Goal: Task Accomplishment & Management: Complete application form

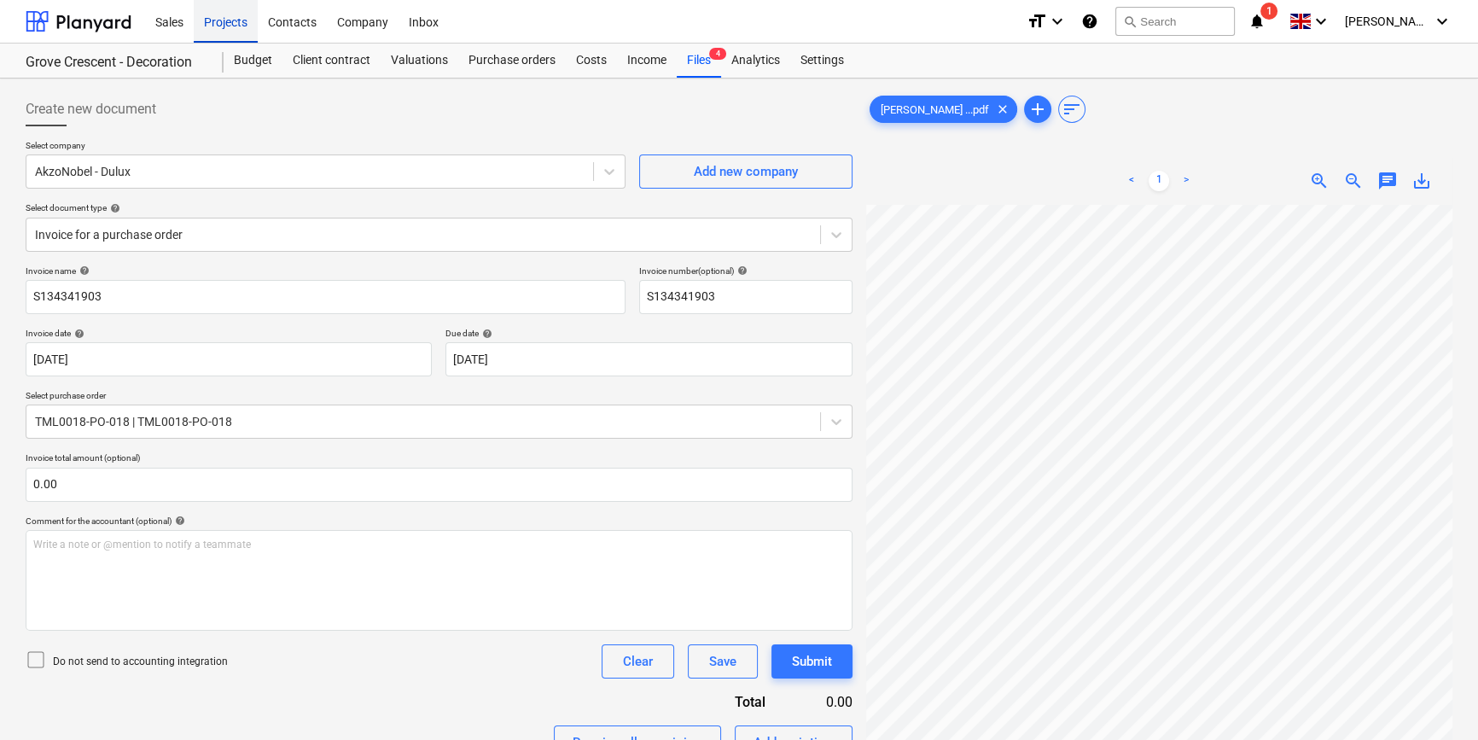
click at [237, 21] on div "Projects" at bounding box center [226, 21] width 64 height 44
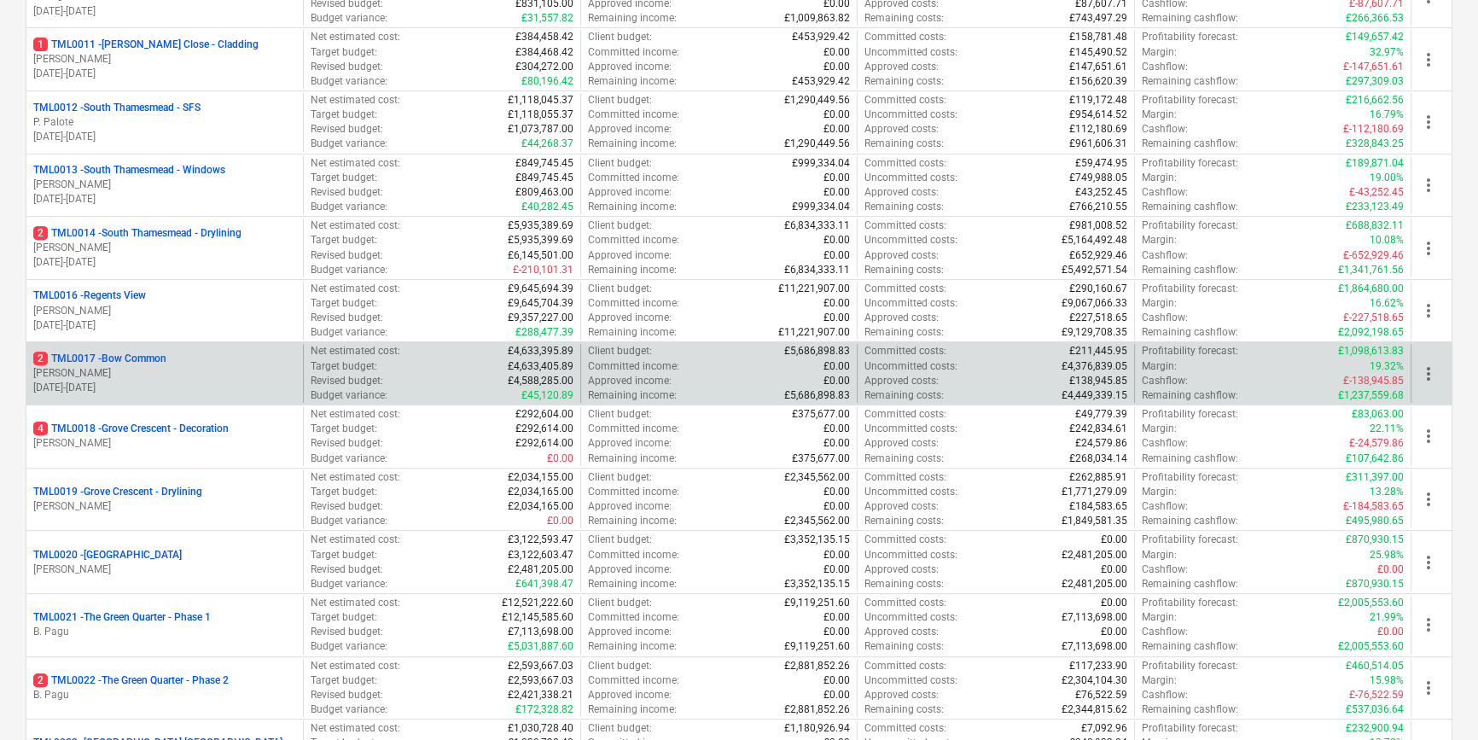
scroll to position [930, 0]
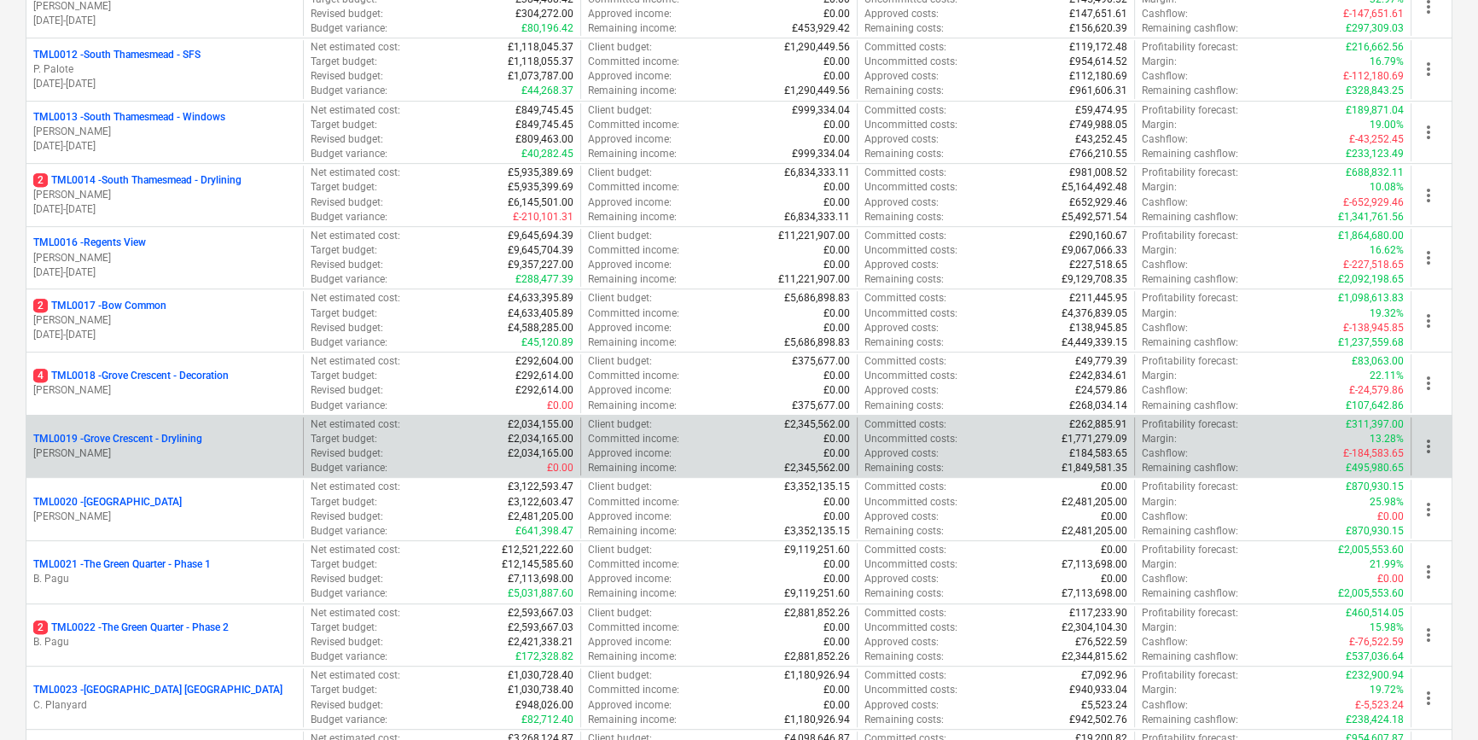
click at [159, 461] on div "TML0019 - [GEOGRAPHIC_DATA] - Drylining [PERSON_NAME]" at bounding box center [164, 446] width 276 height 59
click at [165, 438] on p "TML0019 - Grove Crescent - Drylining" at bounding box center [117, 439] width 169 height 15
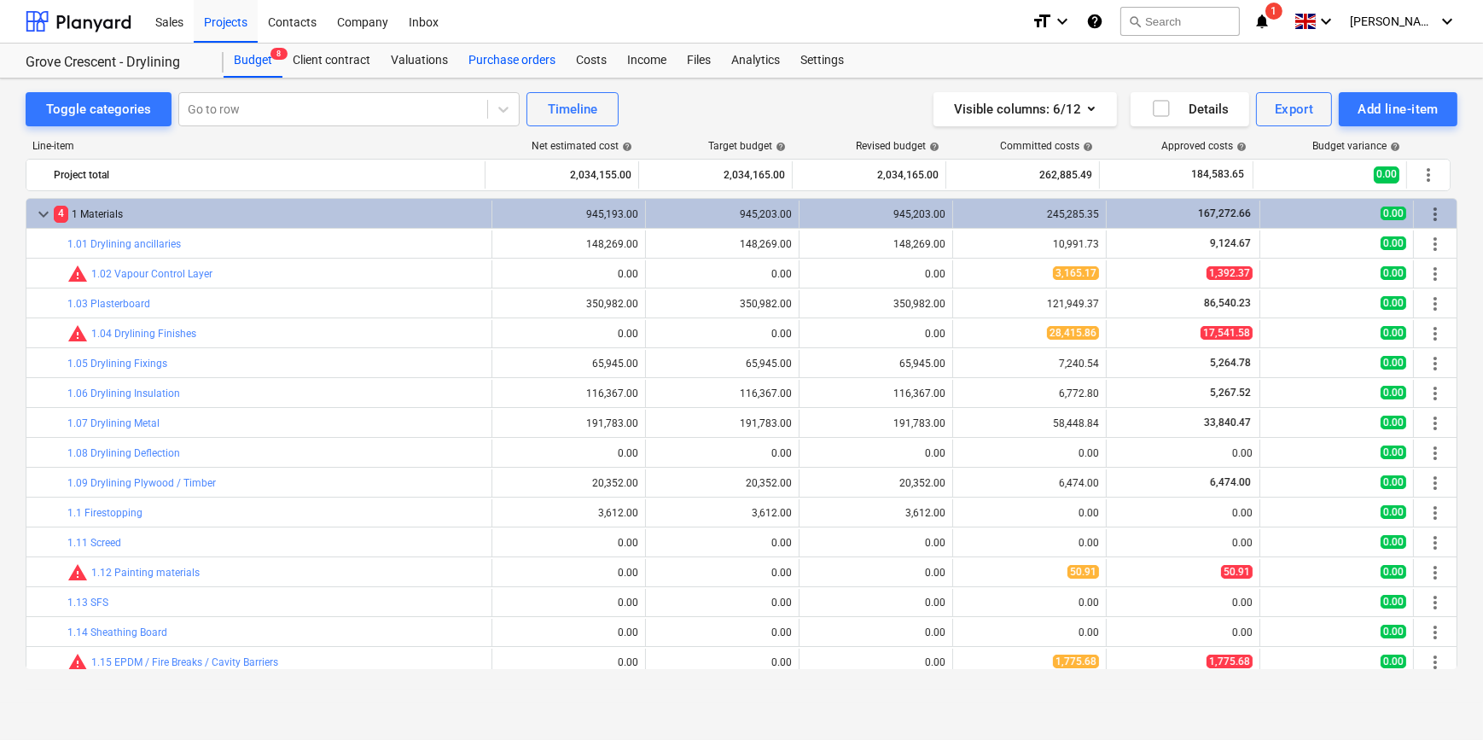
click at [512, 55] on div "Purchase orders" at bounding box center [512, 61] width 108 height 34
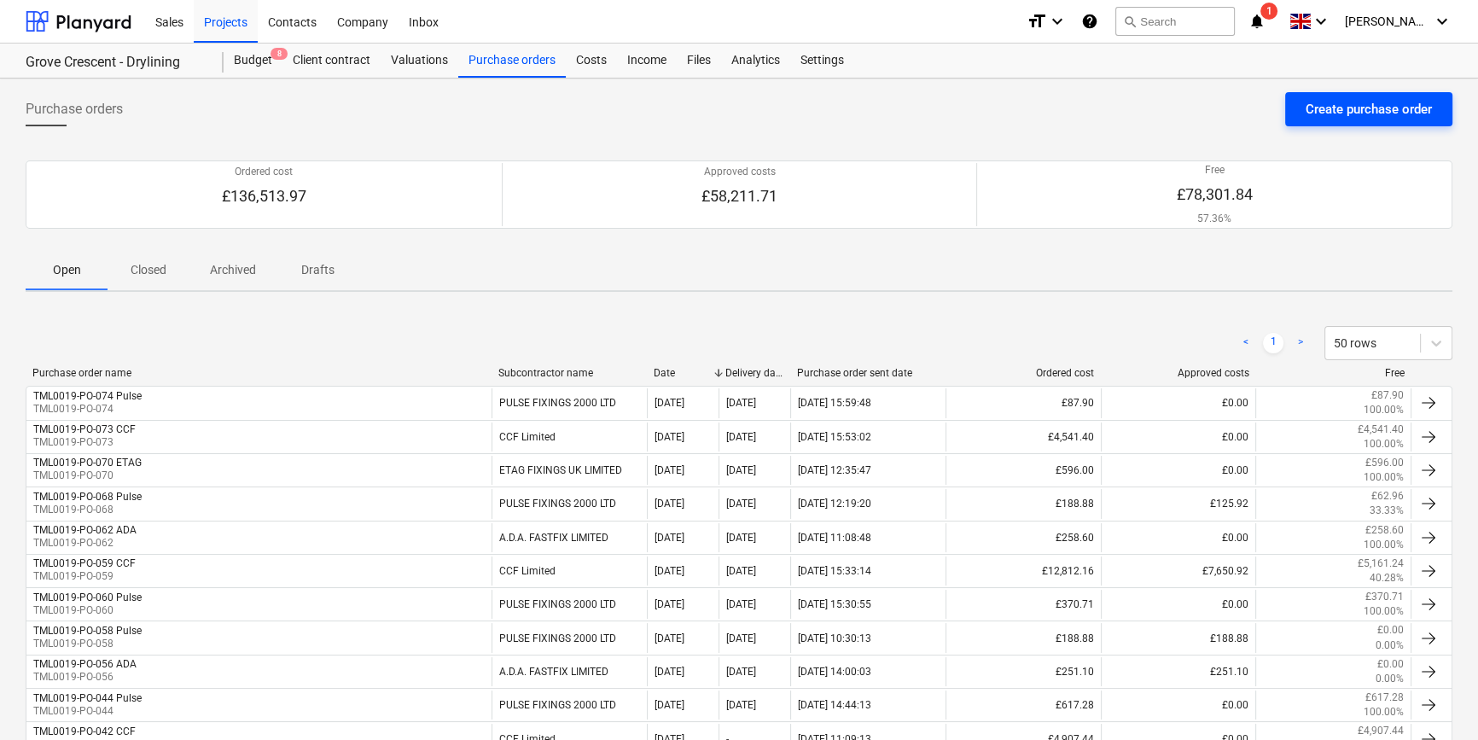
click at [1365, 108] on div "Create purchase order" at bounding box center [1369, 109] width 126 height 22
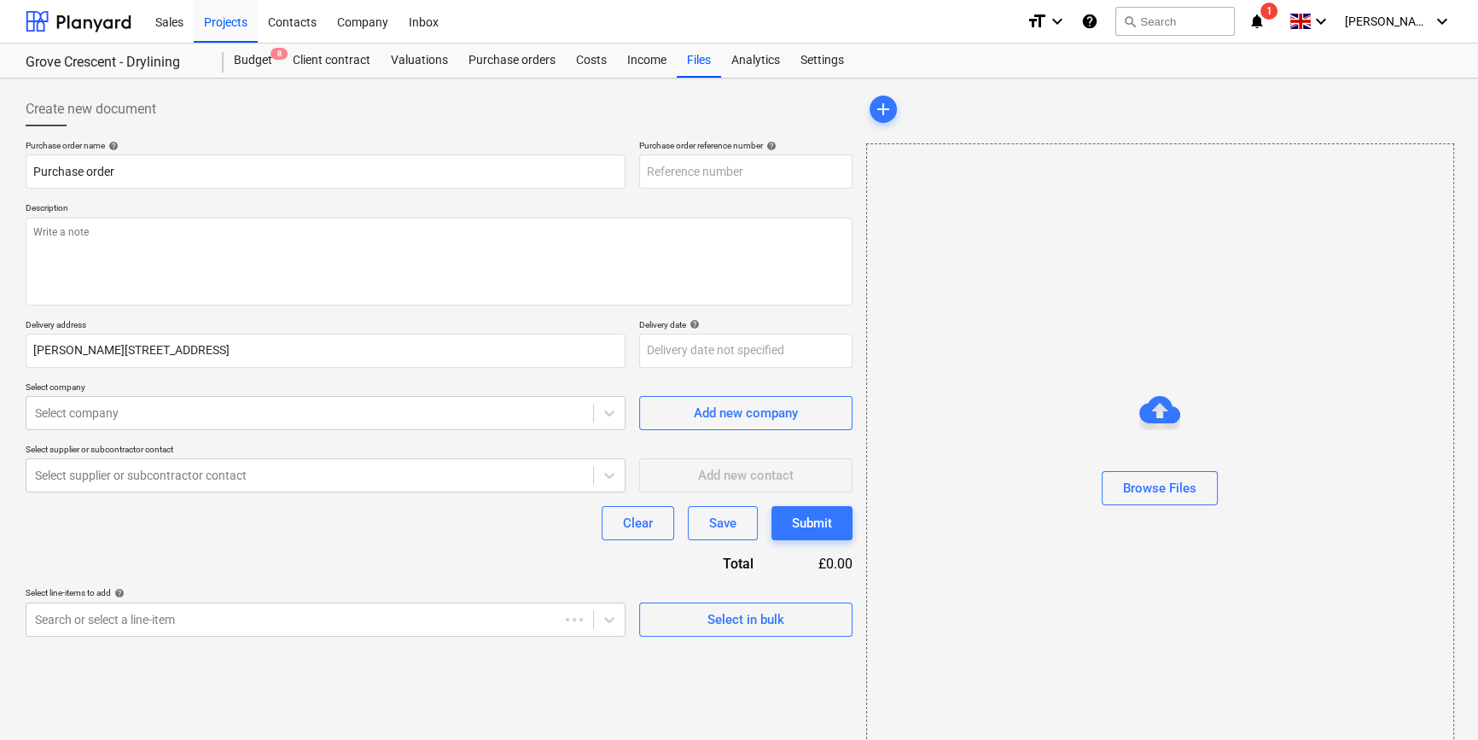
type textarea "x"
type input "TML0019-PO-075"
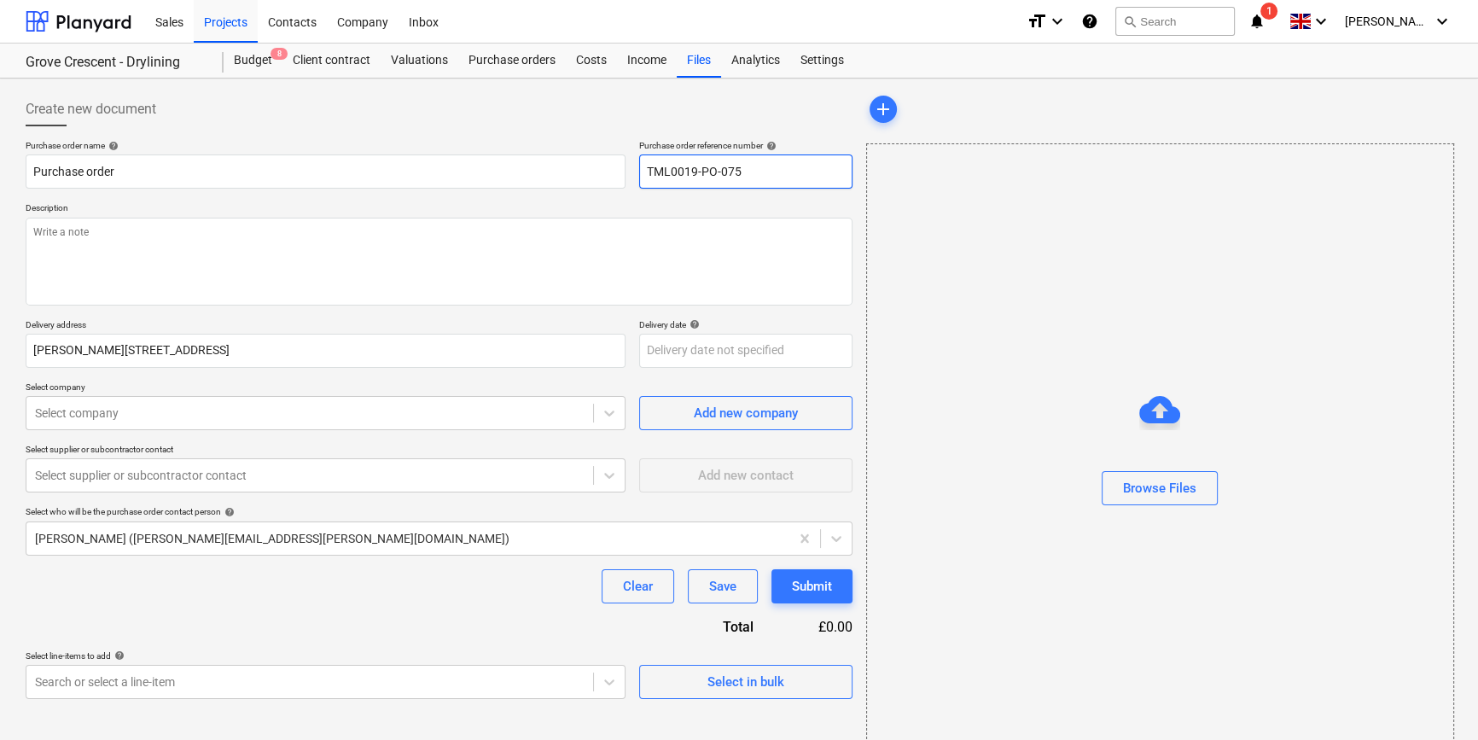
drag, startPoint x: 759, startPoint y: 171, endPoint x: 637, endPoint y: 176, distance: 123.0
click at [637, 176] on div "Purchase order name help Purchase order Purchase order reference number help TM…" at bounding box center [439, 164] width 827 height 49
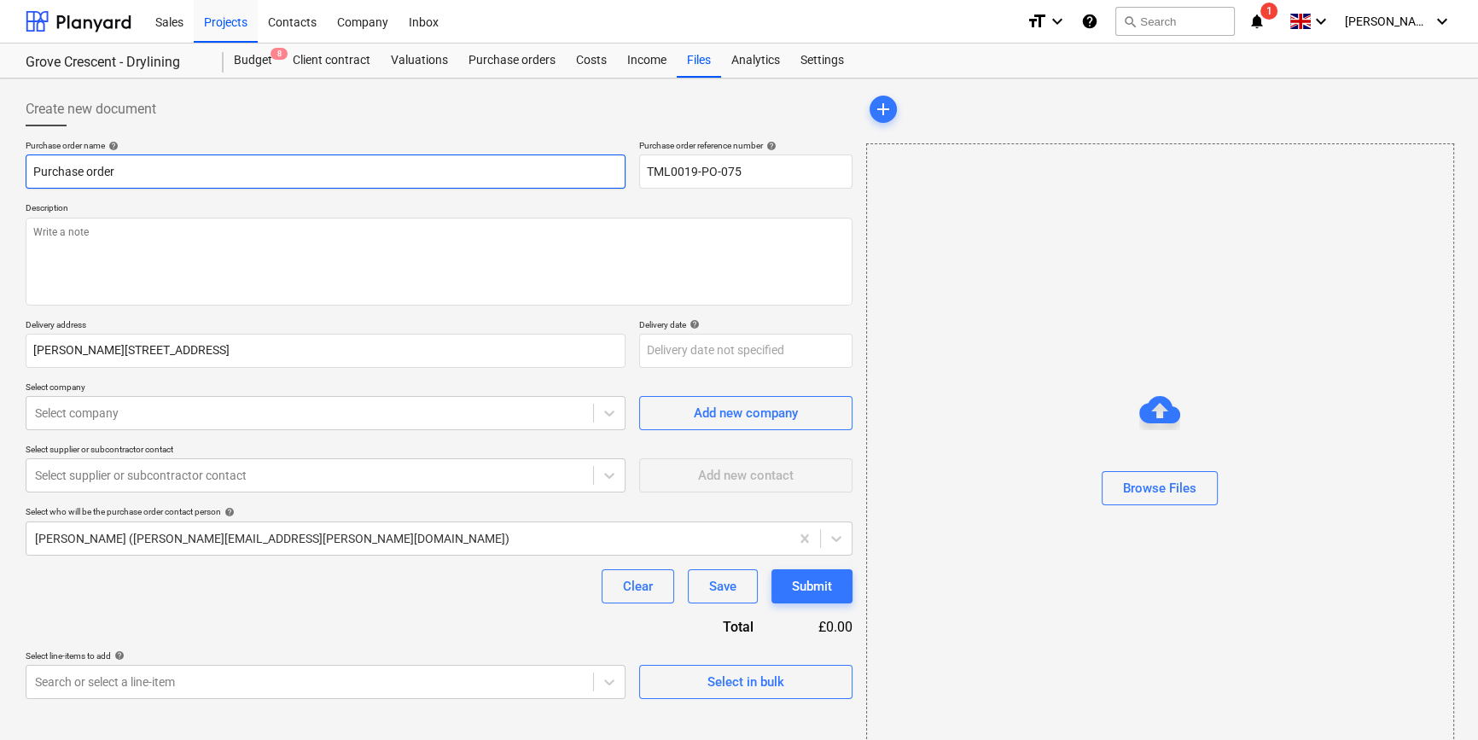
drag, startPoint x: 119, startPoint y: 179, endPoint x: 20, endPoint y: 179, distance: 99.0
click at [20, 179] on div "Create new document Purchase order name help Purchase order Purchase order refe…" at bounding box center [439, 428] width 841 height 686
type textarea "x"
paste input "TML0019-PO-075"
type textarea "x"
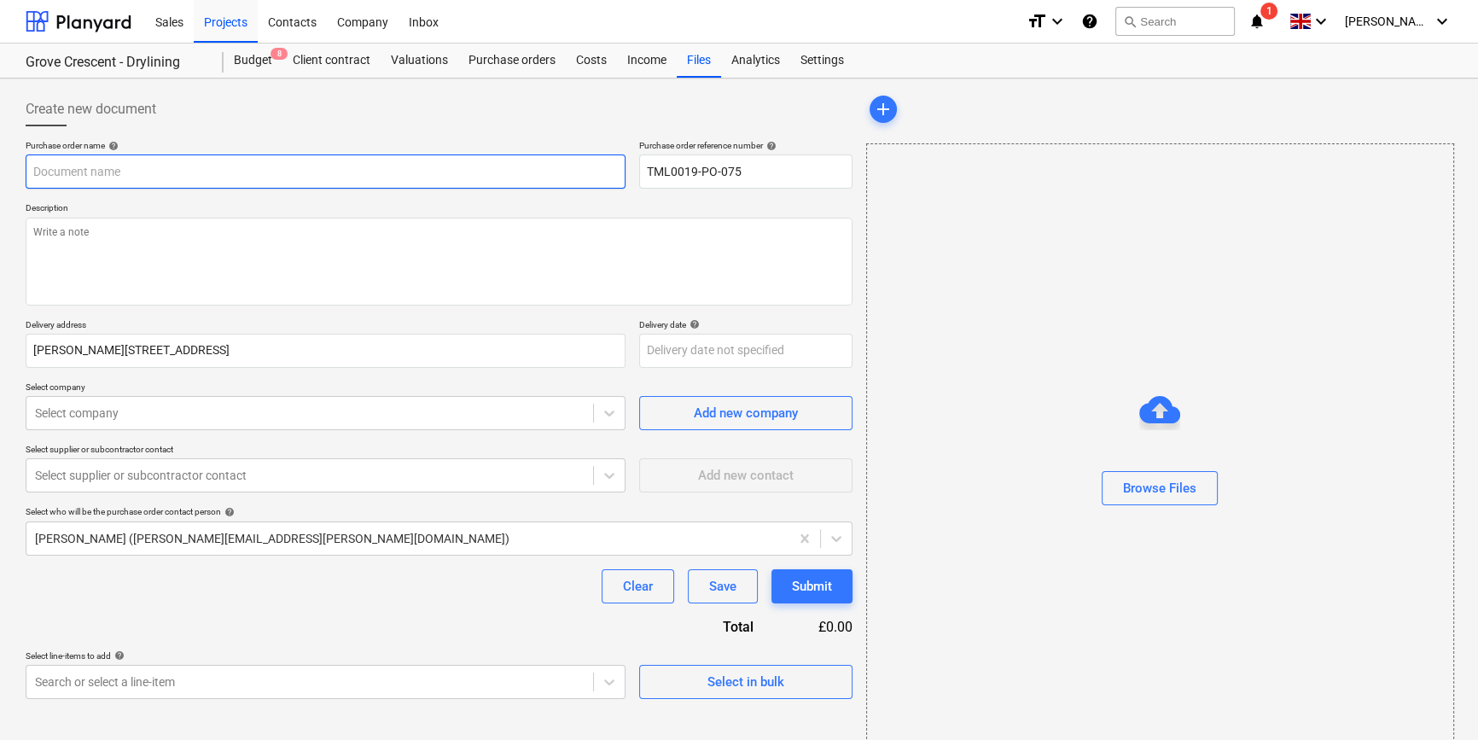
type input "TML0019-PO-075"
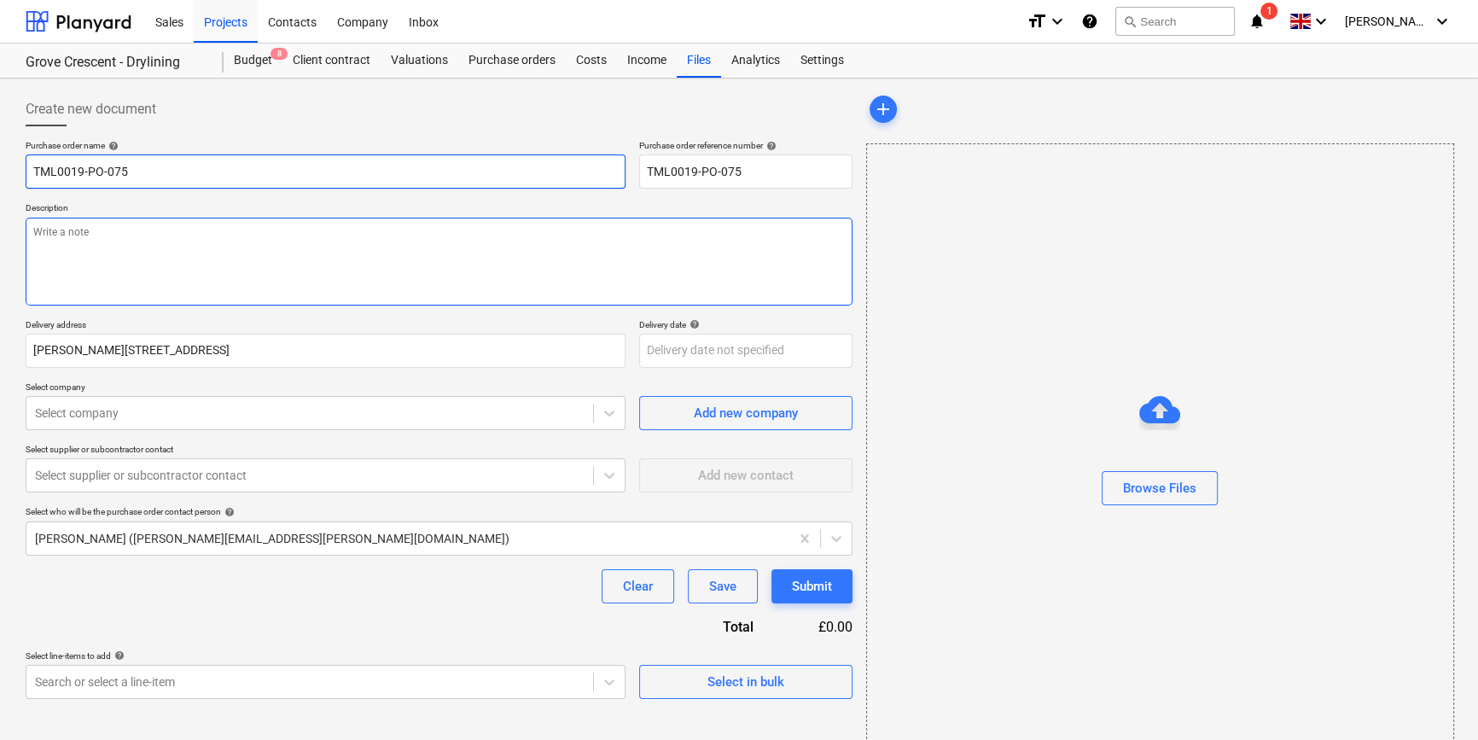
type textarea "x"
type input "TML0019-PO-075"
type textarea "x"
type input "TML0019-PO-075 C"
type textarea "x"
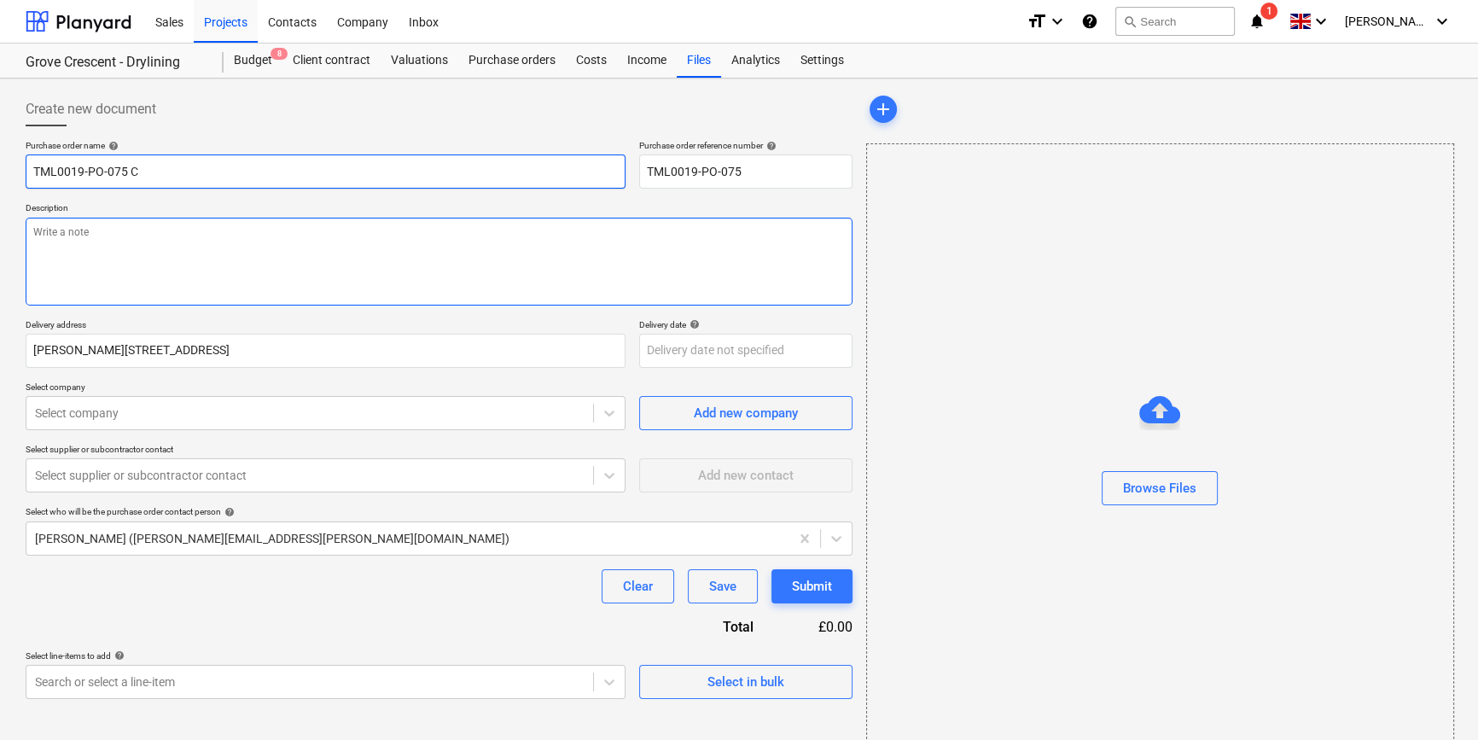
type input "TML0019-PO-075 CC"
type textarea "x"
type input "TML0019-PO-075 CCF"
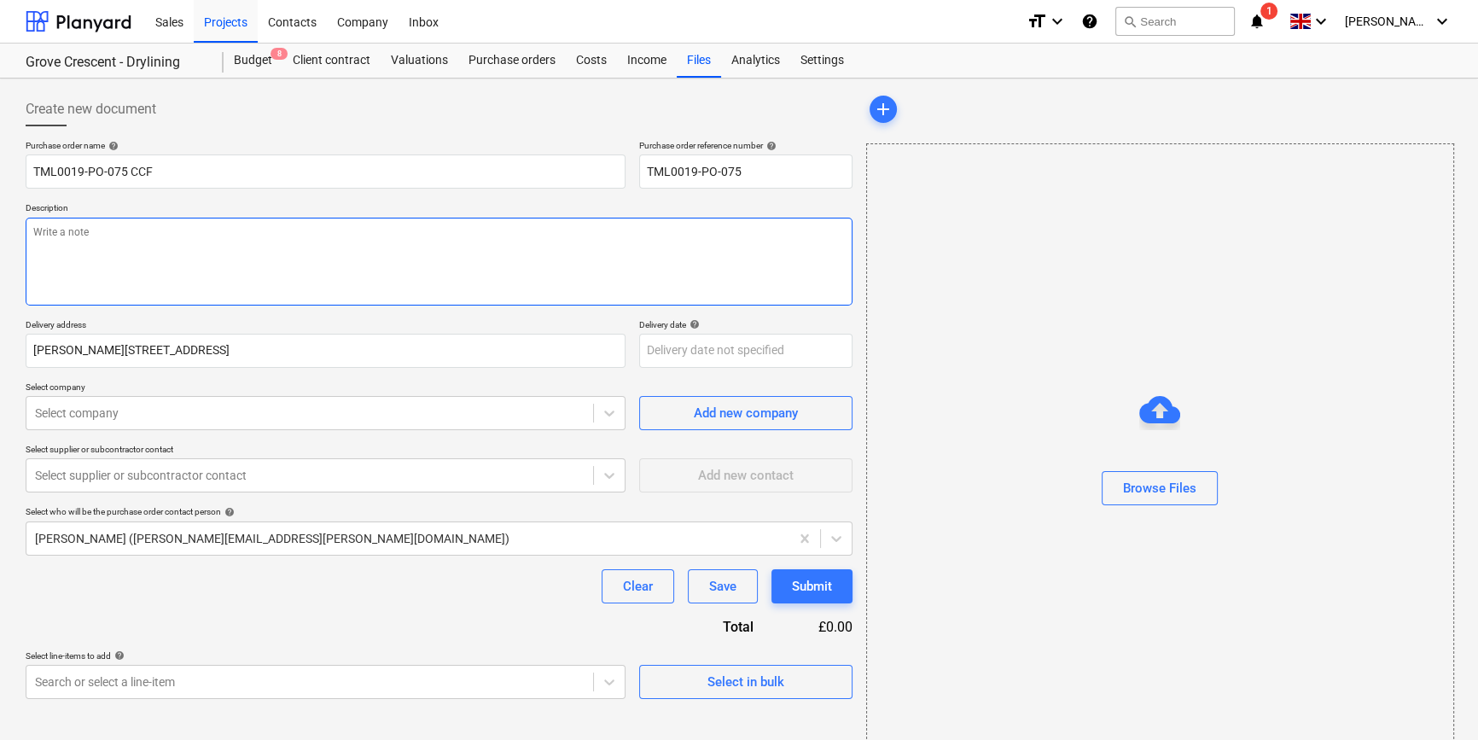
click at [80, 264] on textarea at bounding box center [439, 262] width 827 height 88
type textarea "x"
type textarea "S"
type textarea "x"
type textarea "Si"
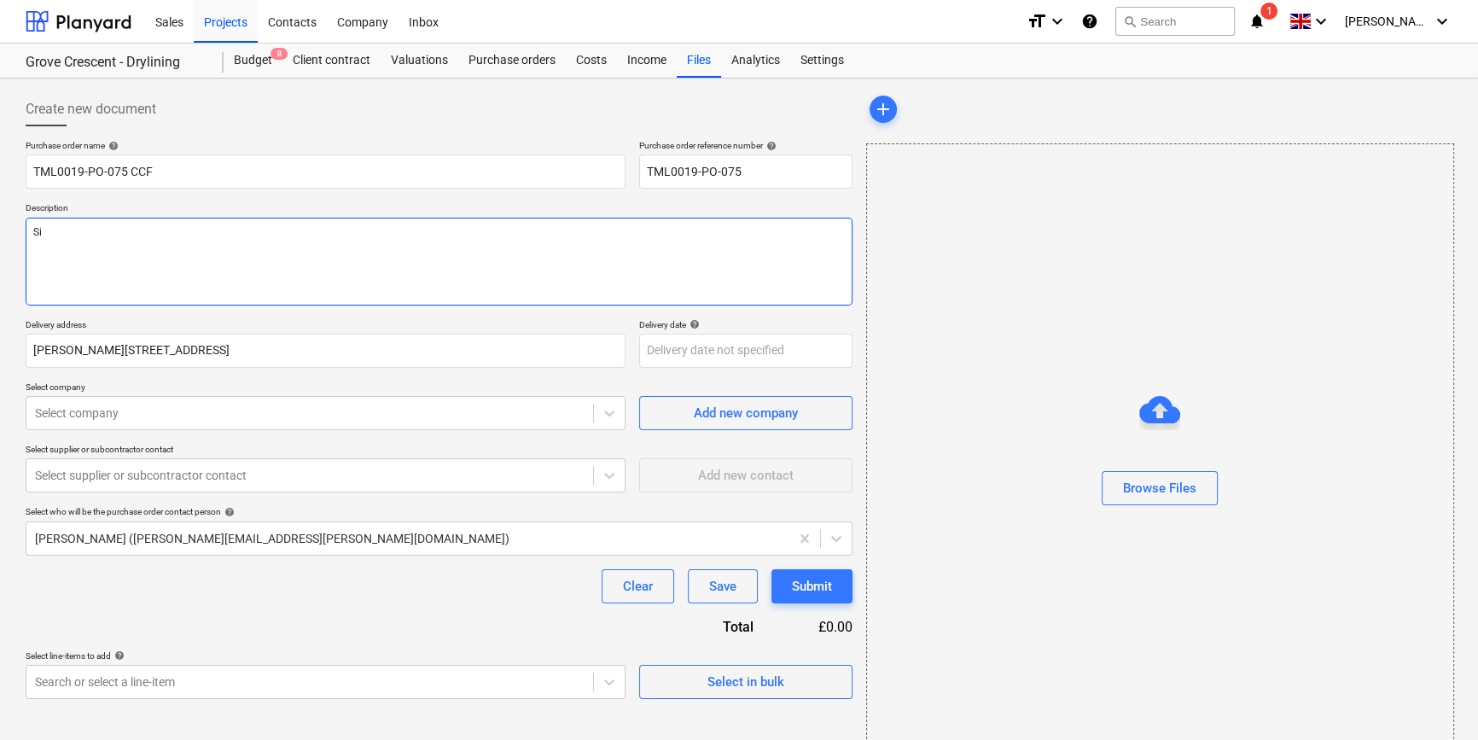
type textarea "x"
type textarea "Sit"
type textarea "x"
type textarea "Site"
type textarea "x"
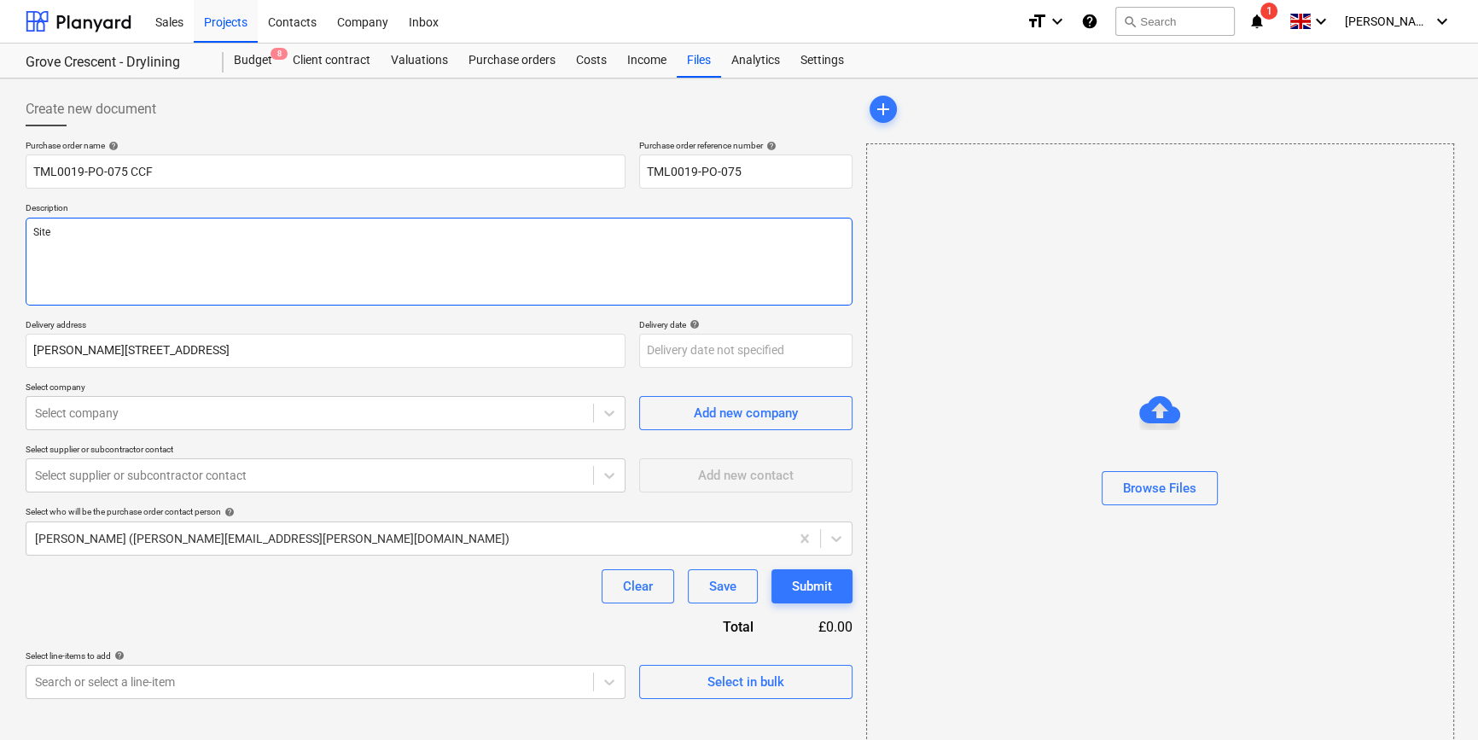
type textarea "Site"
type textarea "x"
type textarea "Site c"
type textarea "x"
type textarea "Site co"
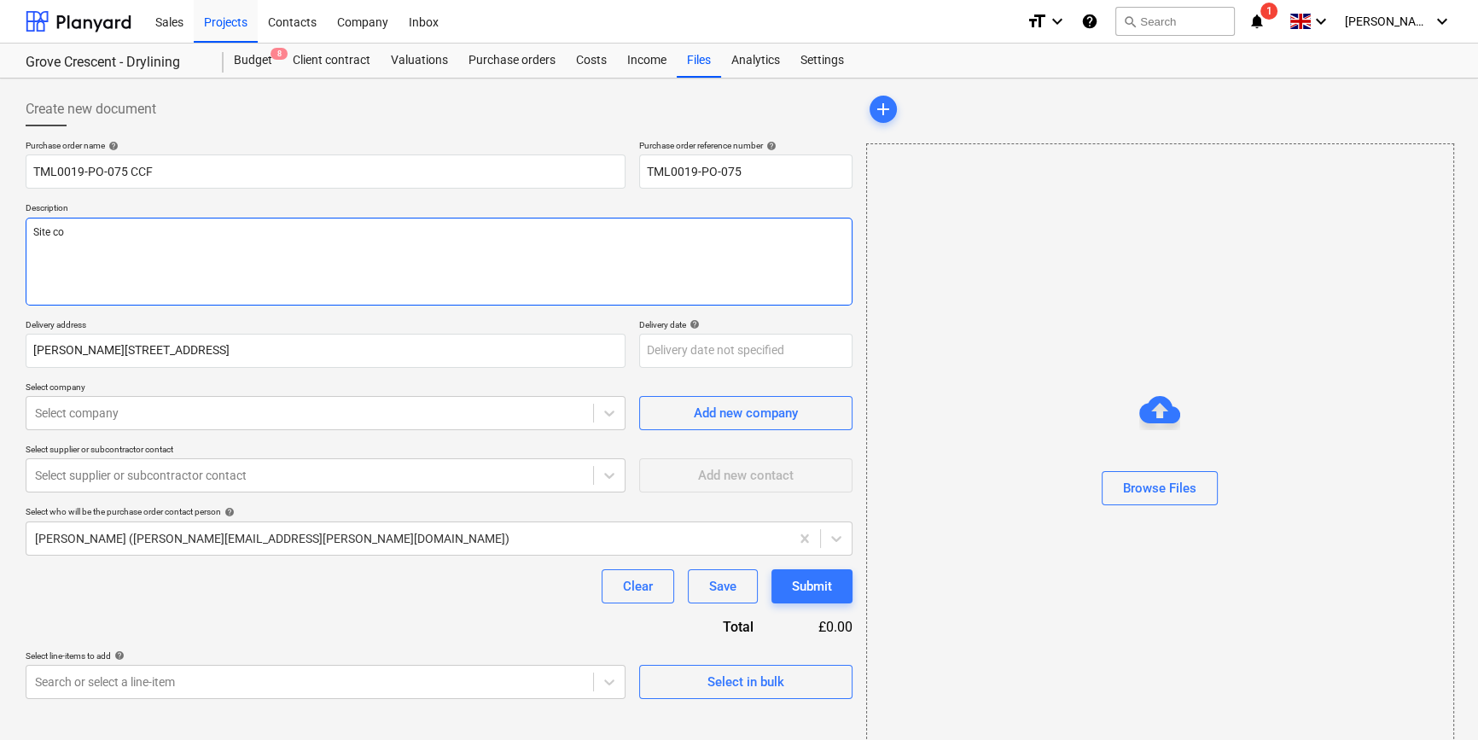
type textarea "x"
type textarea "Site con"
type textarea "x"
type textarea "Site cont"
type textarea "x"
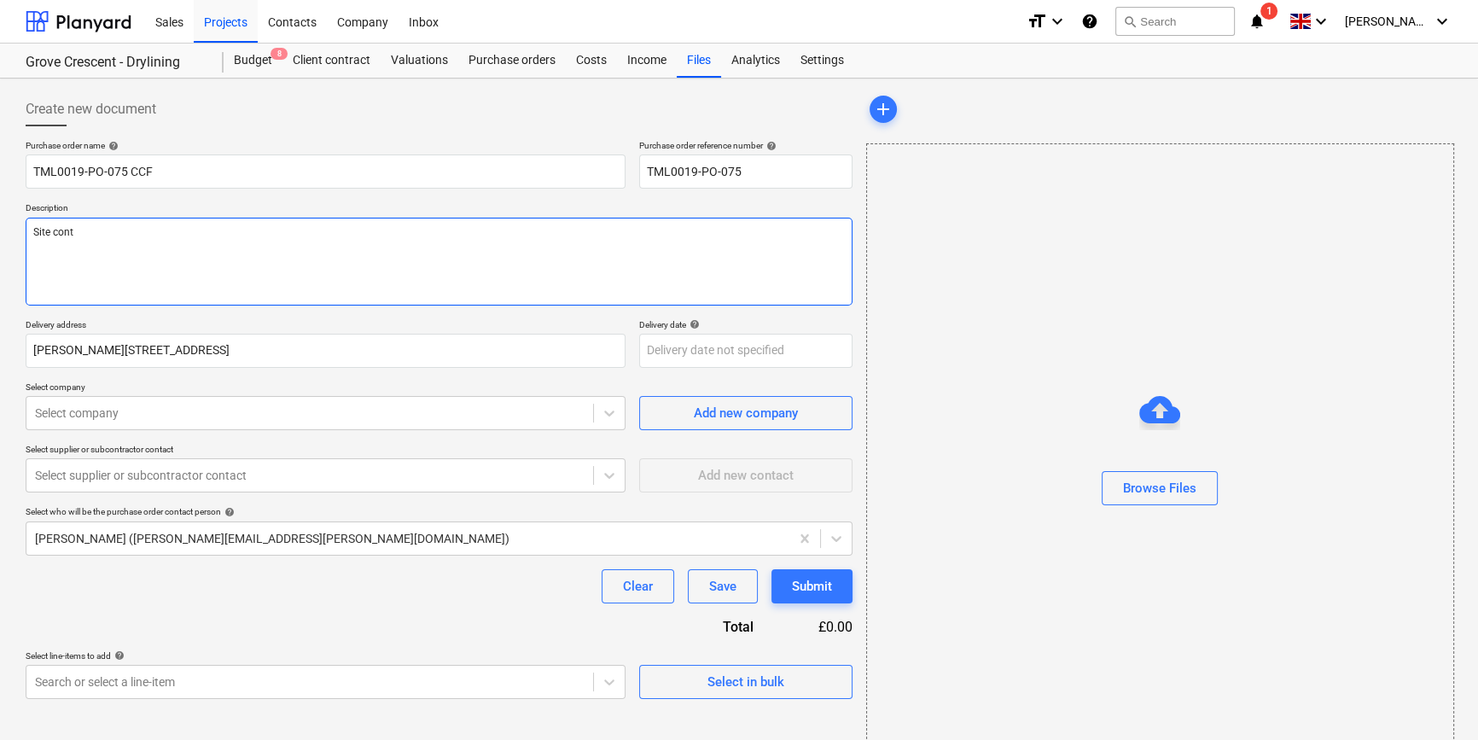
type textarea "Site conta"
type textarea "x"
type textarea "Site contac"
type textarea "x"
type textarea "Site contact"
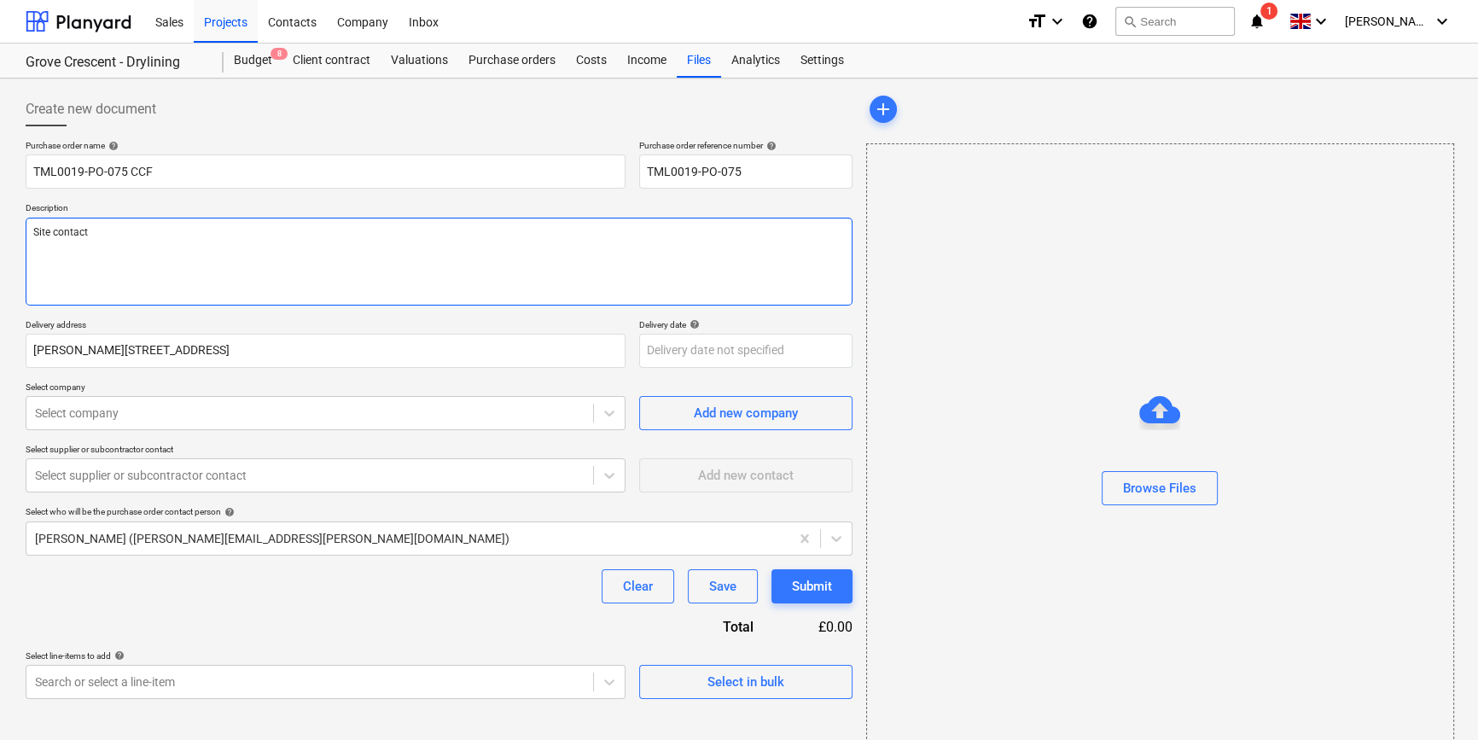
type textarea "x"
type textarea "Site contact"
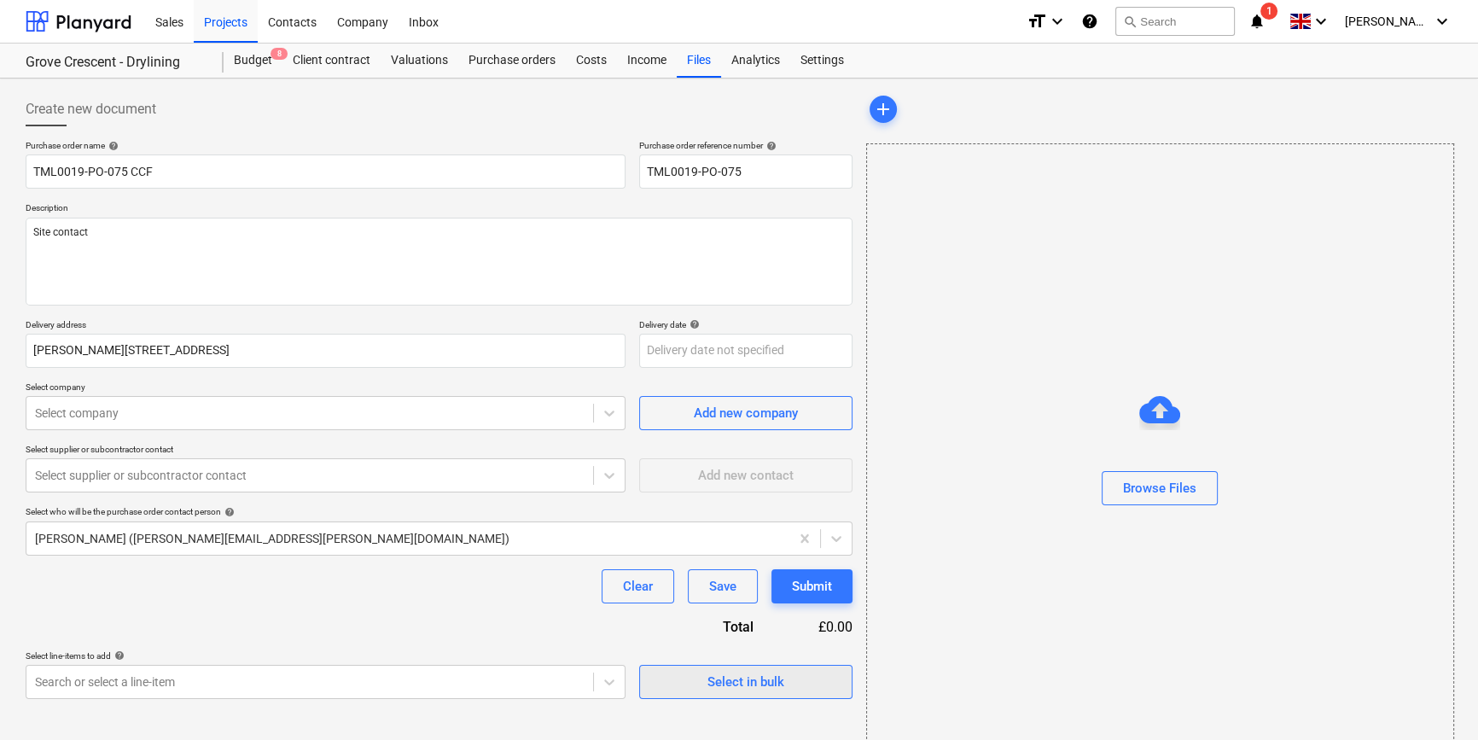
click at [746, 684] on div "Select in bulk" at bounding box center [745, 682] width 77 height 22
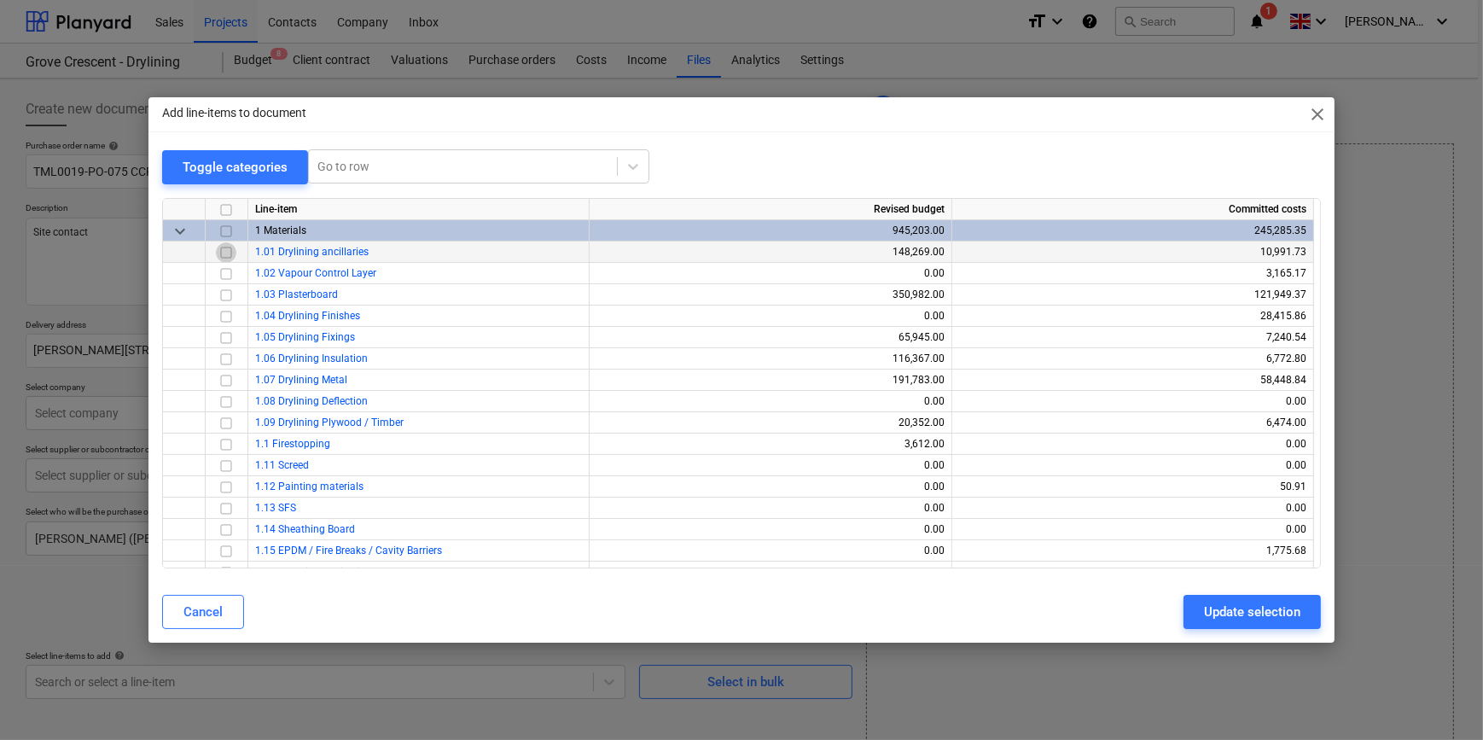
click at [225, 252] on input "checkbox" at bounding box center [226, 252] width 20 height 20
click at [1221, 610] on div "Update selection" at bounding box center [1252, 612] width 96 height 22
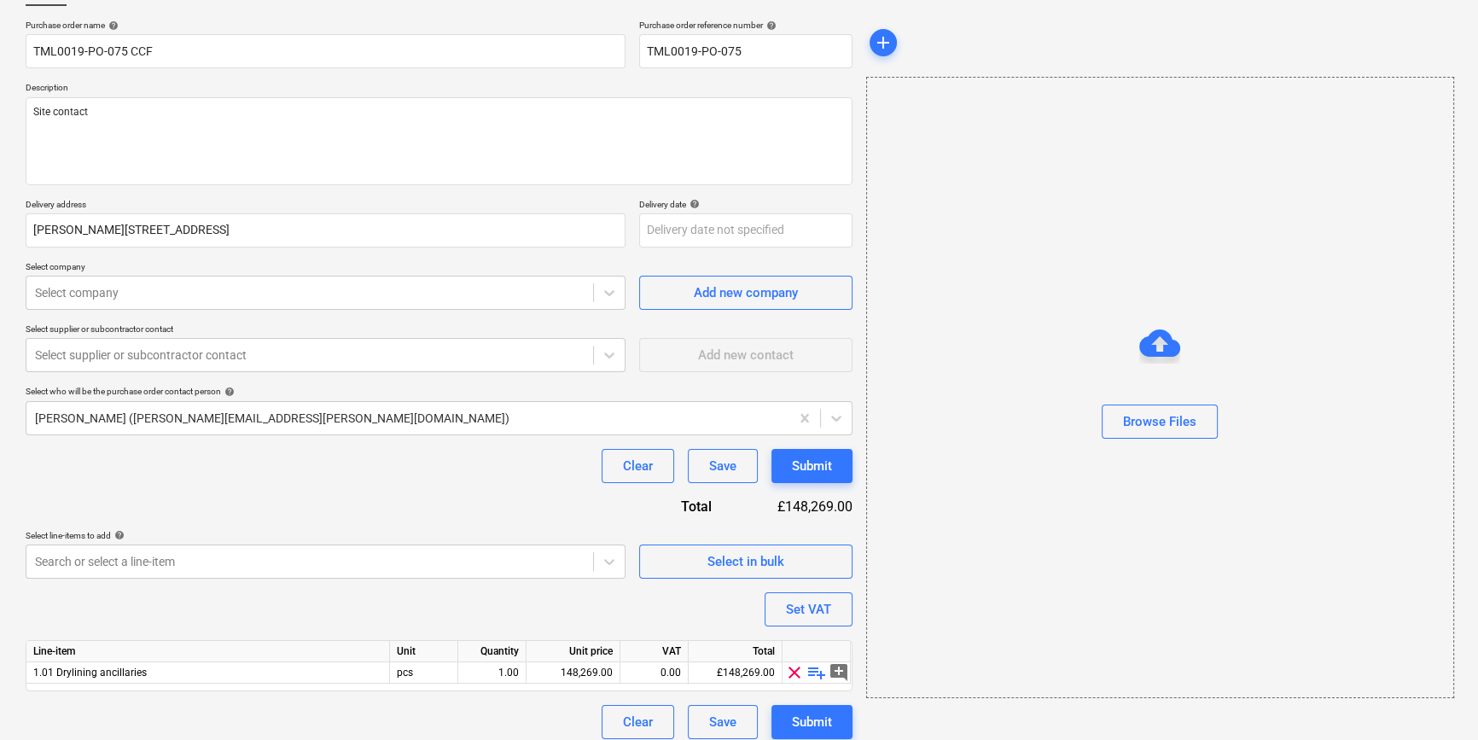
scroll to position [132, 0]
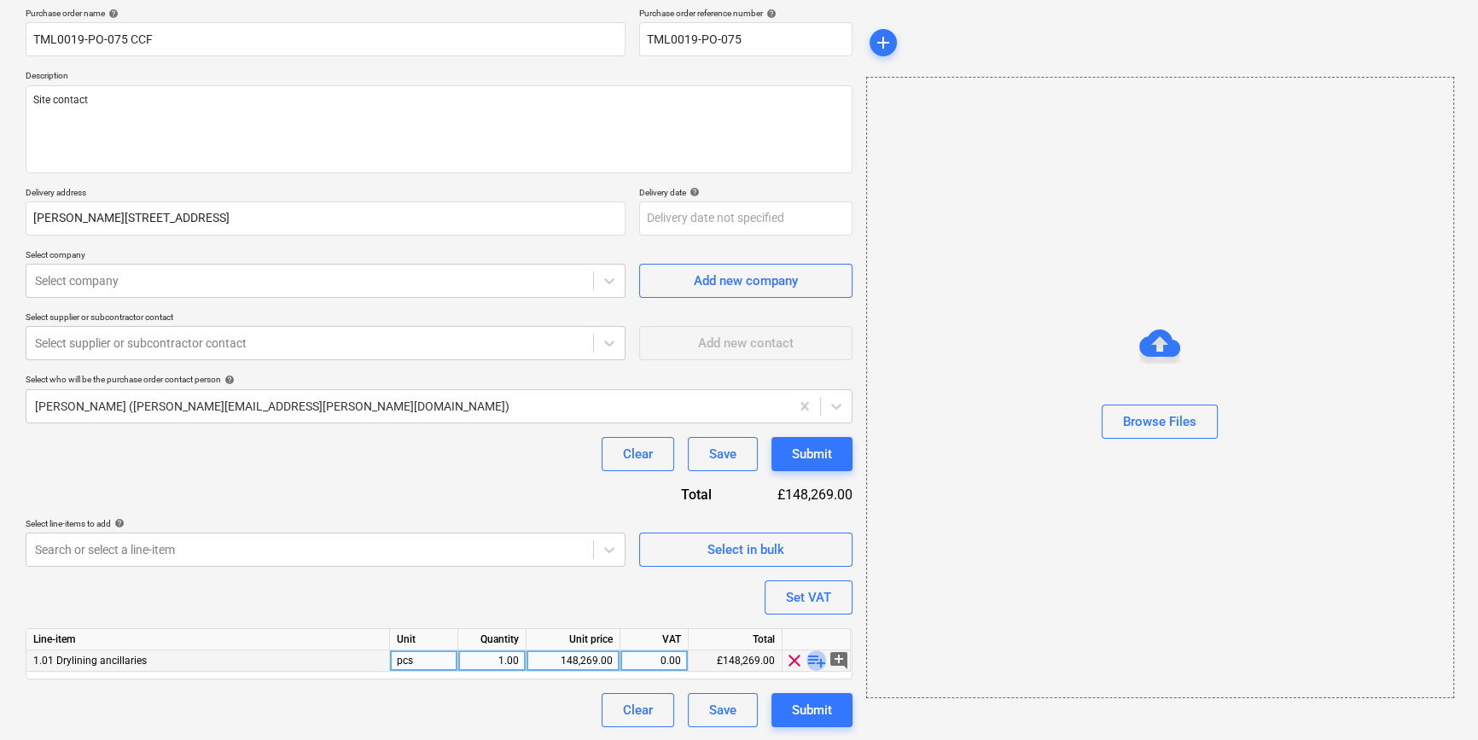
click at [811, 657] on span "playlist_add" at bounding box center [816, 660] width 20 height 20
type textarea "x"
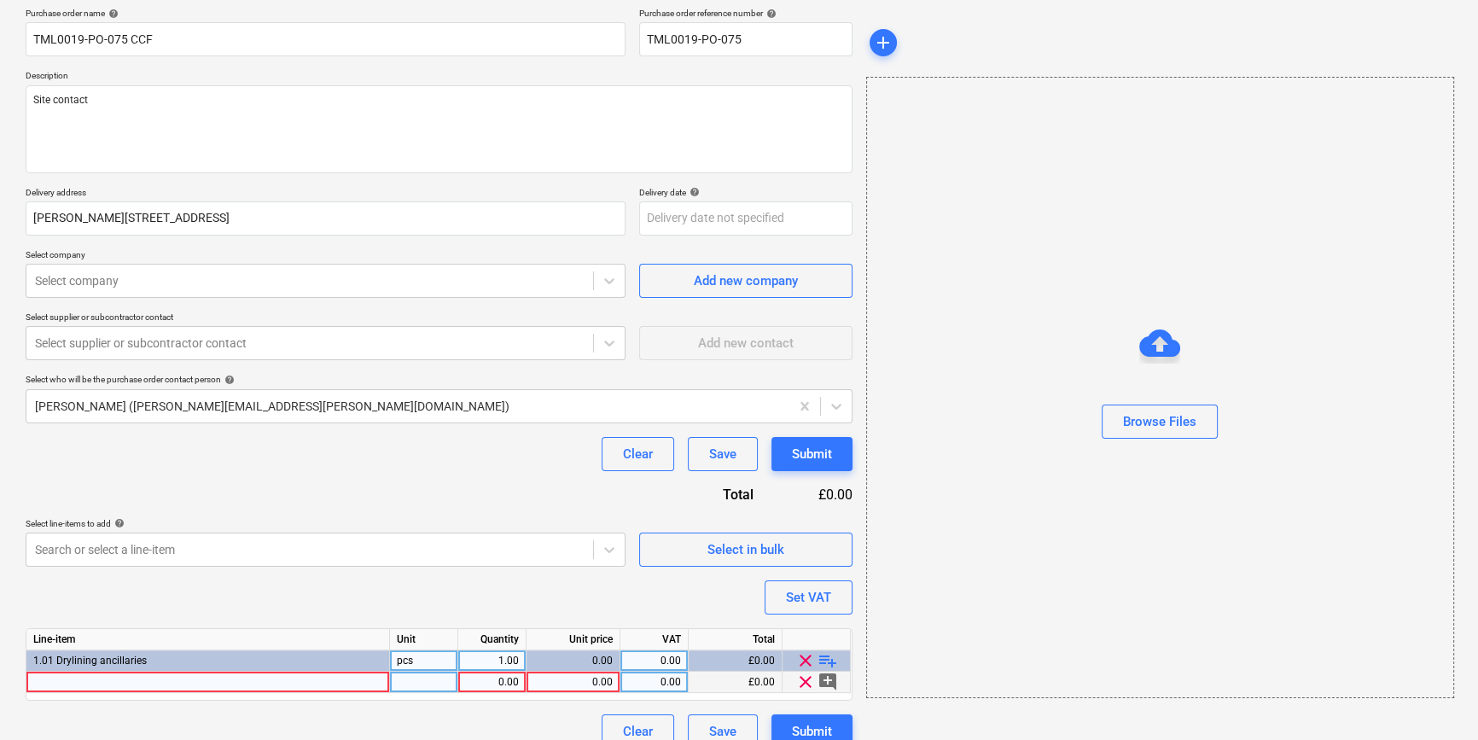
click at [77, 678] on div at bounding box center [208, 682] width 364 height 21
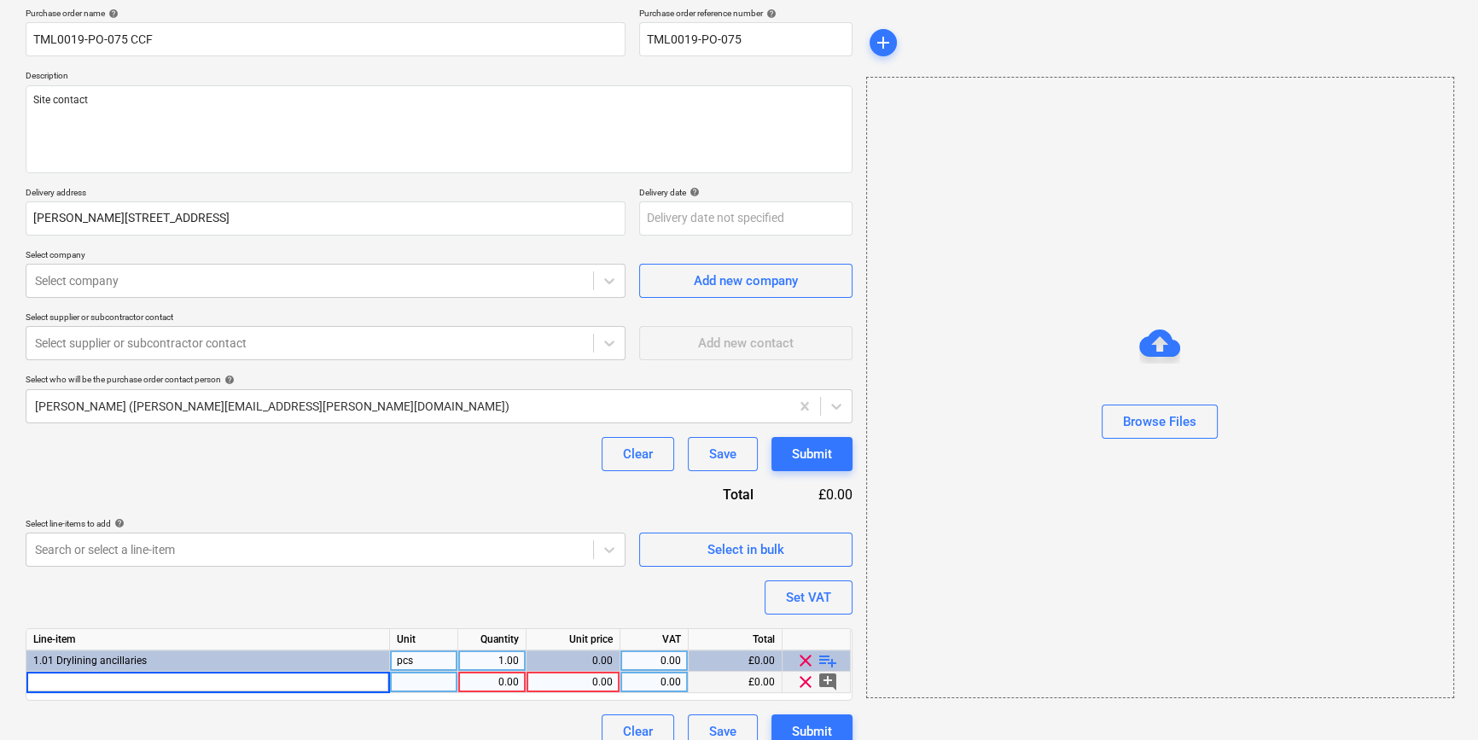
type input "Gyproc DriWall Adhesive"
type textarea "x"
type input "56"
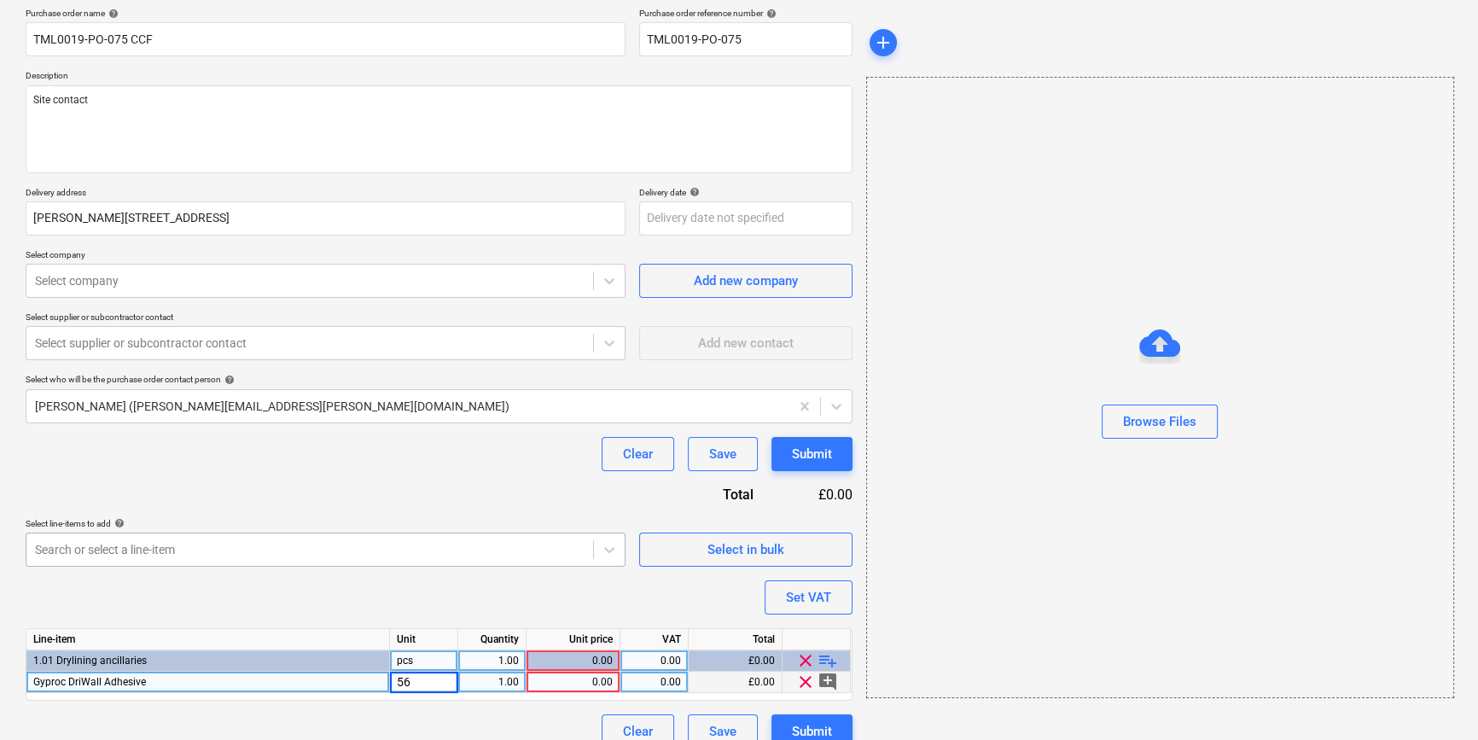
type textarea "x"
click at [418, 686] on div "56" at bounding box center [424, 682] width 68 height 21
type input "bag"
type textarea "x"
type input "56"
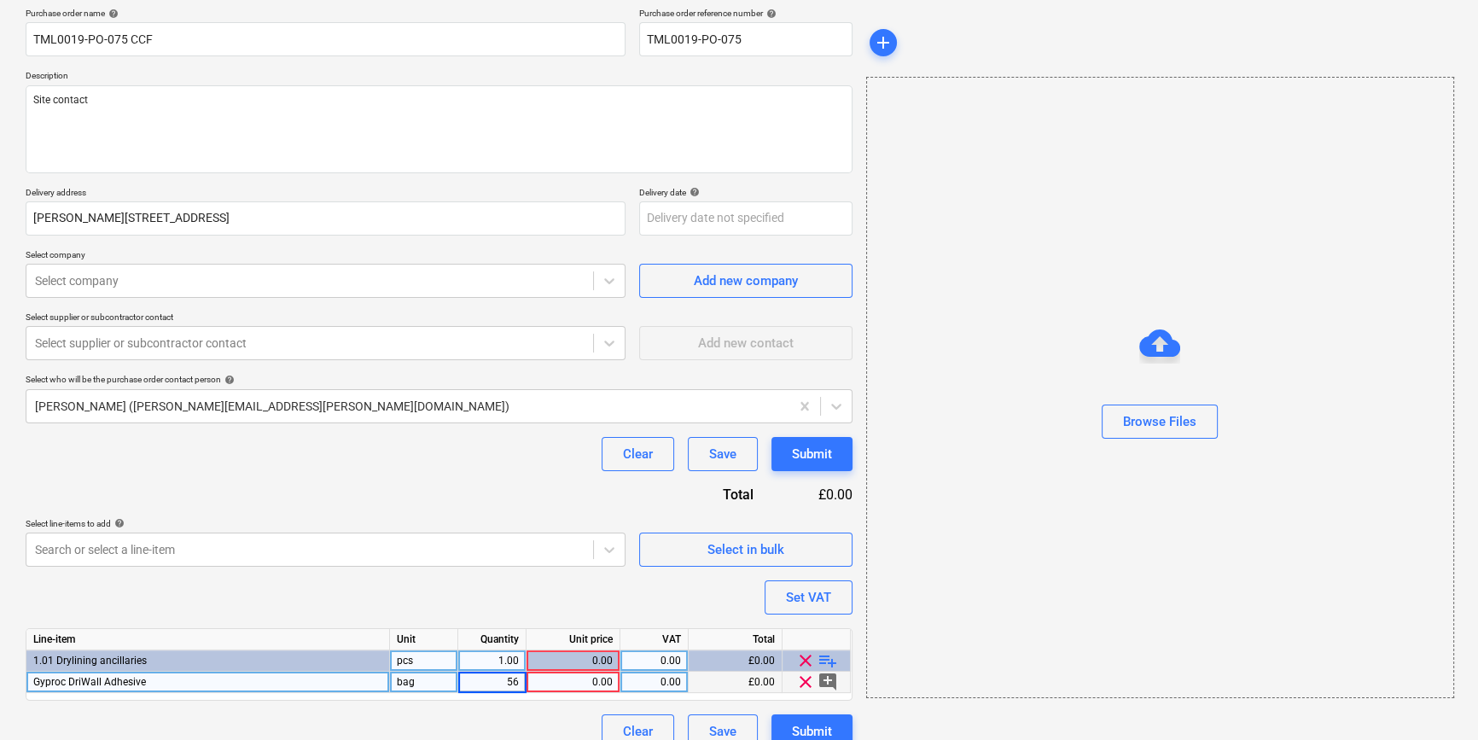
type textarea "x"
type input "9.15"
type textarea "x"
type input "20"
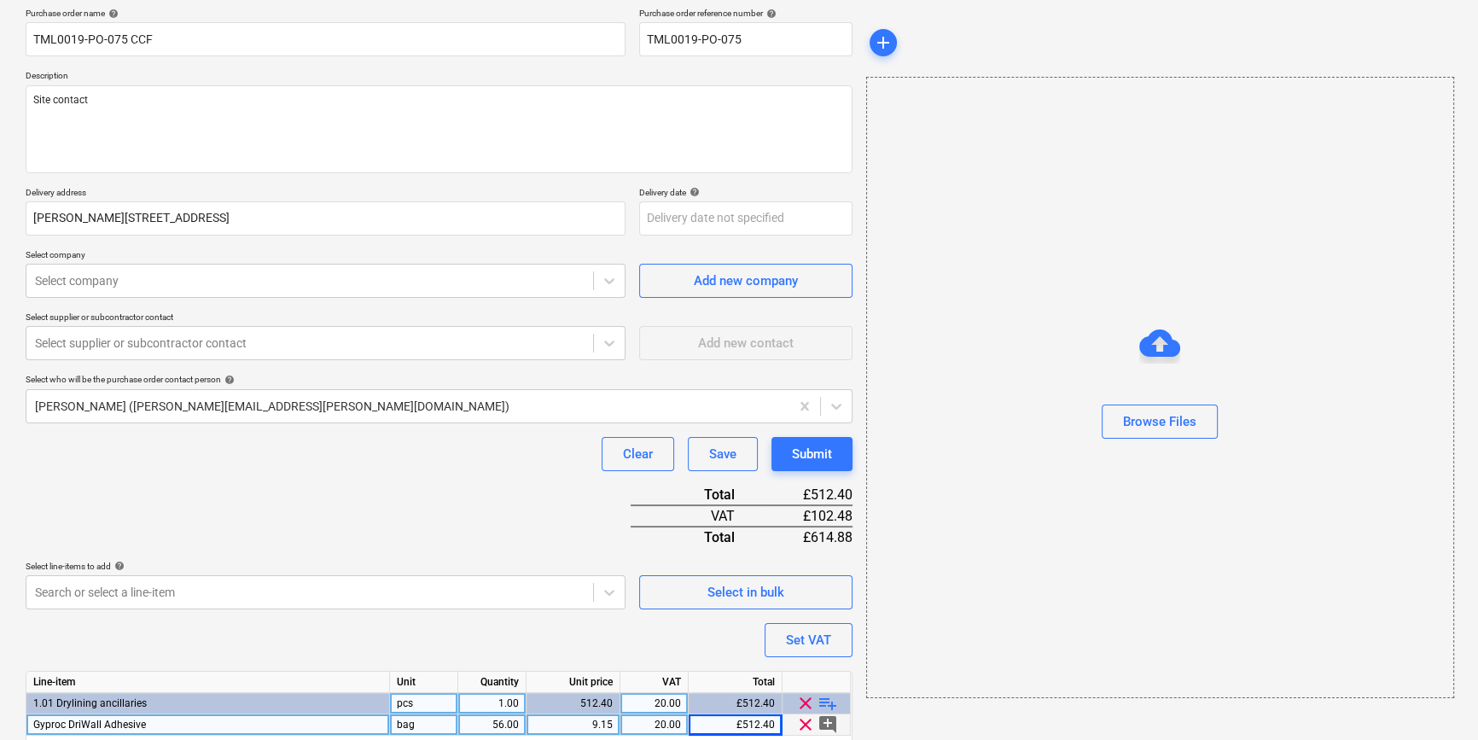
type textarea "x"
click at [119, 282] on div at bounding box center [310, 280] width 550 height 17
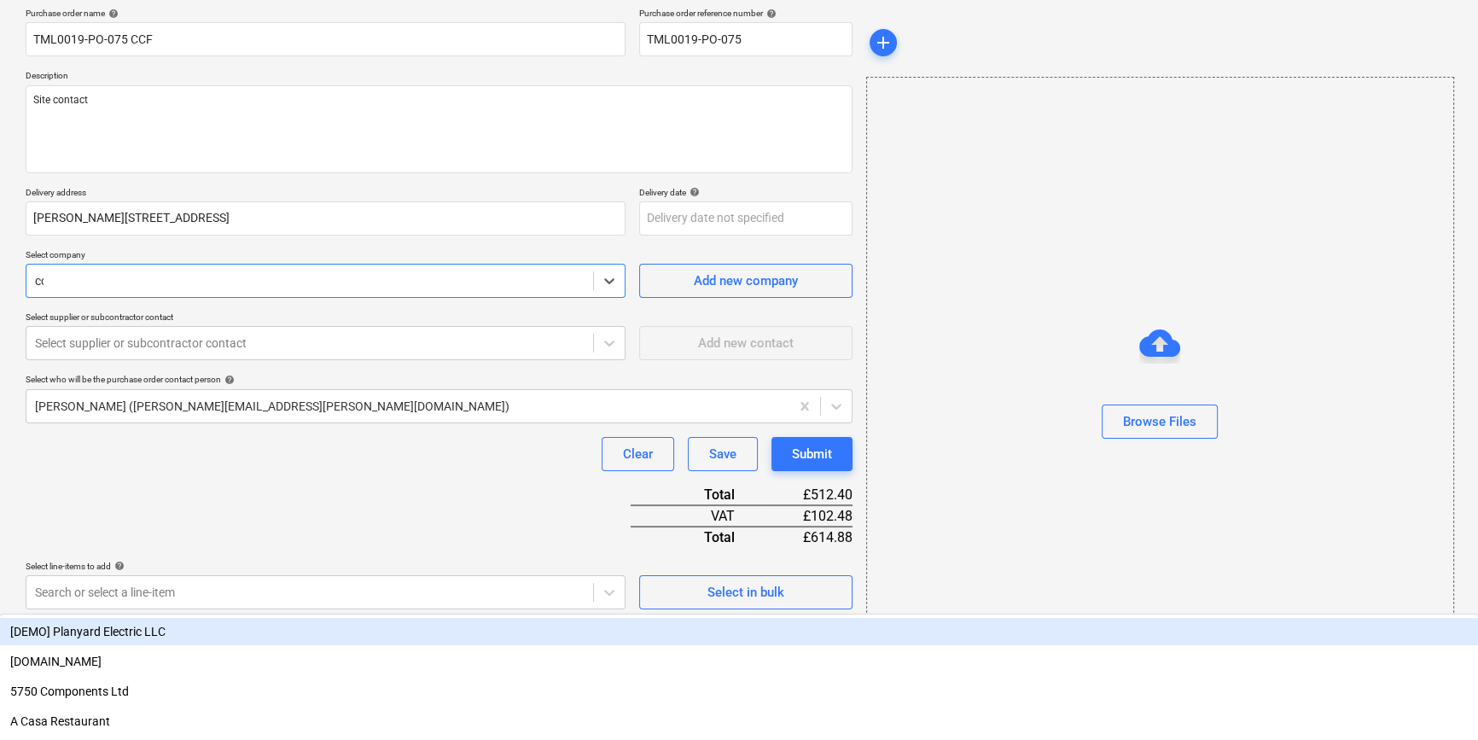
type input "ccf"
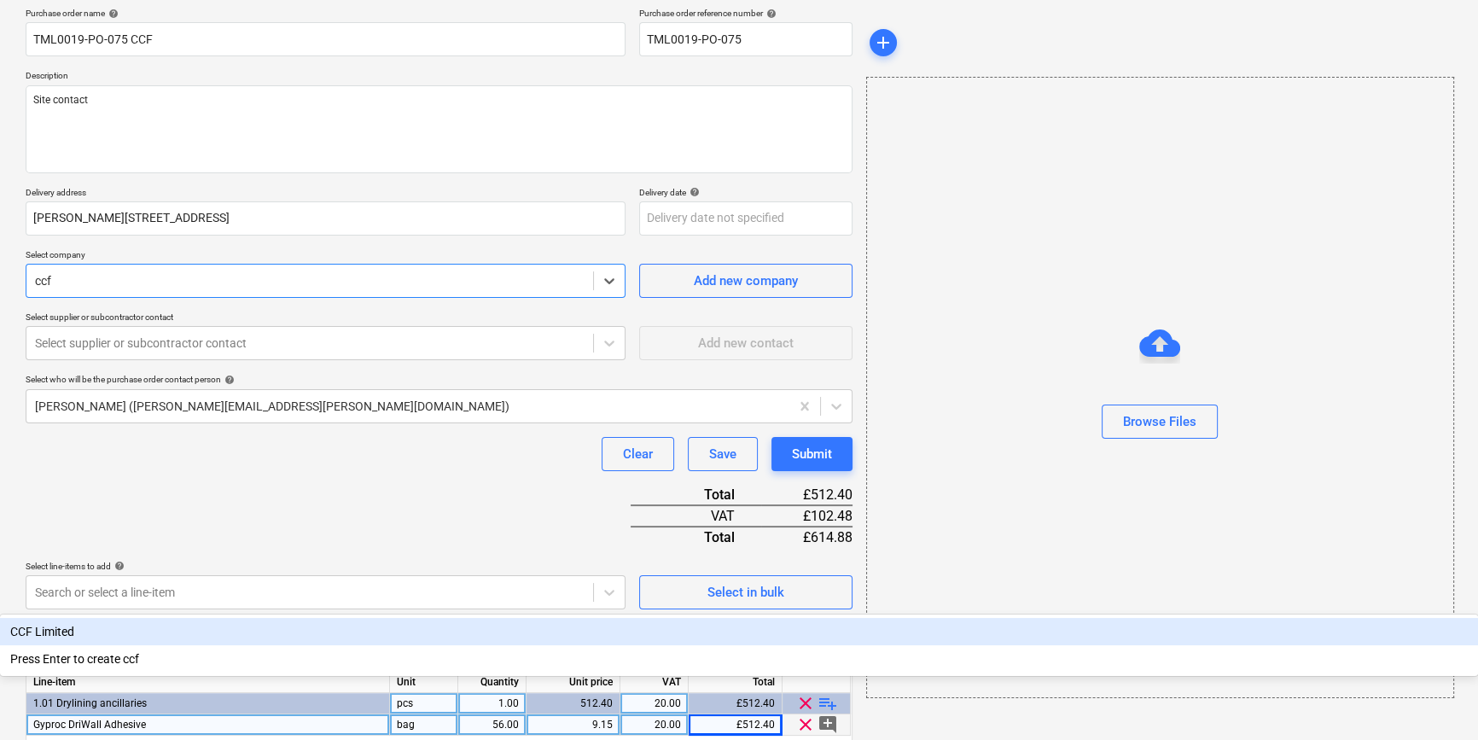
click at [82, 618] on div "CCF Limited" at bounding box center [739, 631] width 1478 height 27
type textarea "x"
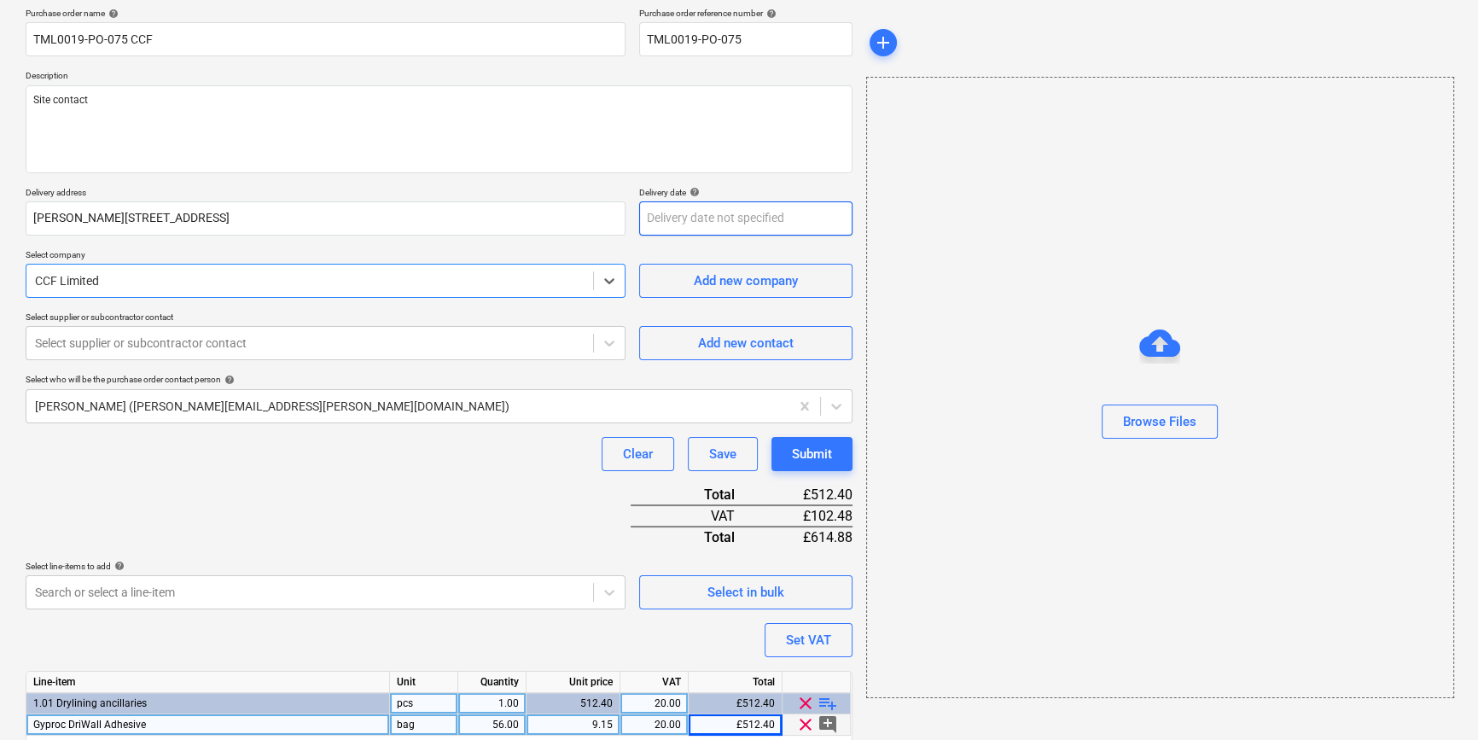
click at [639, 225] on body "Sales Projects Contacts Company Inbox format_size keyboard_arrow_down help sear…" at bounding box center [739, 238] width 1478 height 740
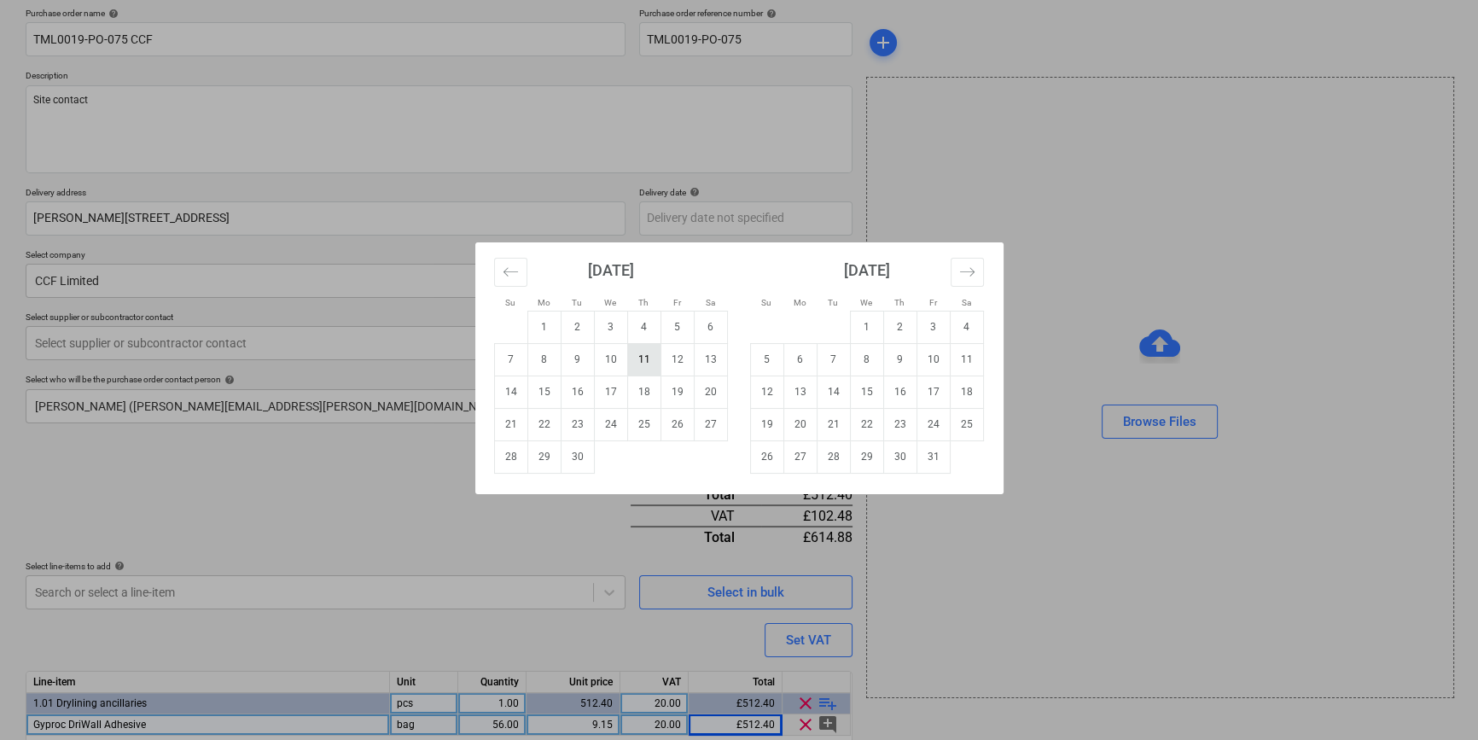
click at [636, 361] on td "11" at bounding box center [643, 359] width 33 height 32
type textarea "x"
type input "[DATE]"
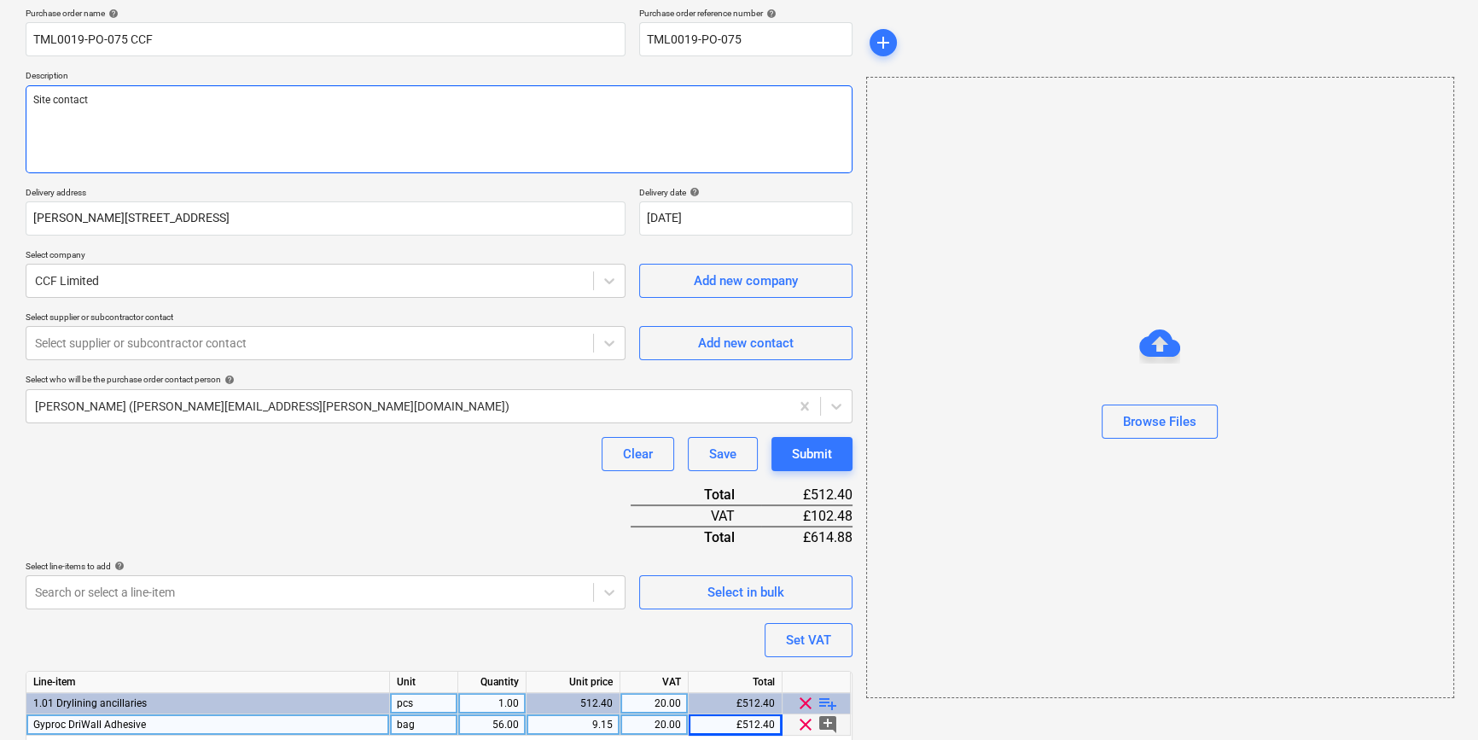
click at [110, 99] on textarea "Site contact" at bounding box center [439, 129] width 827 height 88
type textarea "x"
type textarea "Site contact C"
type textarea "x"
type textarea "Site contact Co"
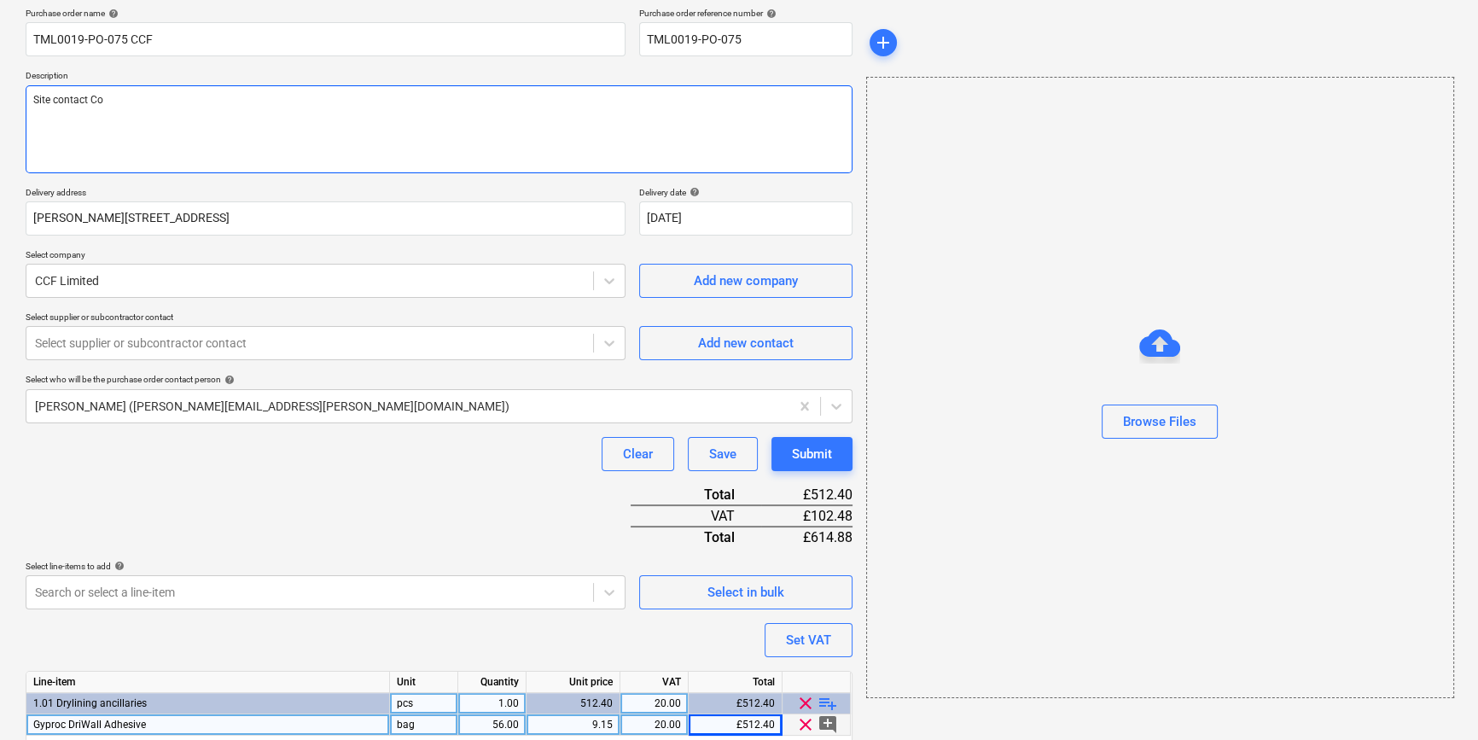
type textarea "x"
type textarea "Site contact Cor"
type textarea "x"
type textarea "Site contact Corn"
type textarea "x"
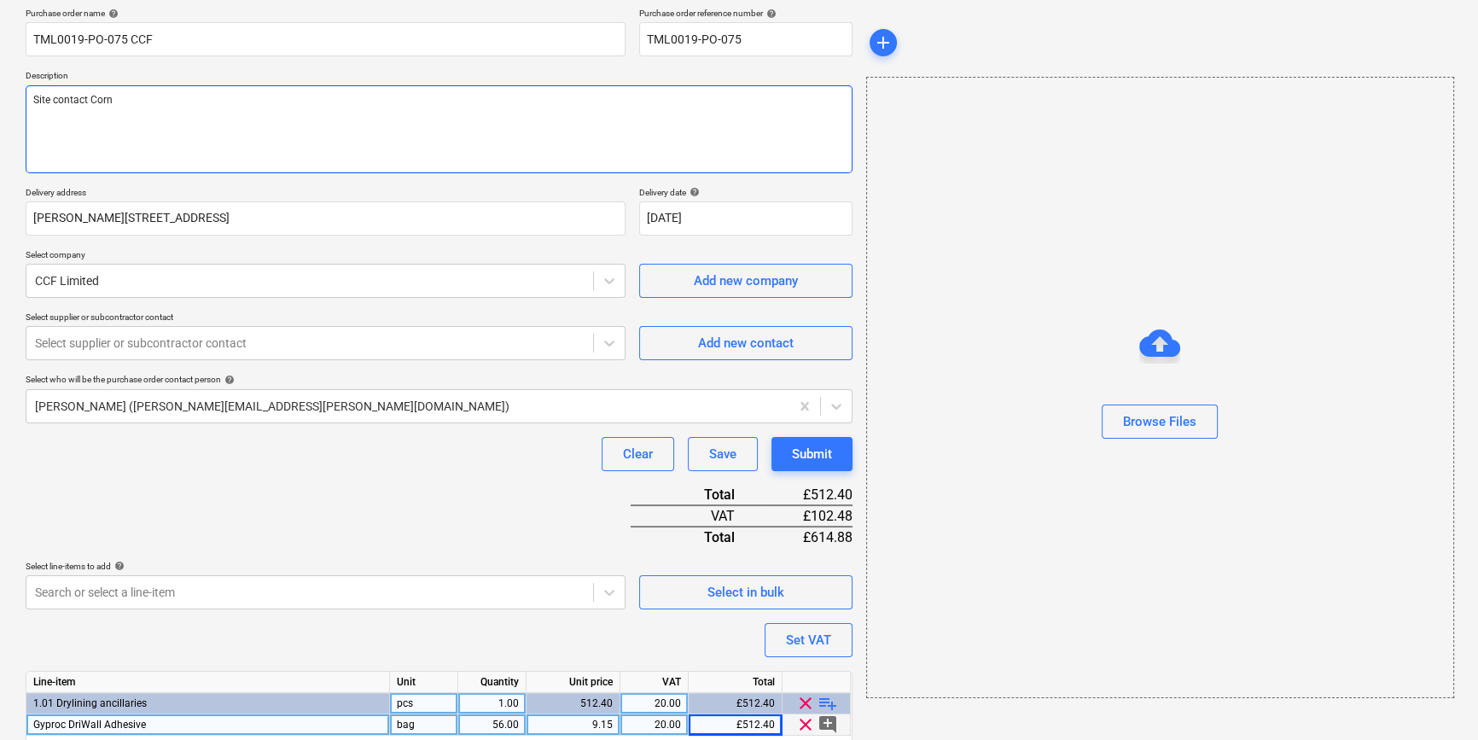
type textarea "Site contact Corne"
type textarea "x"
type textarea "Site contact [PERSON_NAME]"
type textarea "x"
type textarea "Site contact [PERSON_NAME]"
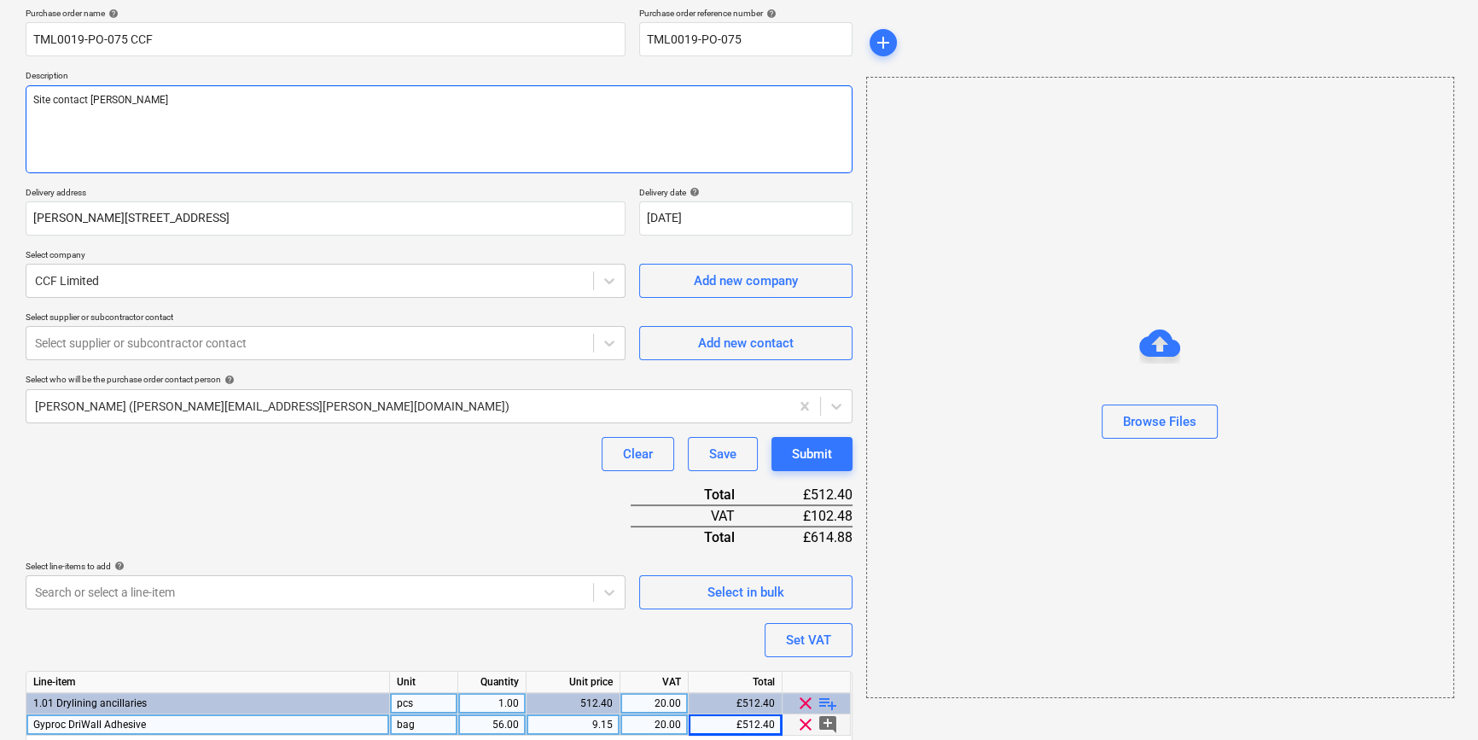
type textarea "x"
type textarea "Site contact [PERSON_NAME] 0"
type textarea "x"
type textarea "Site contact [PERSON_NAME] 07"
type textarea "x"
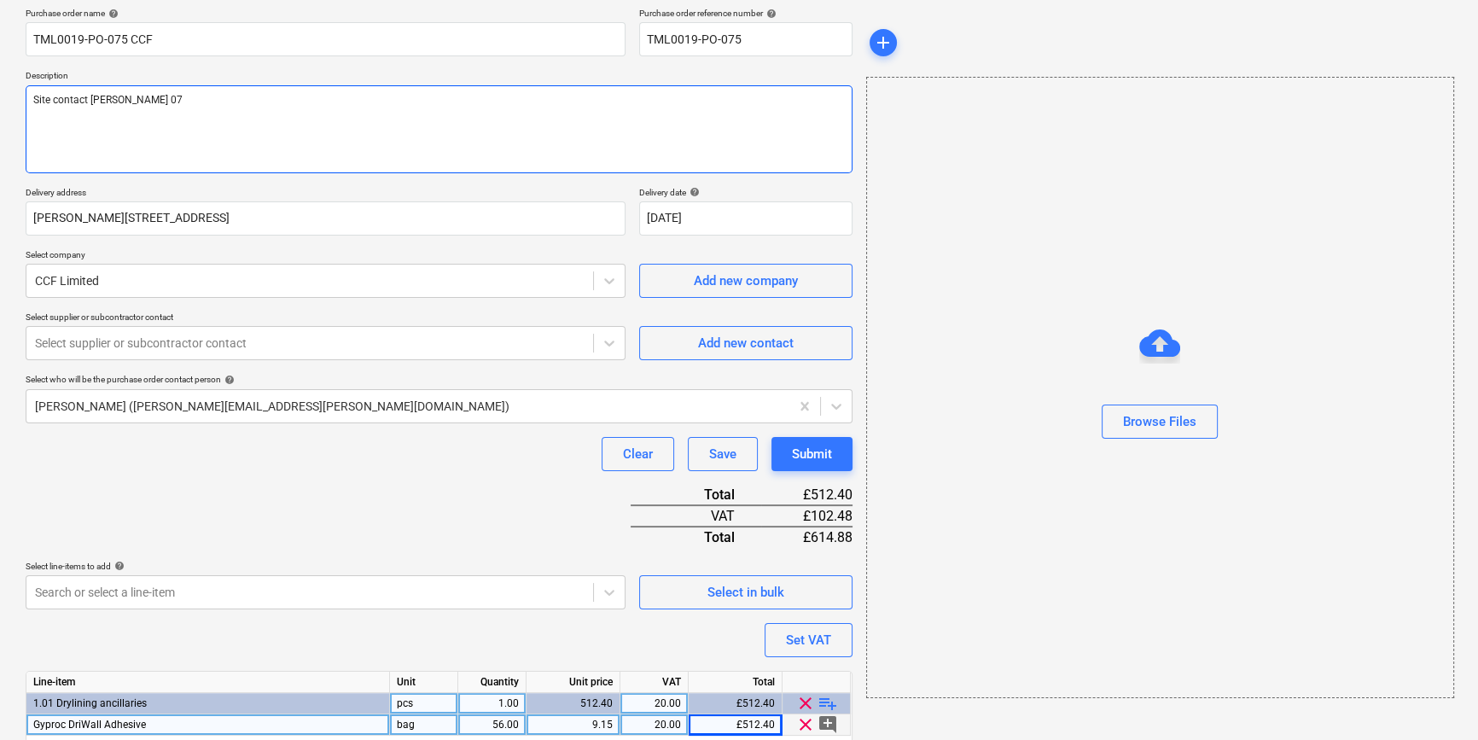
type textarea "Site contact [PERSON_NAME] 078"
type textarea "x"
type textarea "Site contact [PERSON_NAME] 0785"
type textarea "x"
type textarea "Site contact [PERSON_NAME] 07853"
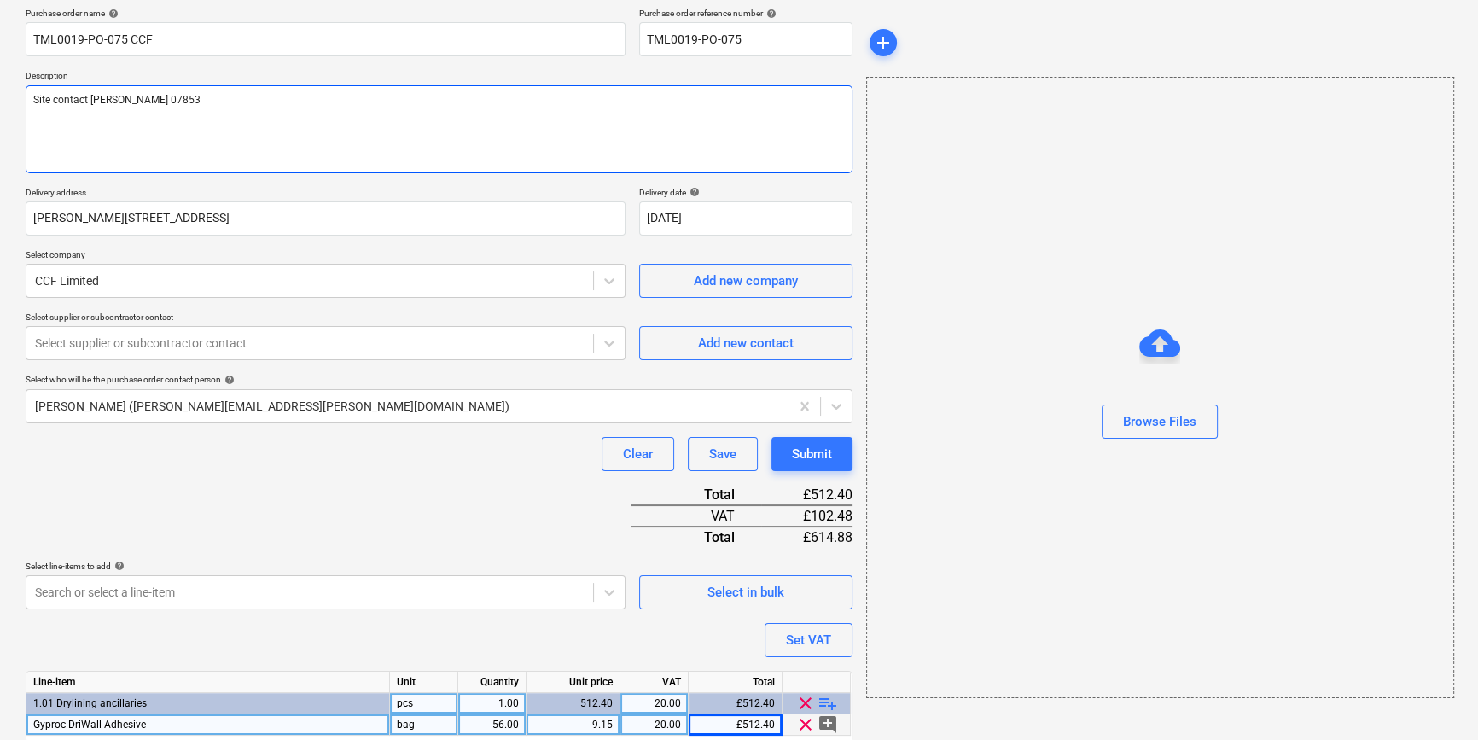
type textarea "x"
type textarea "Site contact [PERSON_NAME] 07853"
type textarea "x"
type textarea "Site contact [PERSON_NAME] 07853 3"
type textarea "x"
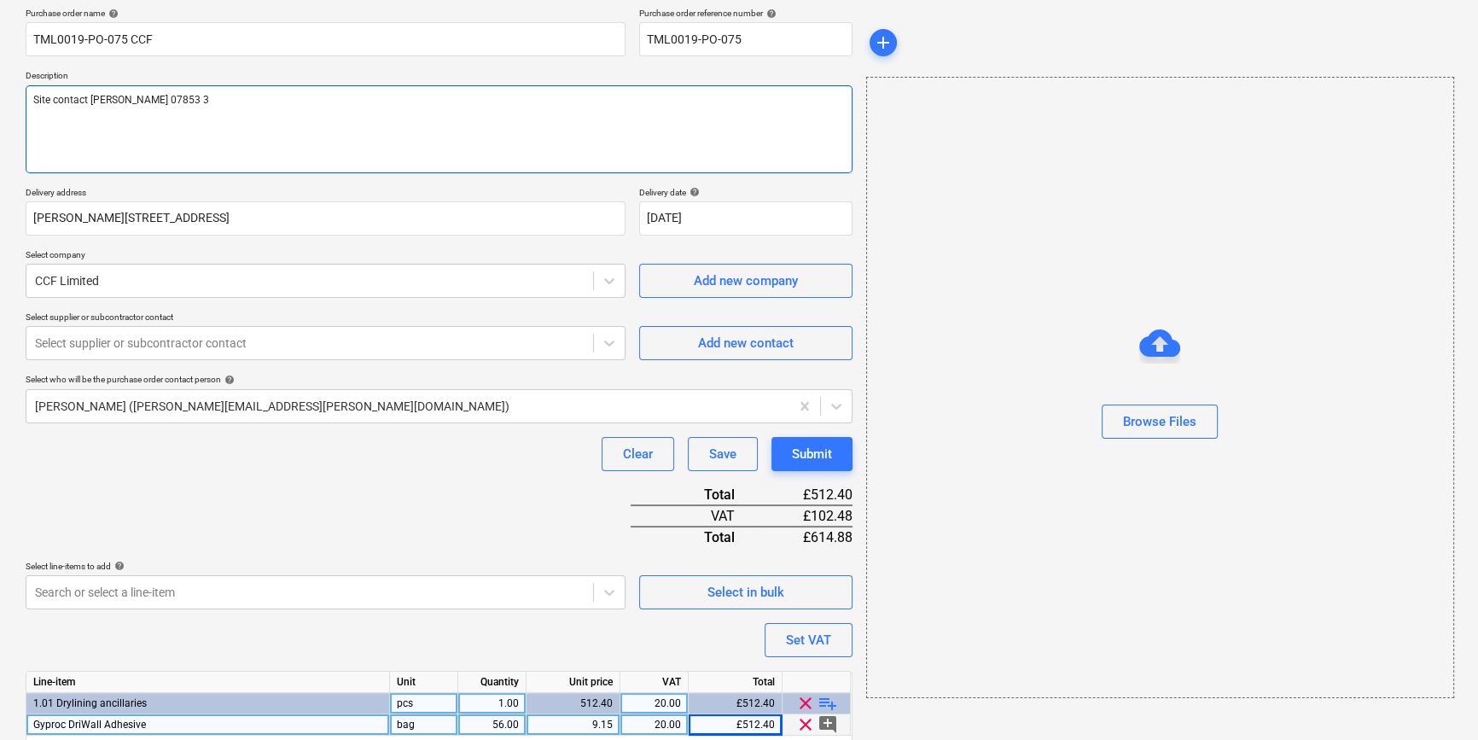
type textarea "Site contact [PERSON_NAME] [PHONE_NUMBER]"
type textarea "x"
type textarea "Site contact [PERSON_NAME] [PHONE_NUMBER]"
type textarea "x"
type textarea "Site contact [PERSON_NAME] [PHONE_NUMBER]"
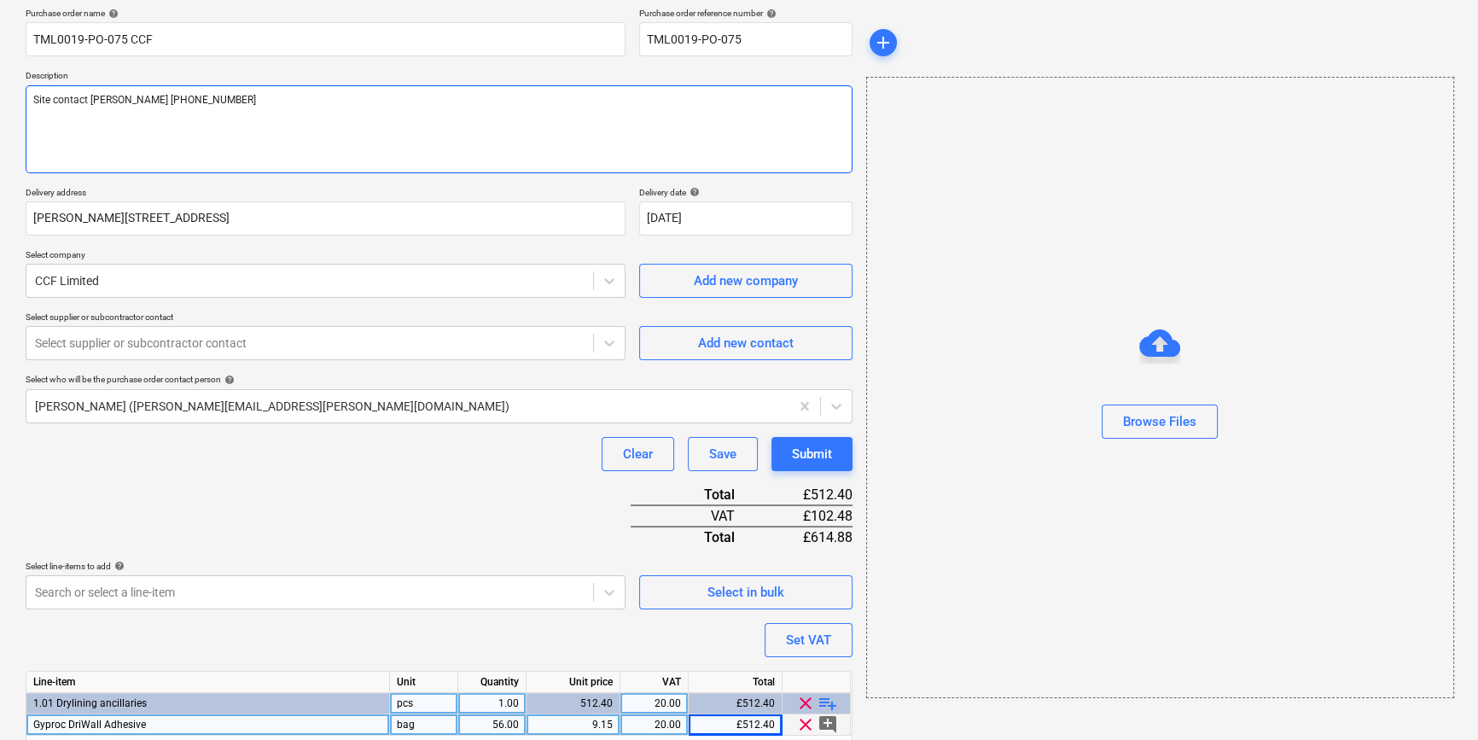
type textarea "x"
type textarea "Site contact [PERSON_NAME] [PHONE_NUMBER]"
type textarea "x"
type textarea "Site contact [PERSON_NAME] [PHONE_NUMBER]"
click at [276, 461] on div "Clear Save Submit" at bounding box center [439, 454] width 827 height 34
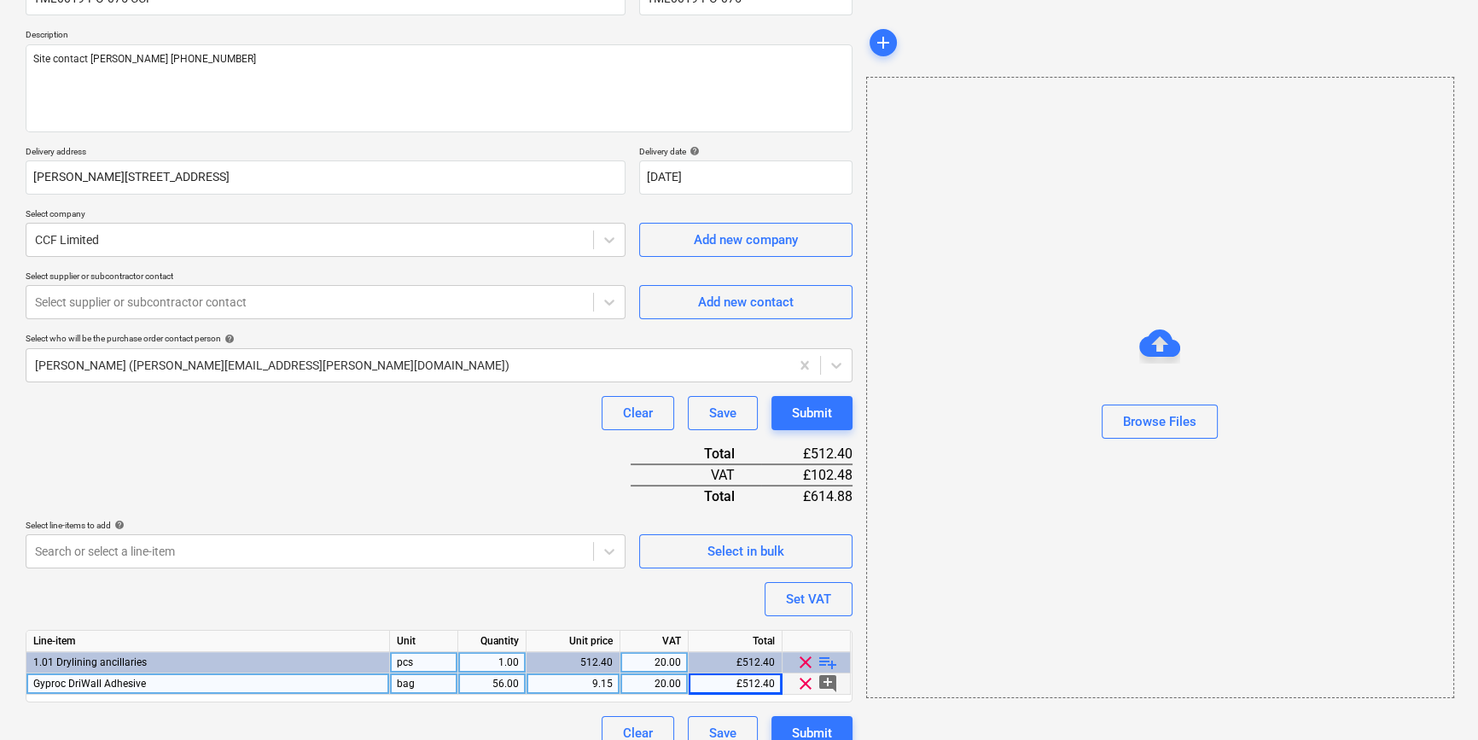
scroll to position [196, 0]
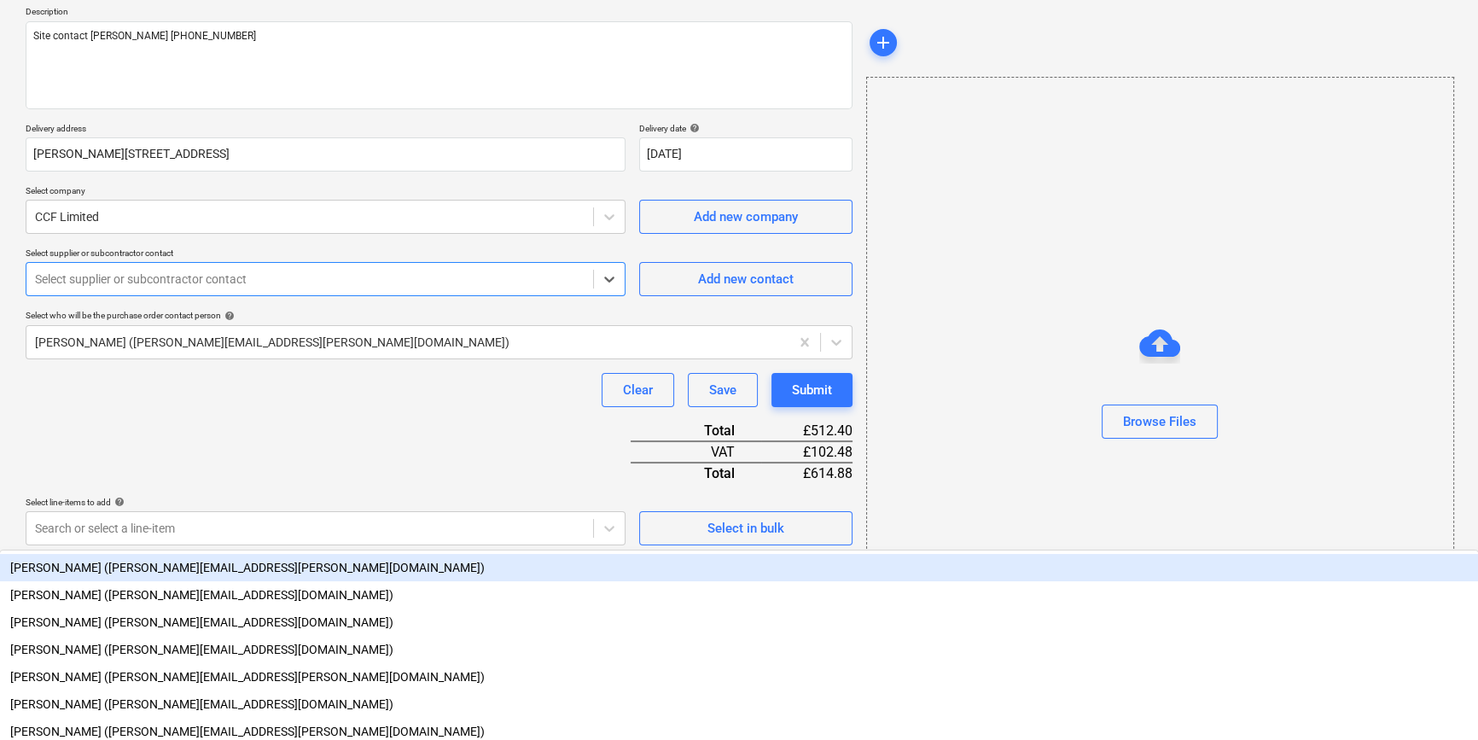
click at [172, 277] on div at bounding box center [310, 279] width 550 height 17
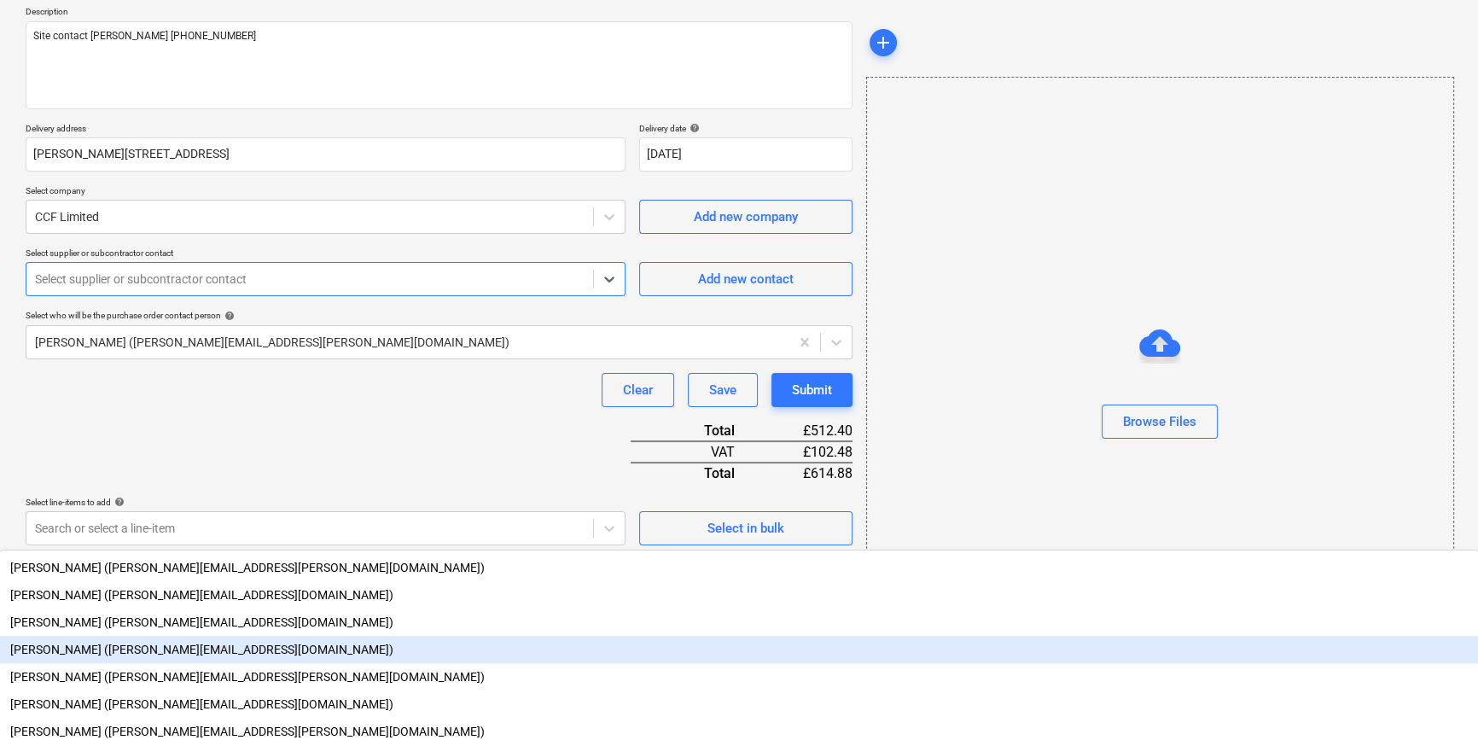
click at [157, 636] on div "[PERSON_NAME] ([PERSON_NAME][EMAIL_ADDRESS][DOMAIN_NAME])" at bounding box center [739, 649] width 1478 height 27
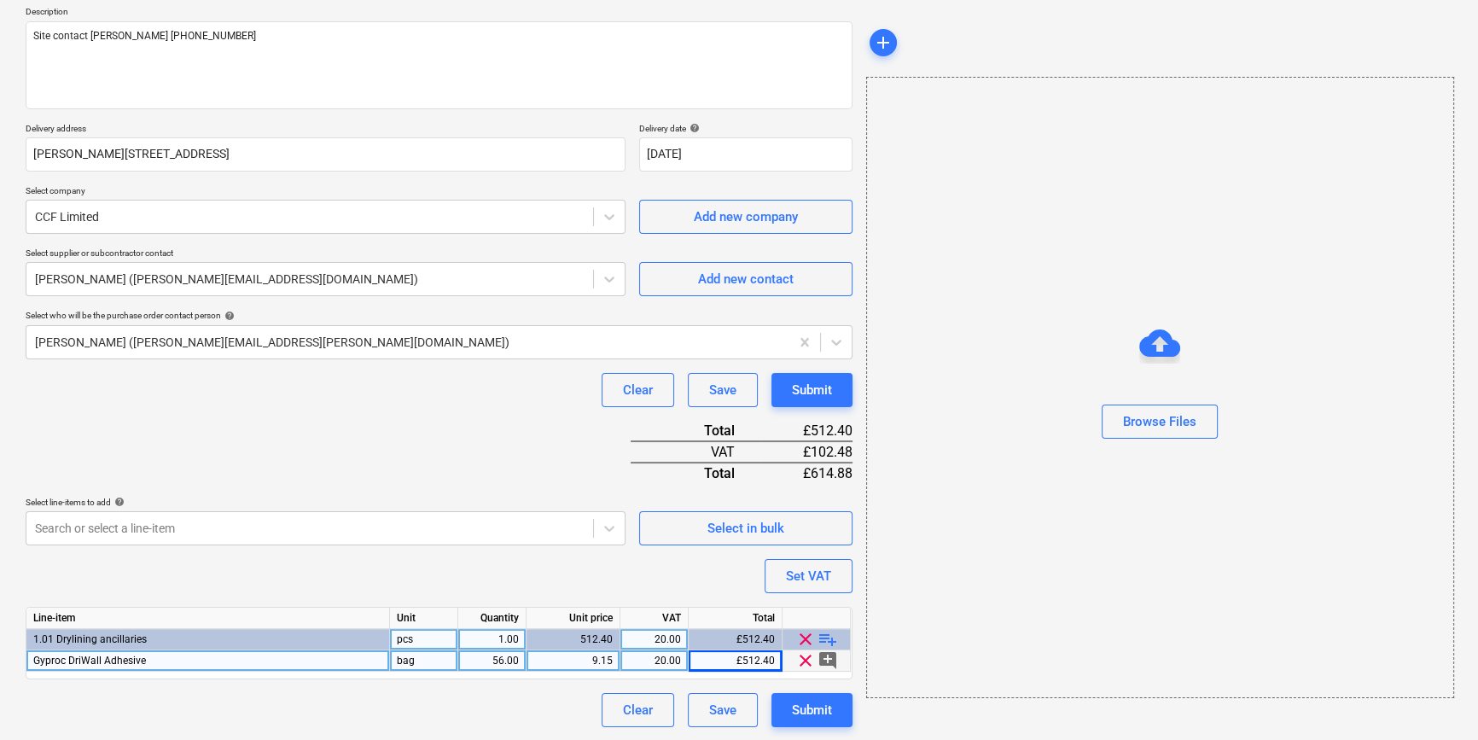
click at [157, 404] on div "Clear Save Submit" at bounding box center [439, 390] width 827 height 34
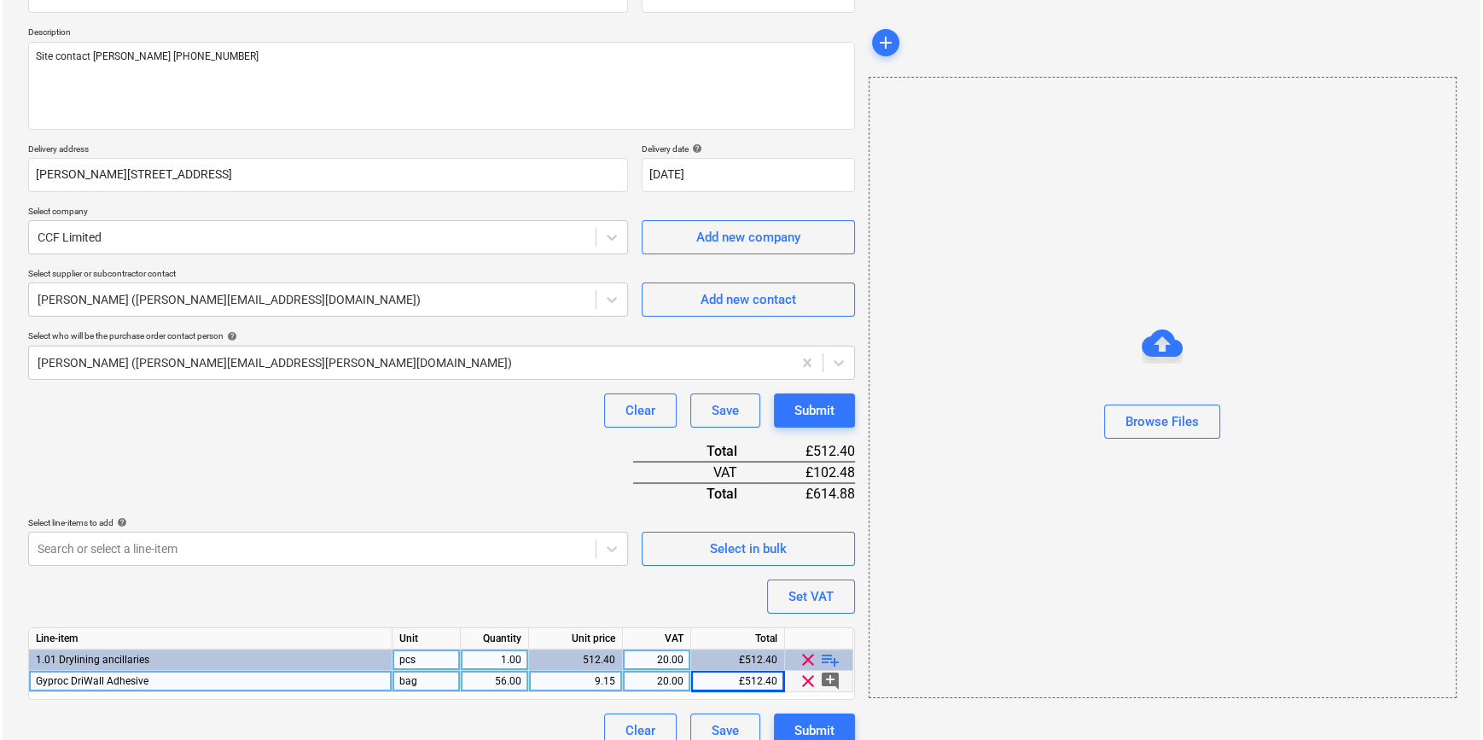
scroll to position [196, 0]
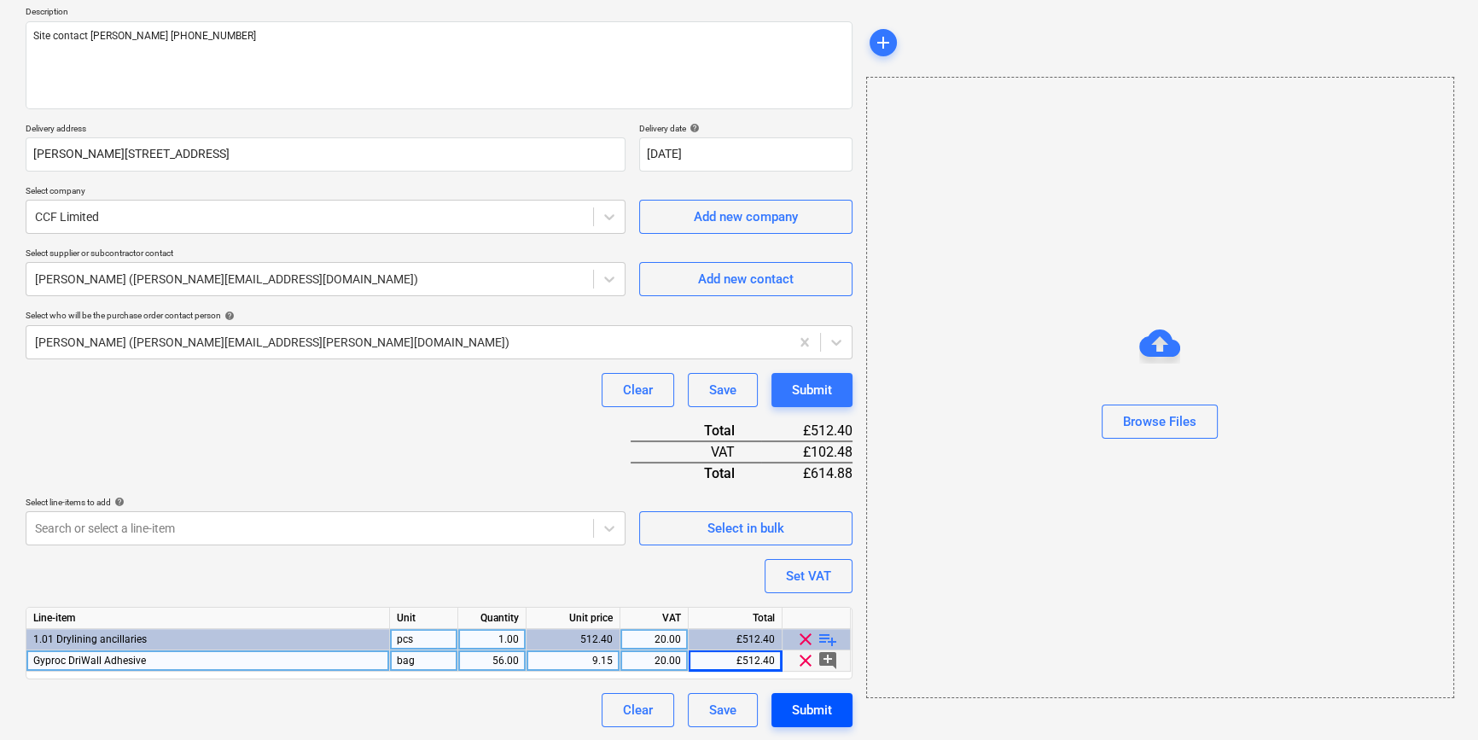
click at [808, 710] on div "Submit" at bounding box center [812, 710] width 40 height 22
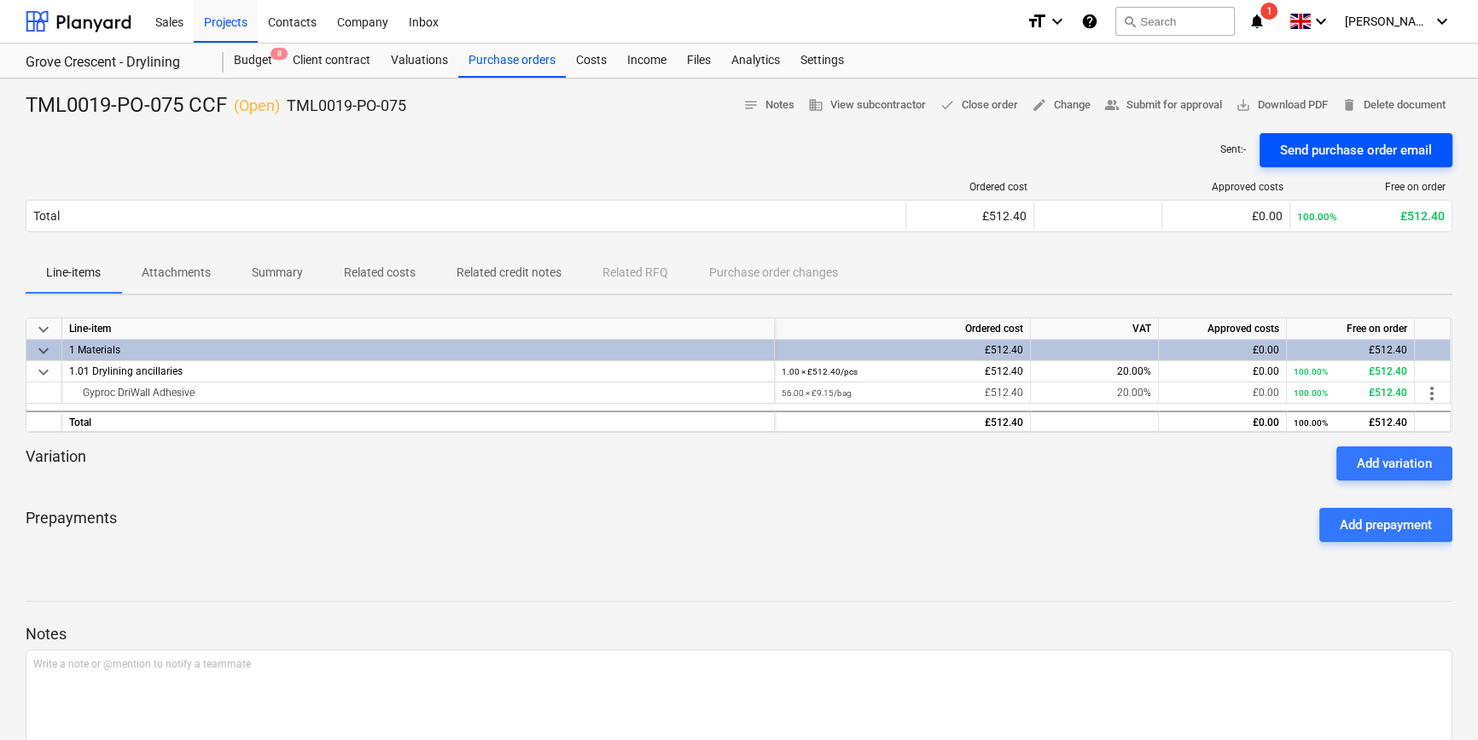
click at [1328, 153] on div "Send purchase order email" at bounding box center [1356, 150] width 152 height 22
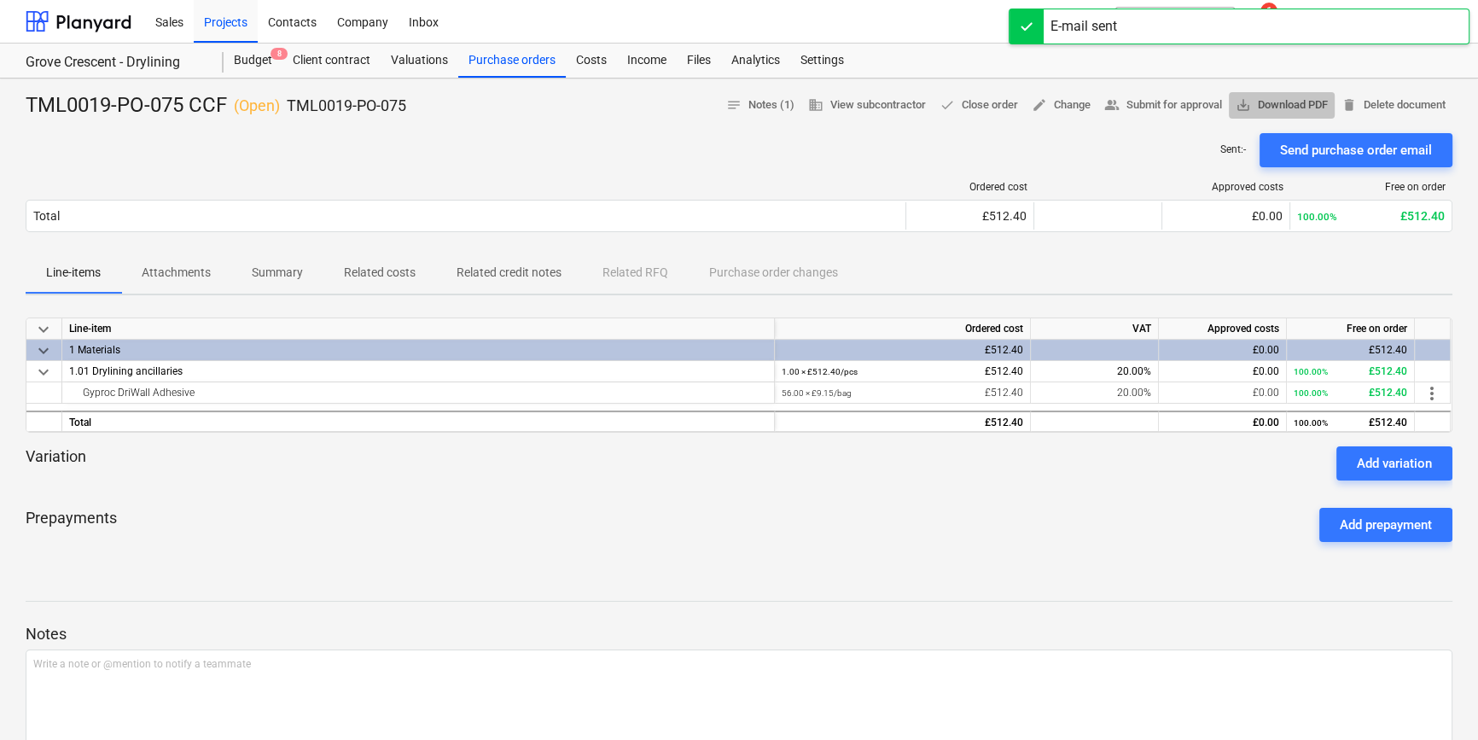
click at [1289, 104] on span "save_alt Download PDF" at bounding box center [1282, 106] width 92 height 20
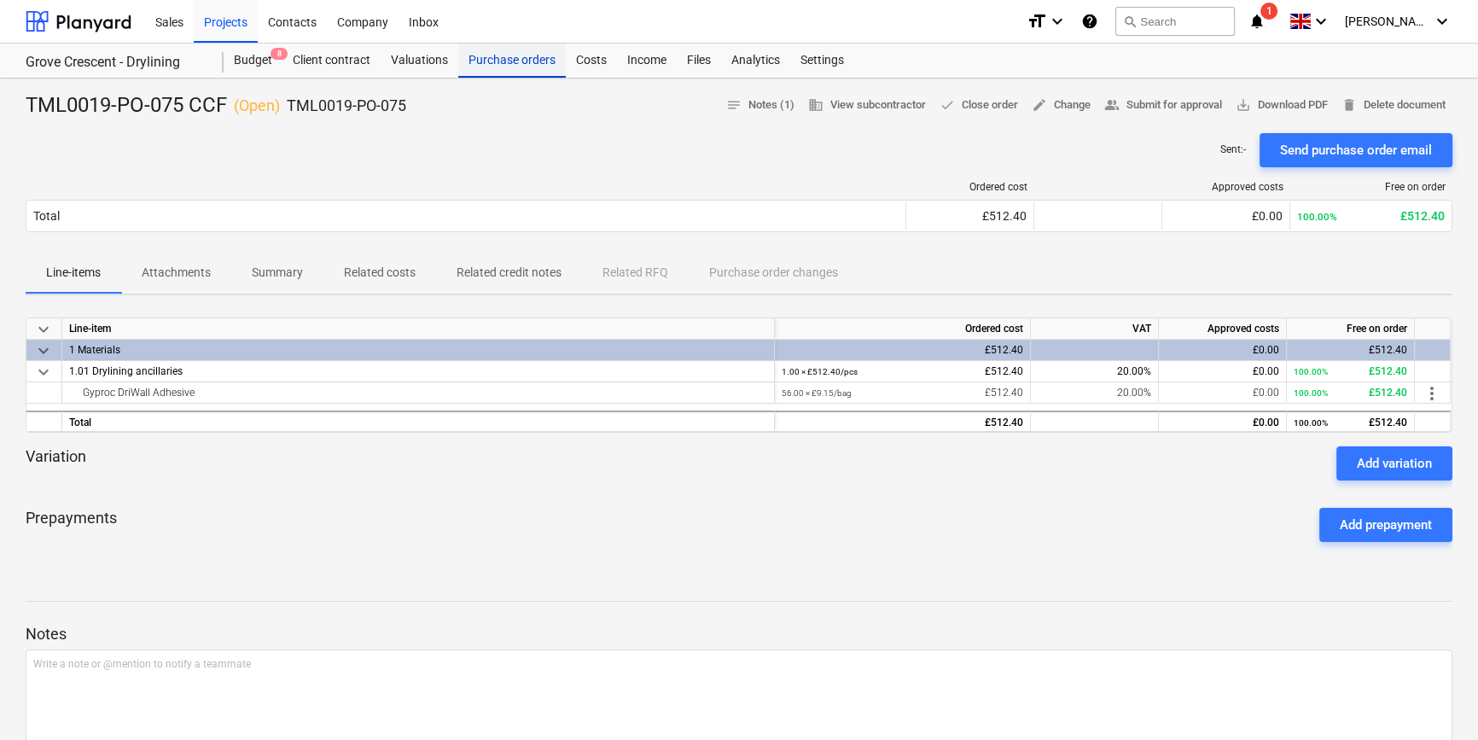
click at [504, 56] on div "Purchase orders" at bounding box center [512, 61] width 108 height 34
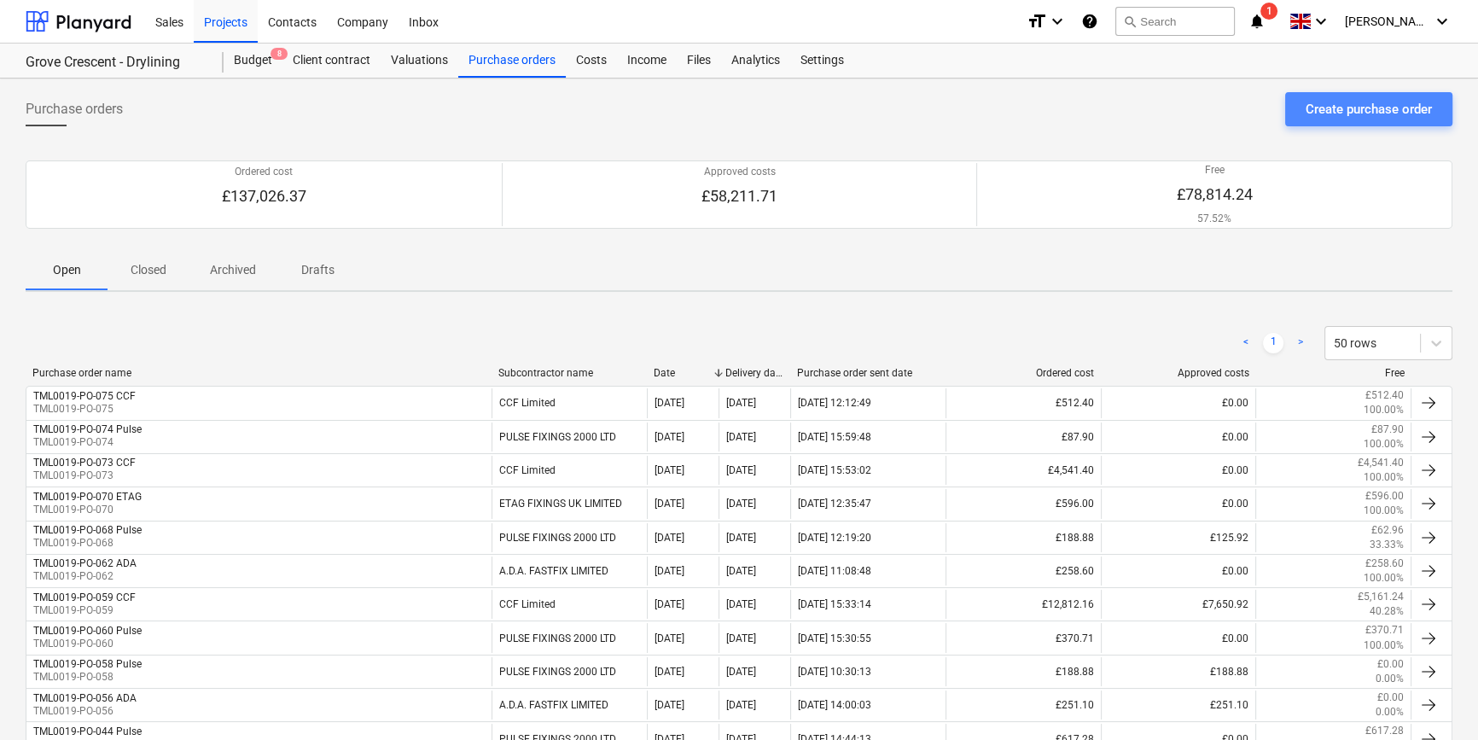
click at [1365, 114] on div "Create purchase order" at bounding box center [1369, 109] width 126 height 22
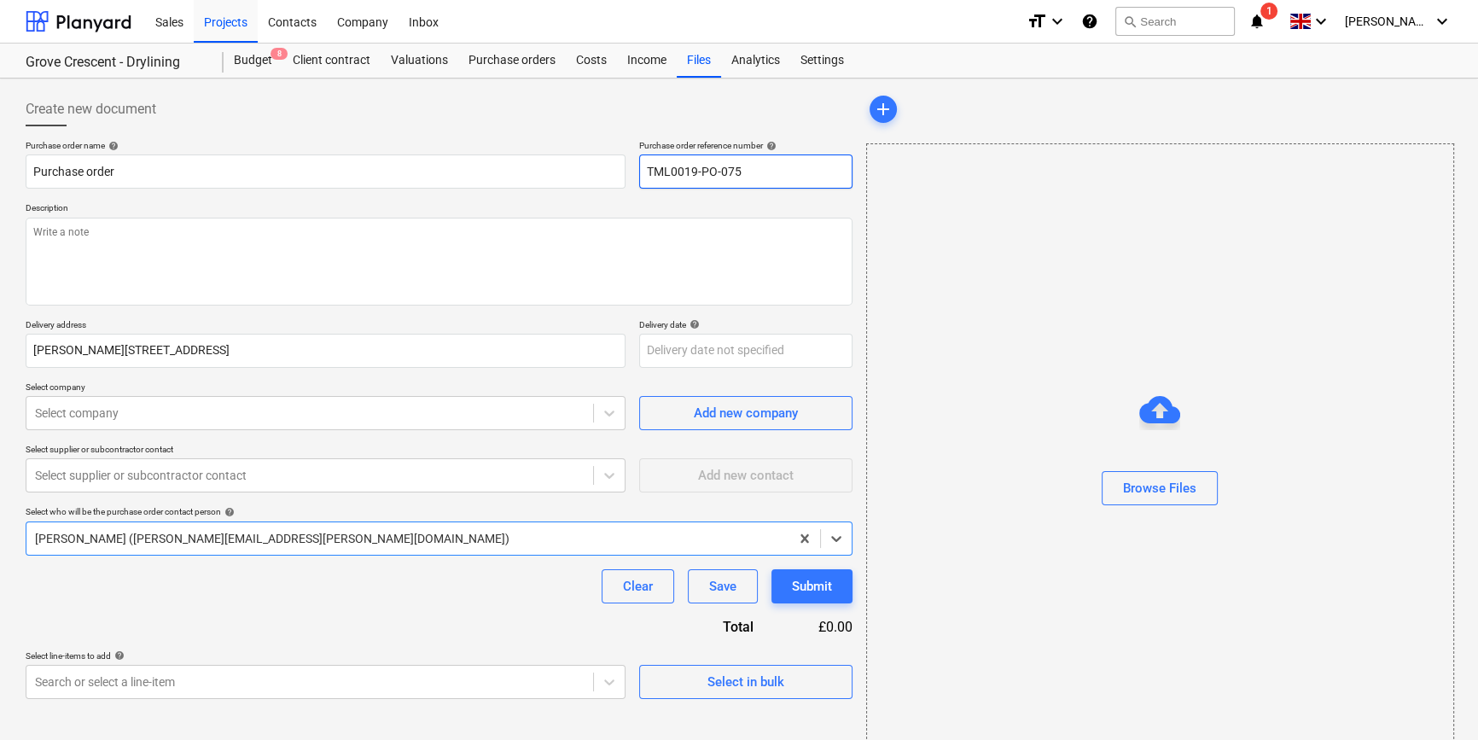
click at [748, 172] on input "TML0019-PO-075" at bounding box center [745, 171] width 213 height 34
type textarea "x"
type input "TML0019-PO-07"
type textarea "x"
drag, startPoint x: 743, startPoint y: 172, endPoint x: 644, endPoint y: 173, distance: 99.0
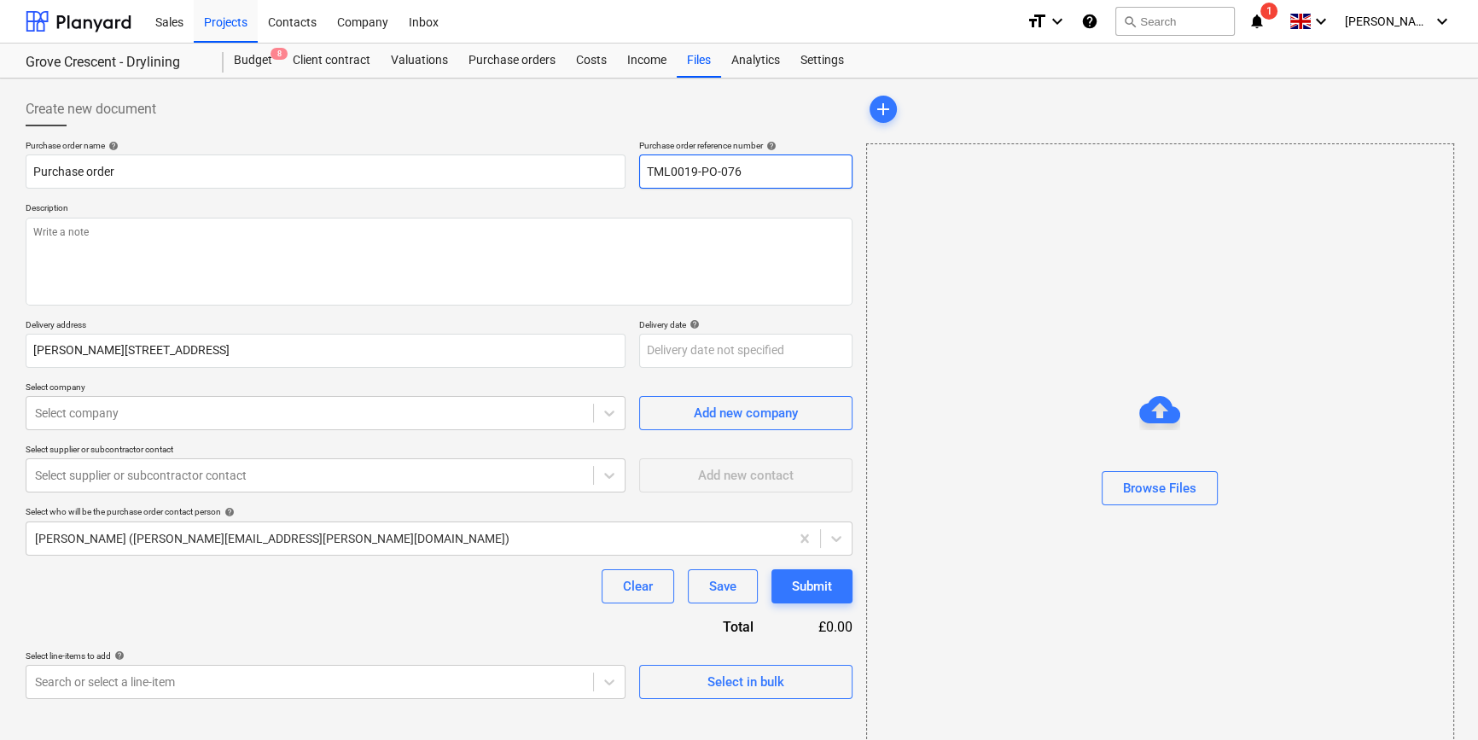
click at [644, 173] on input "TML0019-PO-076" at bounding box center [745, 171] width 213 height 34
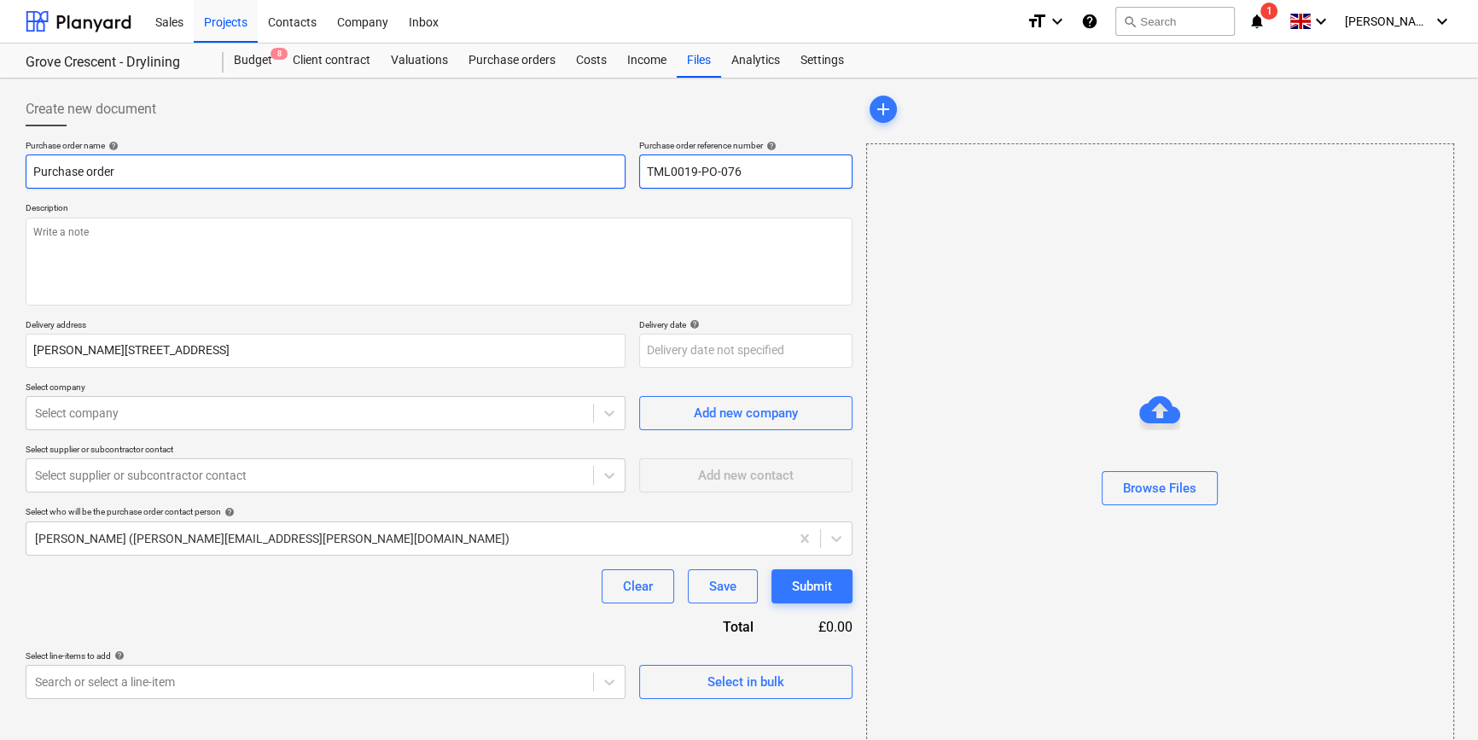
type input "TML0019-PO-076"
drag, startPoint x: 117, startPoint y: 171, endPoint x: 29, endPoint y: 171, distance: 87.9
click at [29, 171] on input "Purchase order" at bounding box center [326, 171] width 600 height 34
type textarea "x"
paste input "TML0019-PO-076"
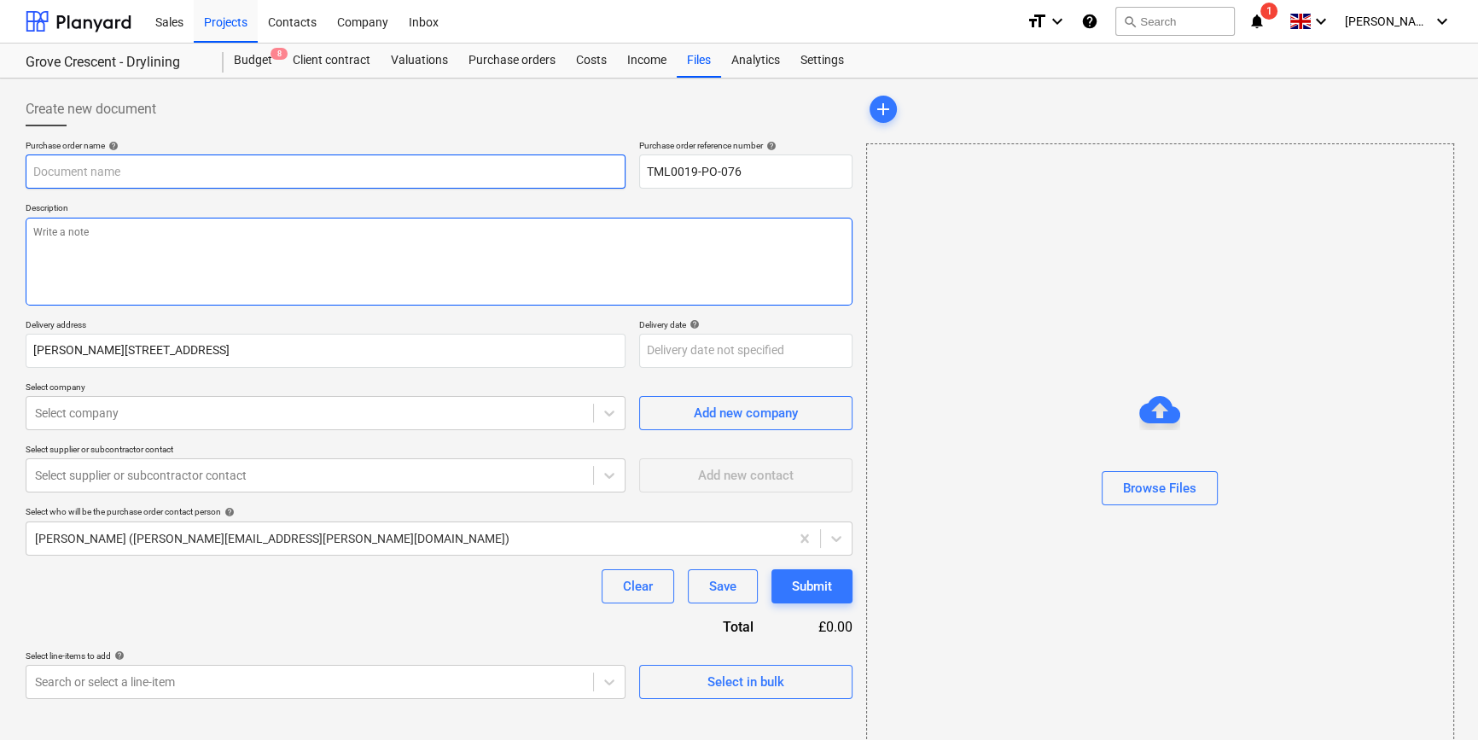
type textarea "x"
type input "TML0019-PO-076"
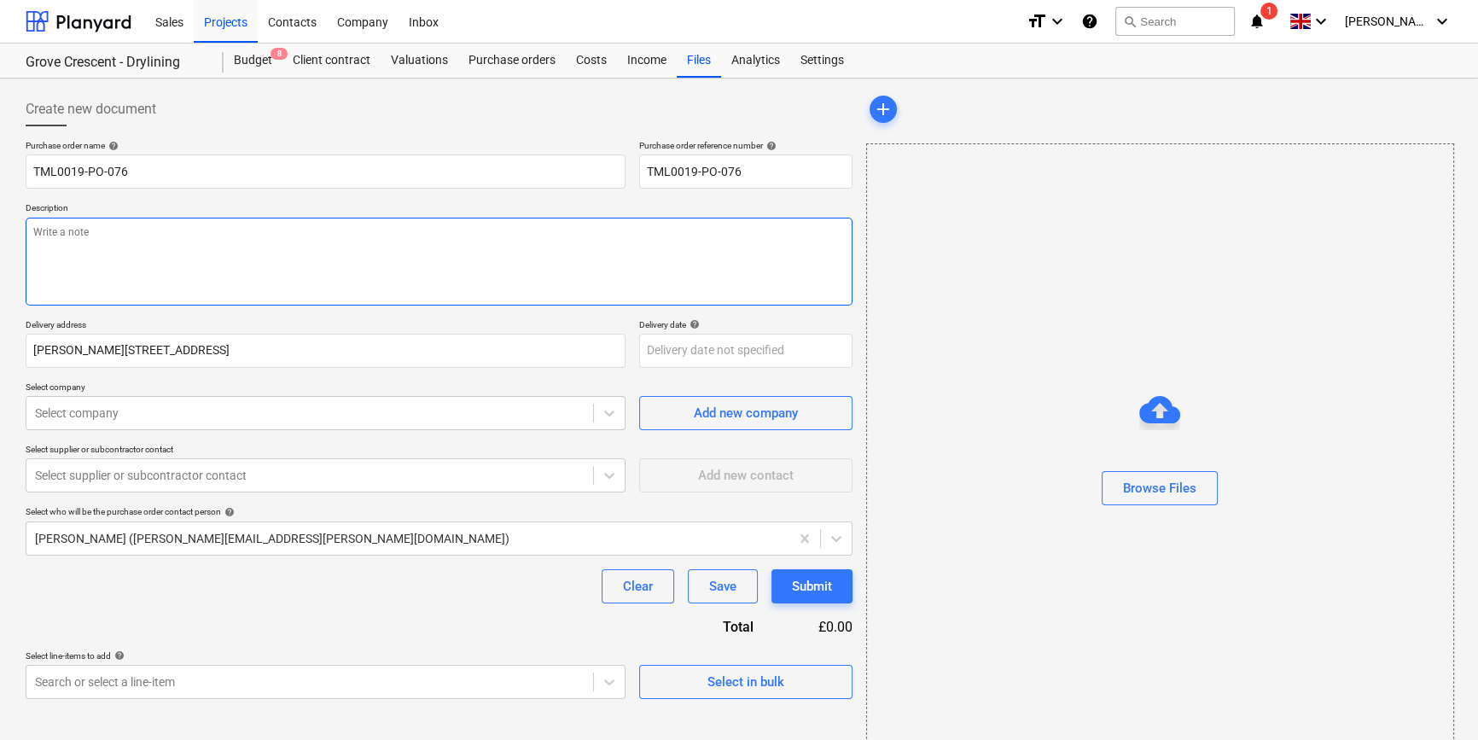
click at [73, 247] on textarea at bounding box center [439, 262] width 827 height 88
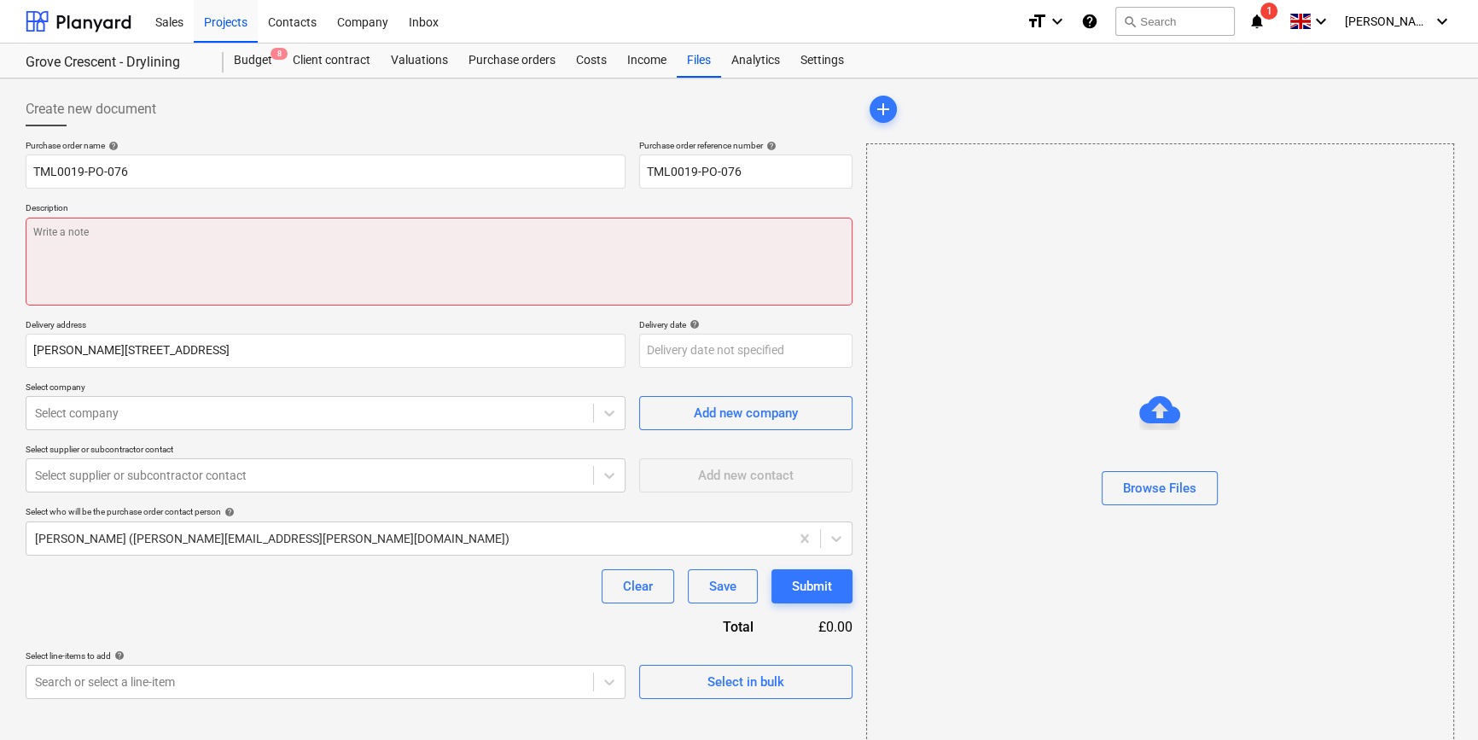
paste textarea "Site contact [PERSON_NAME] [PHONE_NUMBER]"
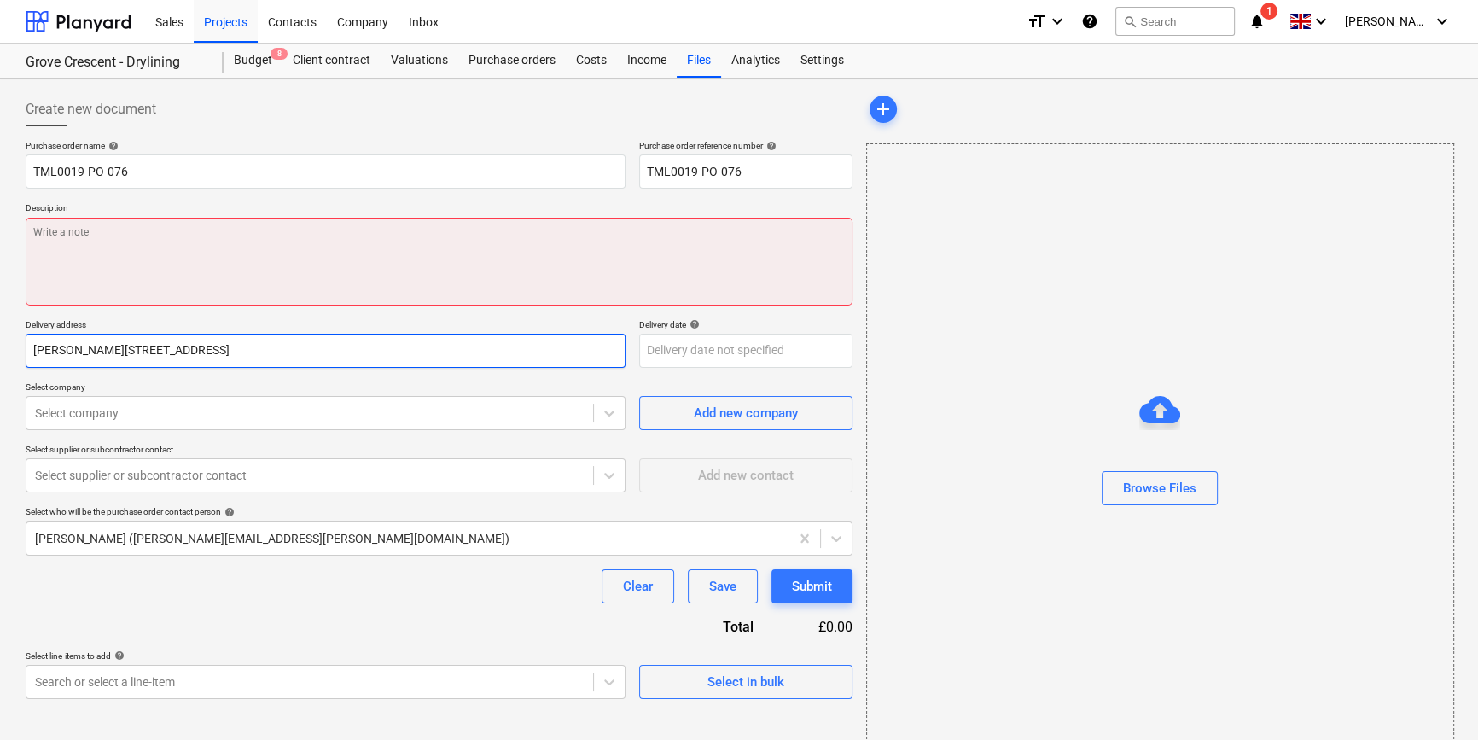
type textarea "x"
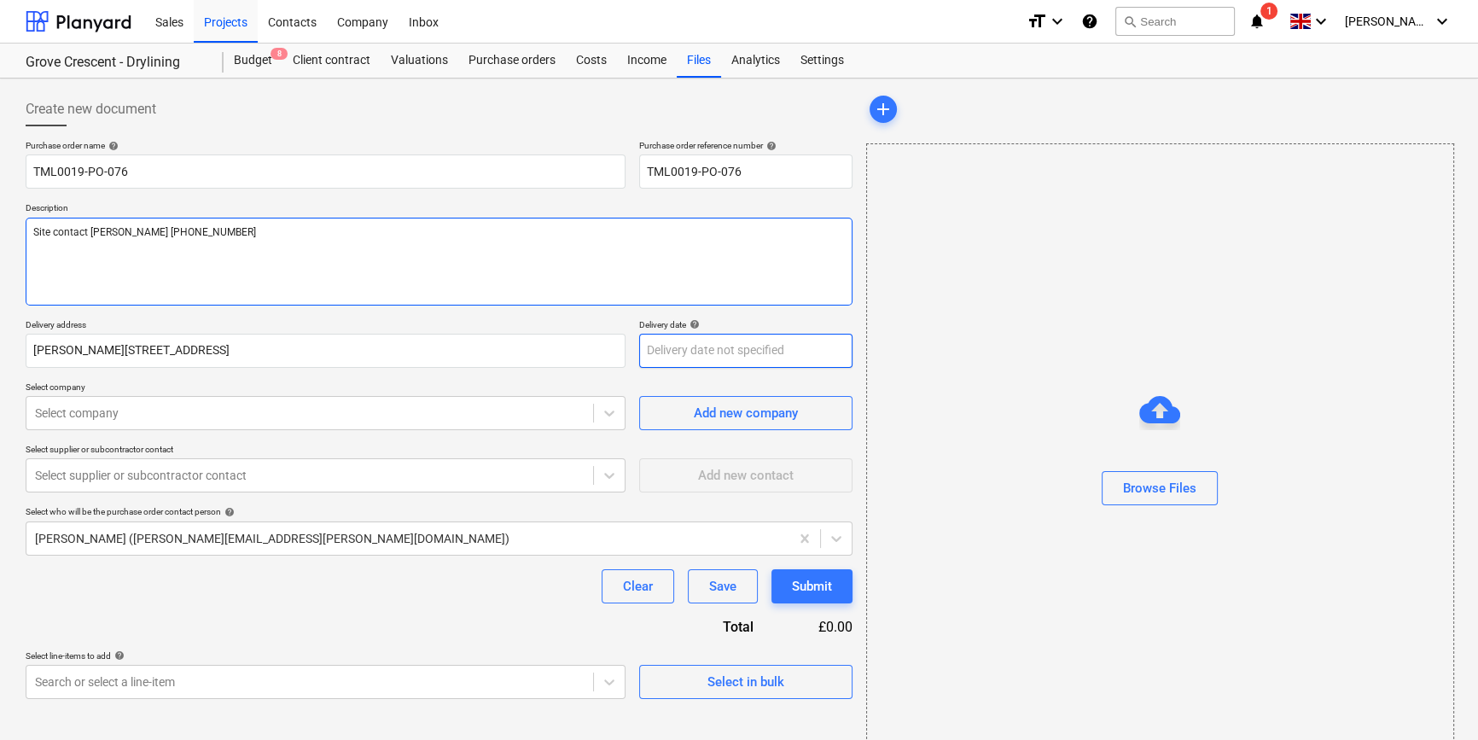
type textarea "Site contact [PERSON_NAME] [PHONE_NUMBER]"
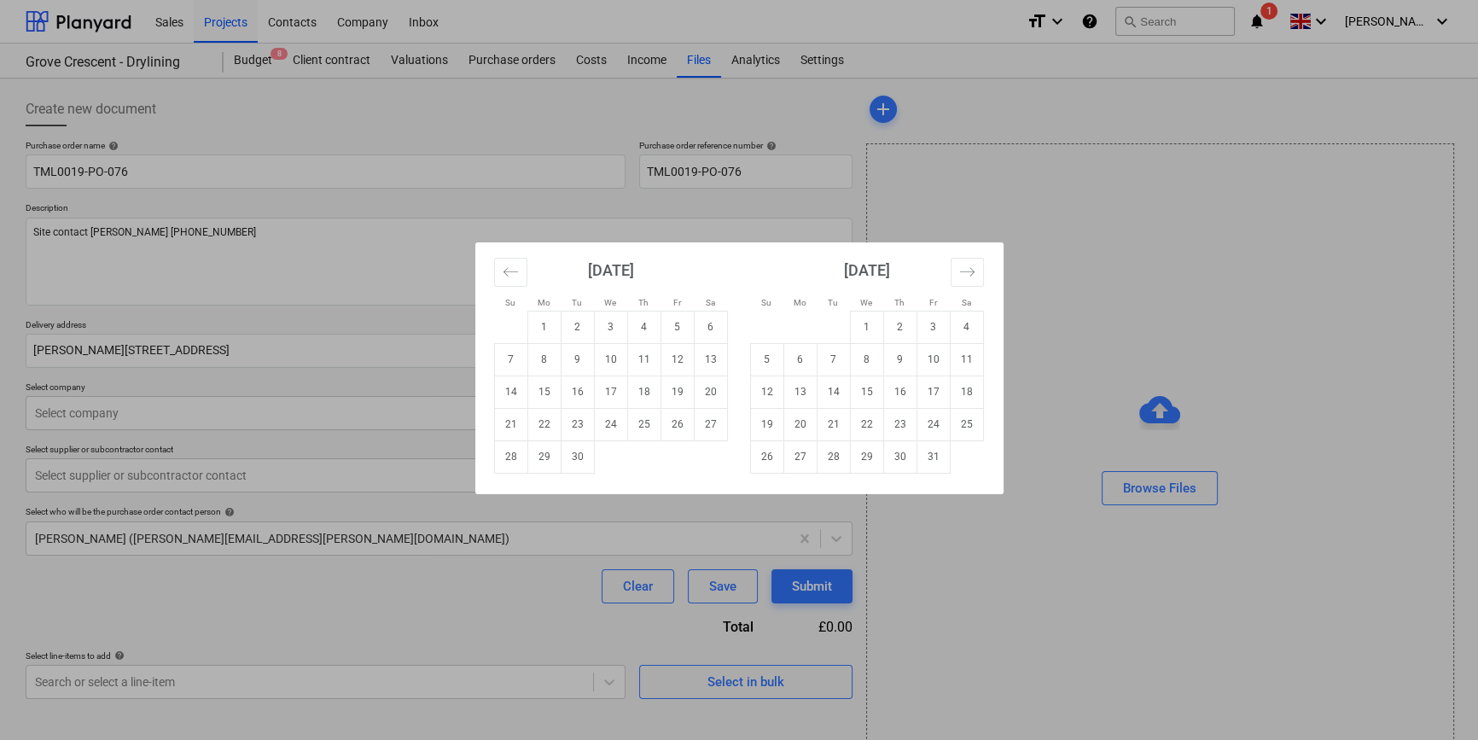
click at [683, 351] on body "Sales Projects Contacts Company Inbox format_size keyboard_arrow_down help sear…" at bounding box center [739, 370] width 1478 height 740
click at [631, 353] on td "11" at bounding box center [643, 359] width 33 height 32
type textarea "x"
type input "[DATE]"
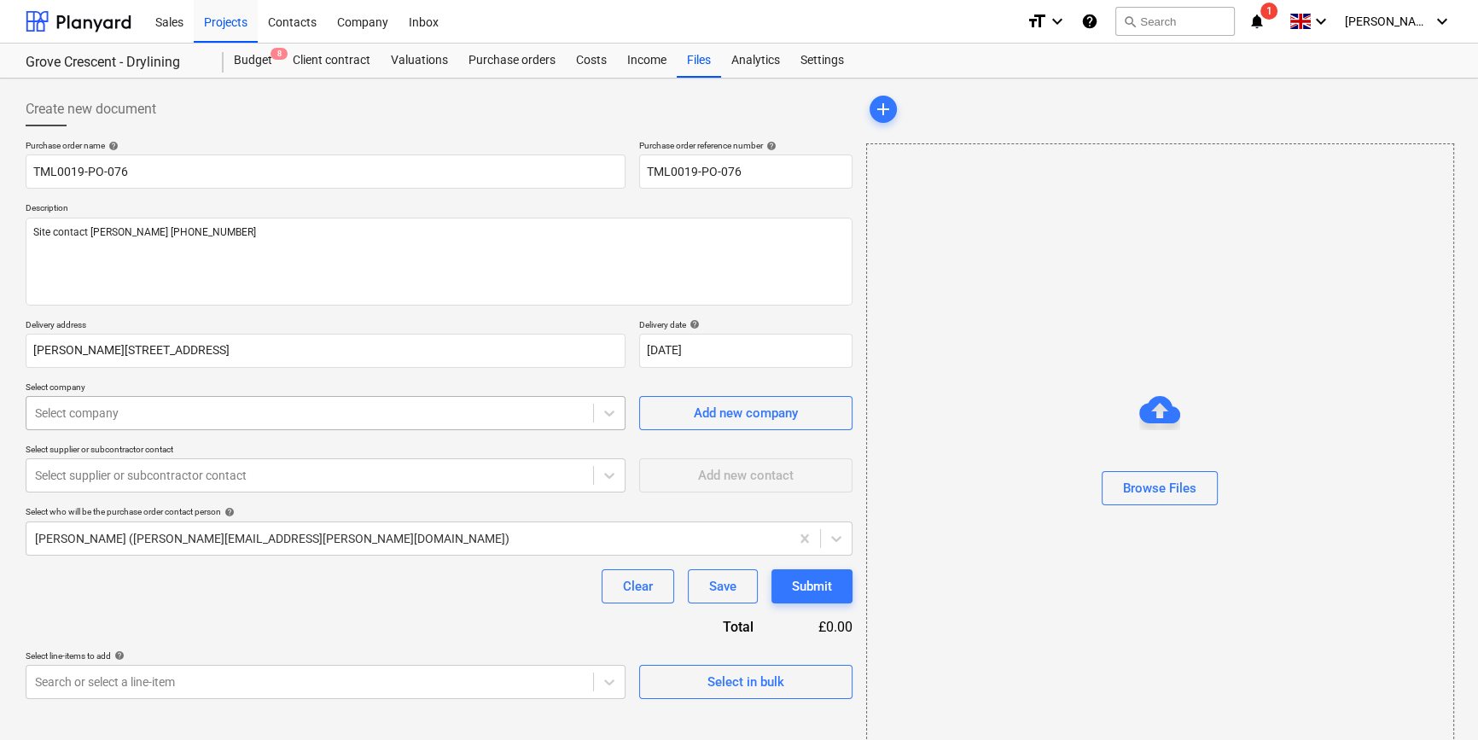
click at [371, 416] on div at bounding box center [310, 412] width 550 height 17
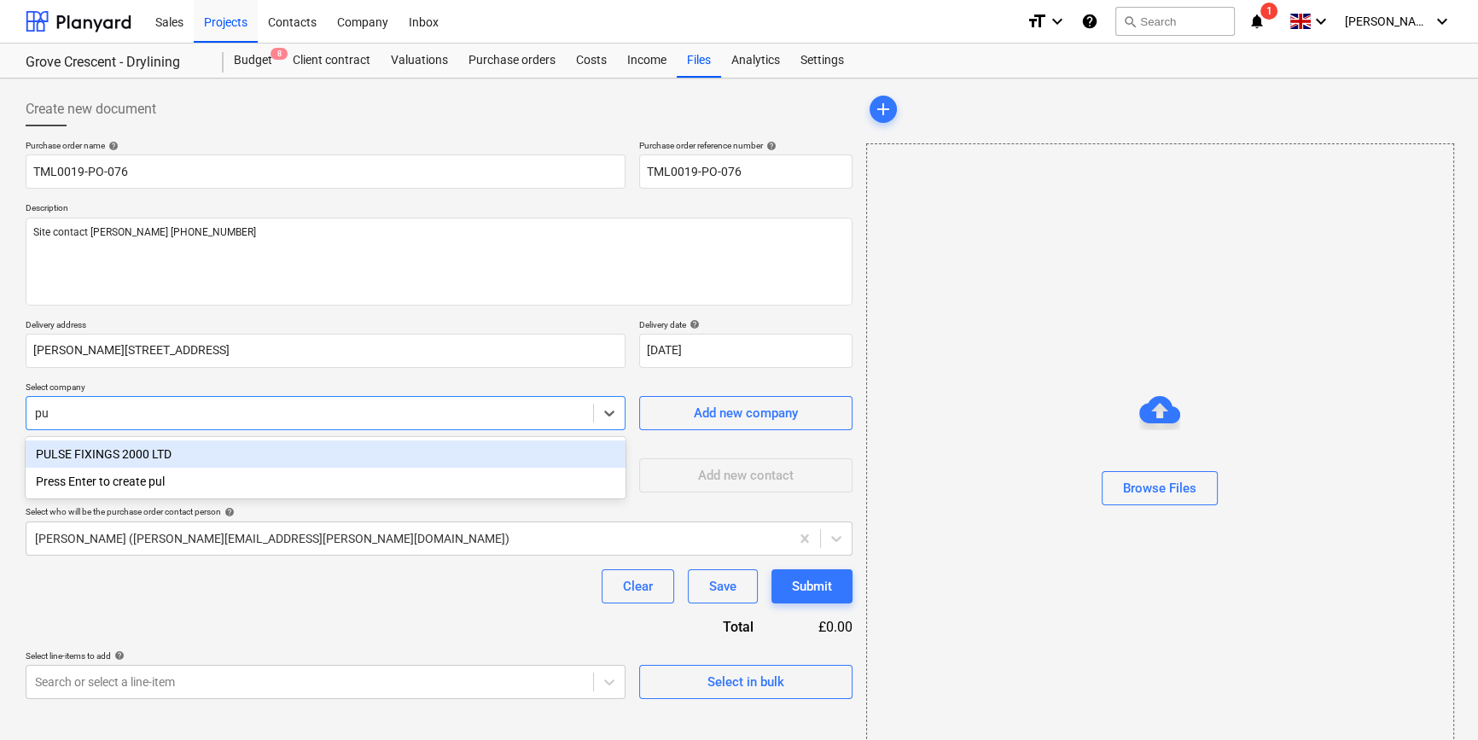
type input "pul"
click at [154, 455] on div "PULSE FIXINGS 2000 LTD" at bounding box center [326, 453] width 600 height 27
type textarea "x"
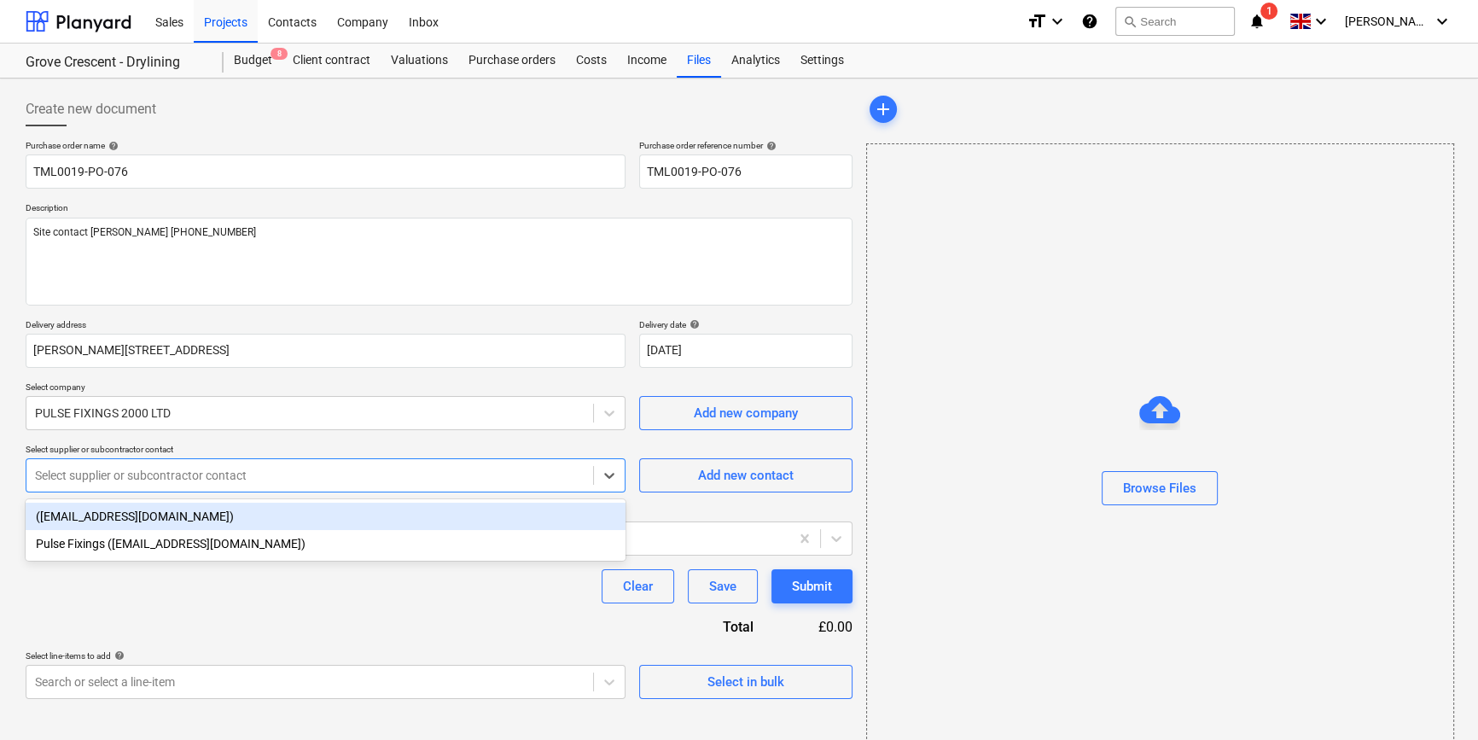
click at [326, 481] on div at bounding box center [310, 475] width 550 height 17
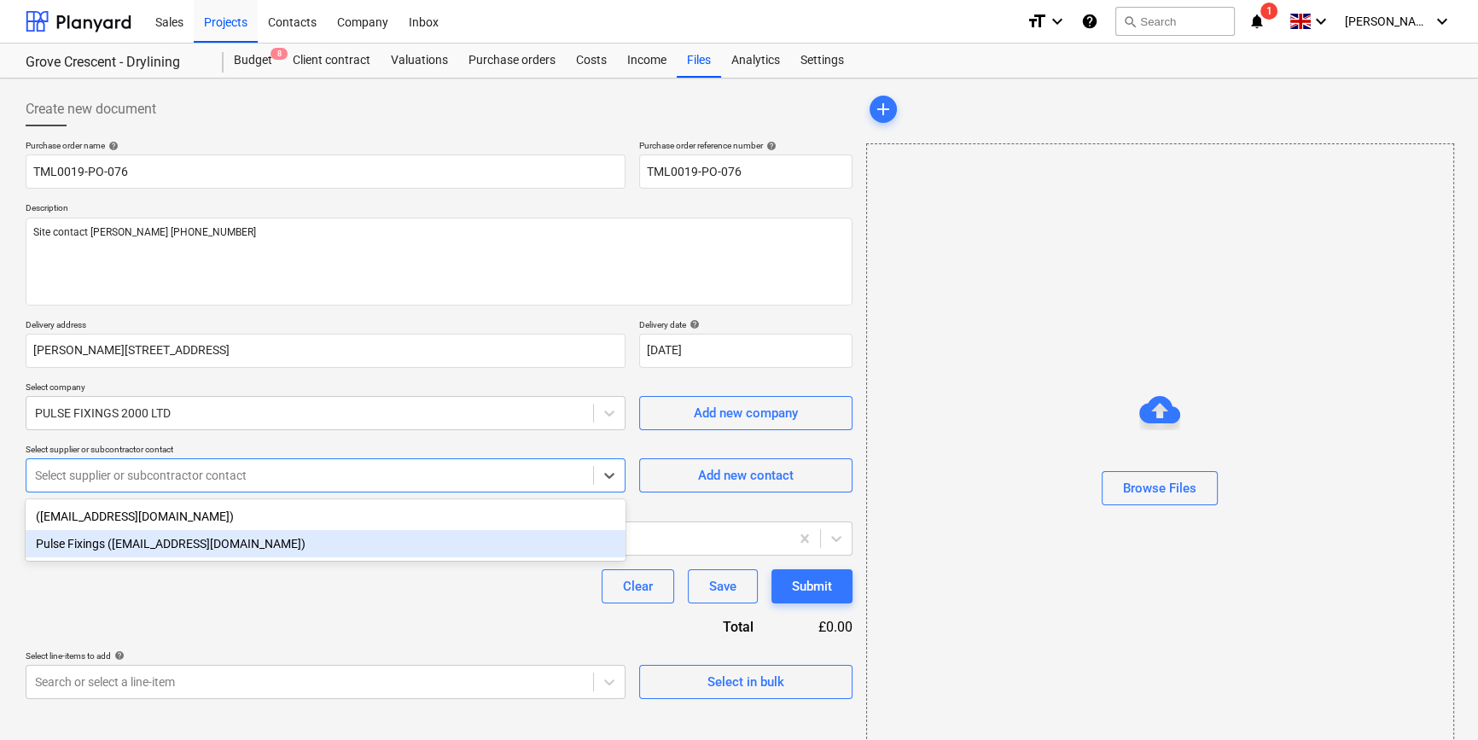
click at [273, 553] on div "Pulse Fixings ([EMAIL_ADDRESS][DOMAIN_NAME])" at bounding box center [326, 543] width 600 height 27
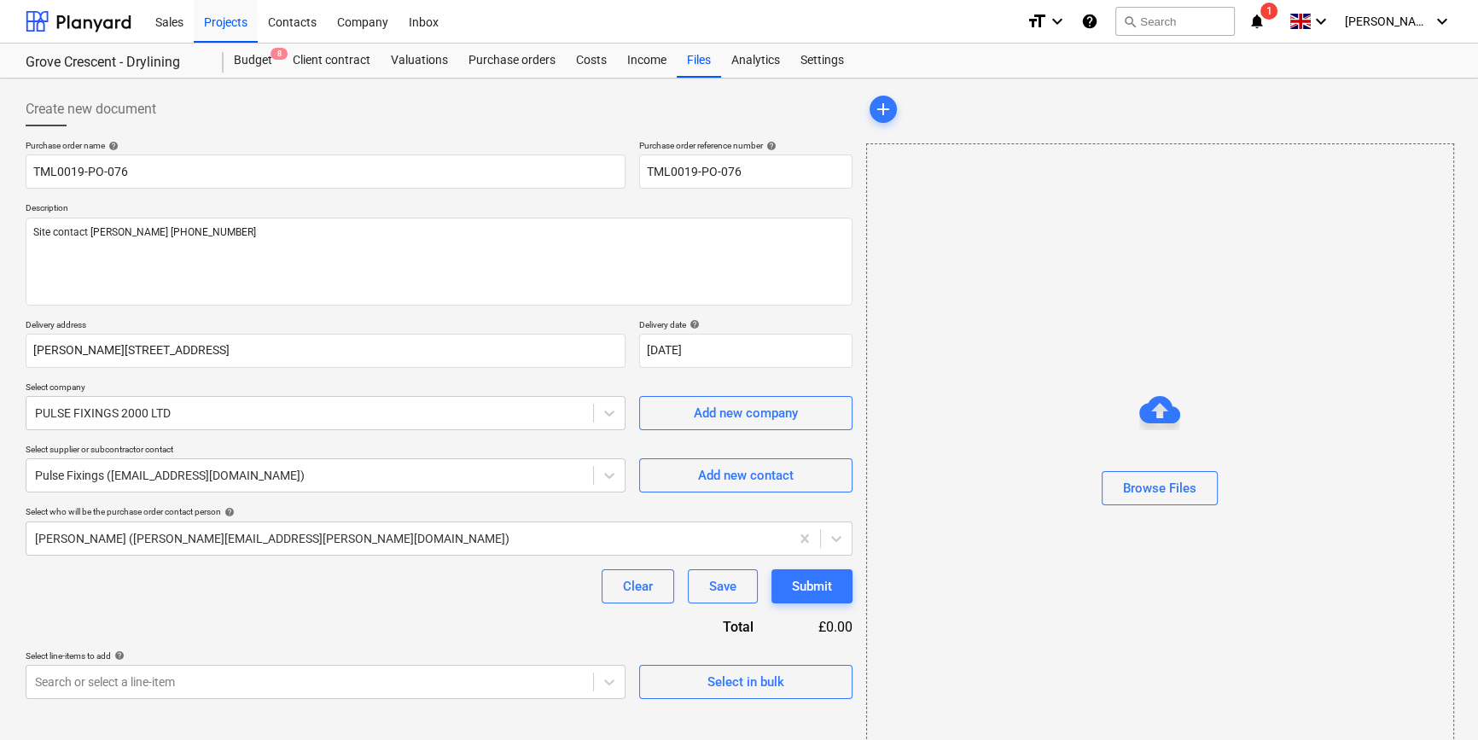
click at [321, 604] on div "Purchase order name help TML0019-PO-076 Purchase order reference number help TM…" at bounding box center [439, 419] width 827 height 559
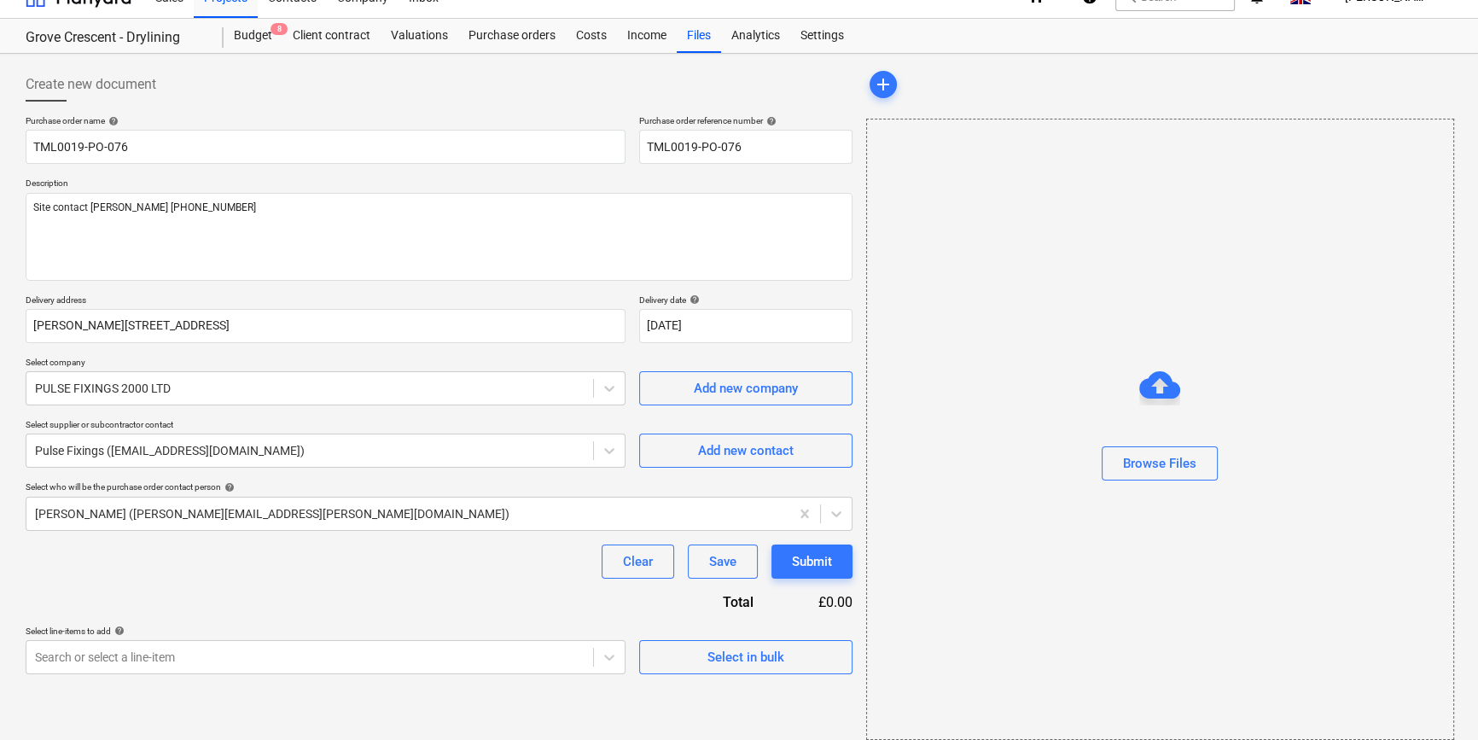
scroll to position [37, 0]
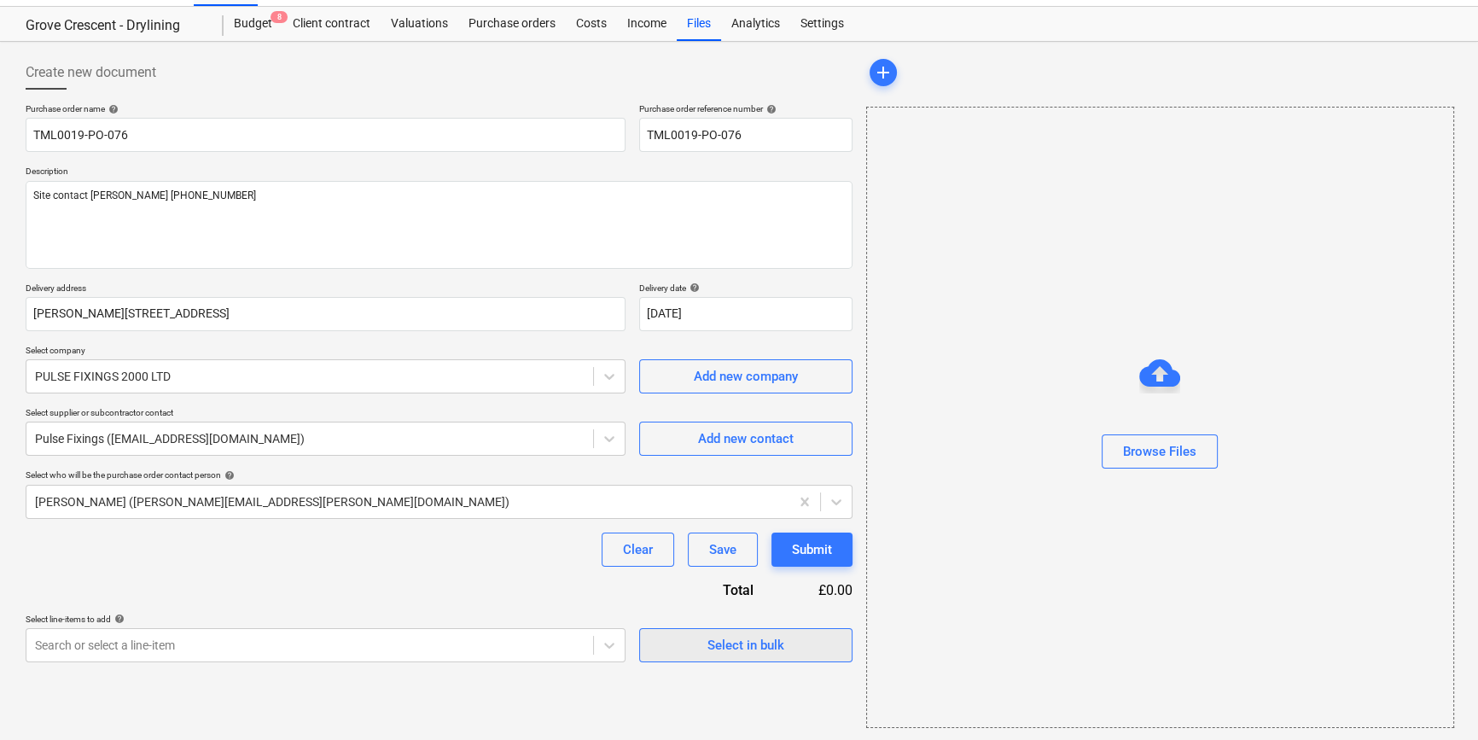
click at [739, 645] on div "Select in bulk" at bounding box center [745, 645] width 77 height 22
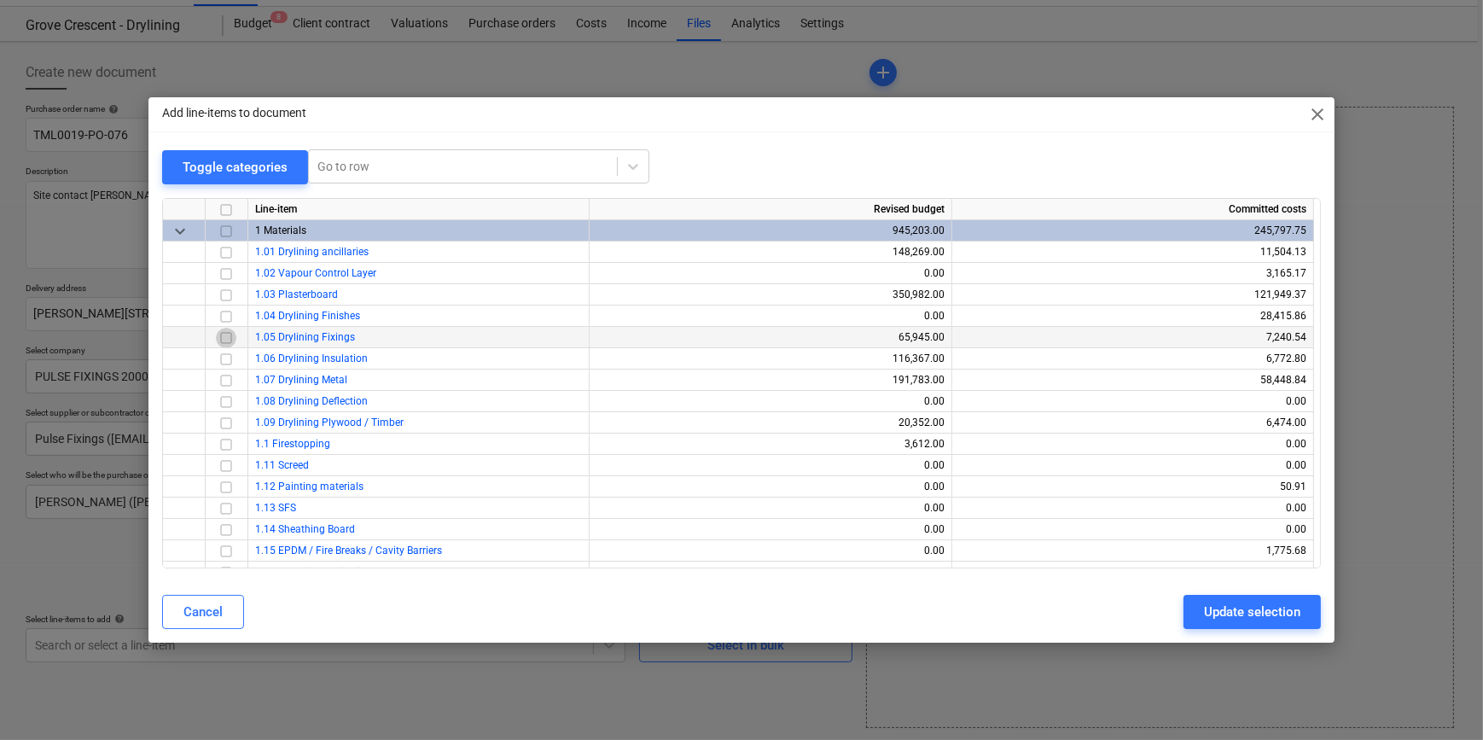
click at [227, 337] on input "checkbox" at bounding box center [226, 337] width 20 height 20
click at [1234, 616] on div "Update selection" at bounding box center [1252, 612] width 96 height 22
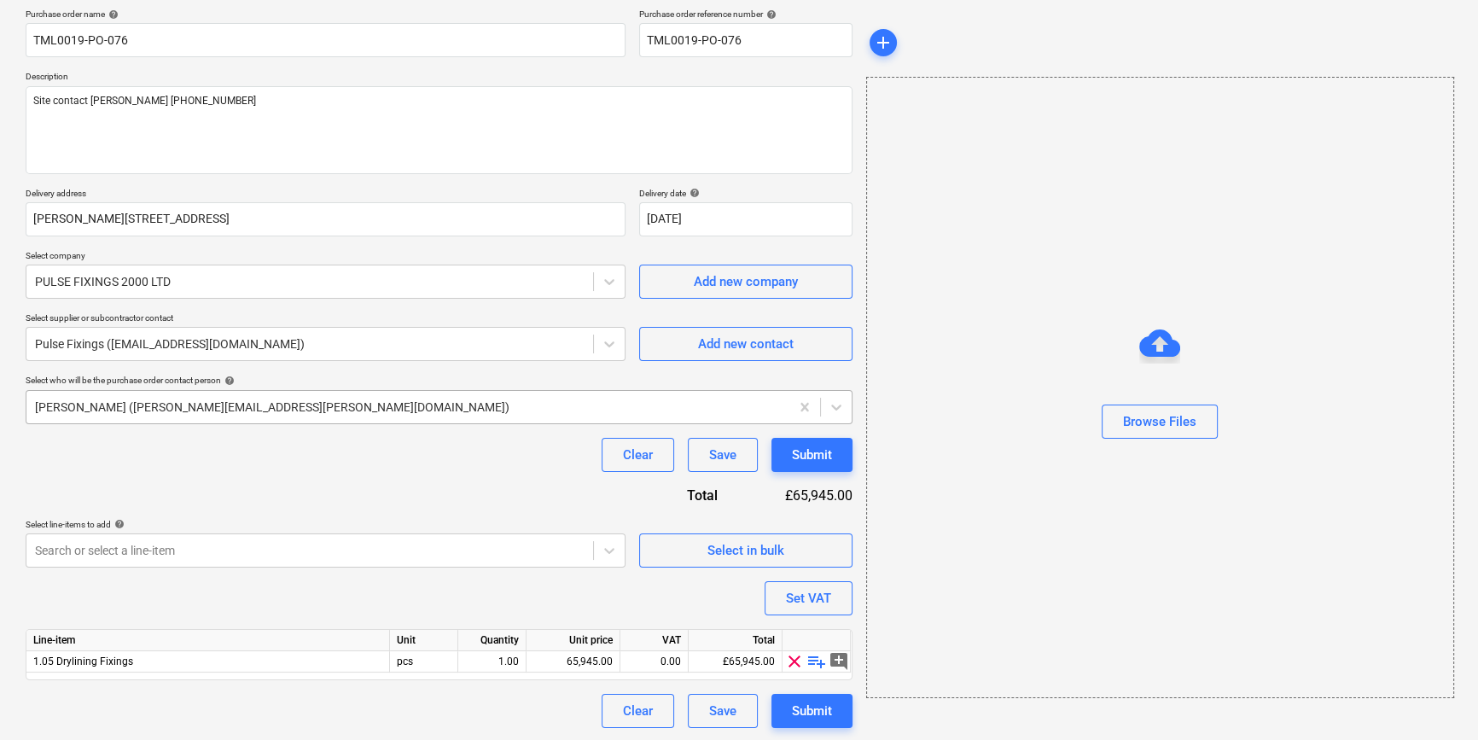
scroll to position [132, 0]
click at [814, 660] on span "playlist_add" at bounding box center [816, 660] width 20 height 20
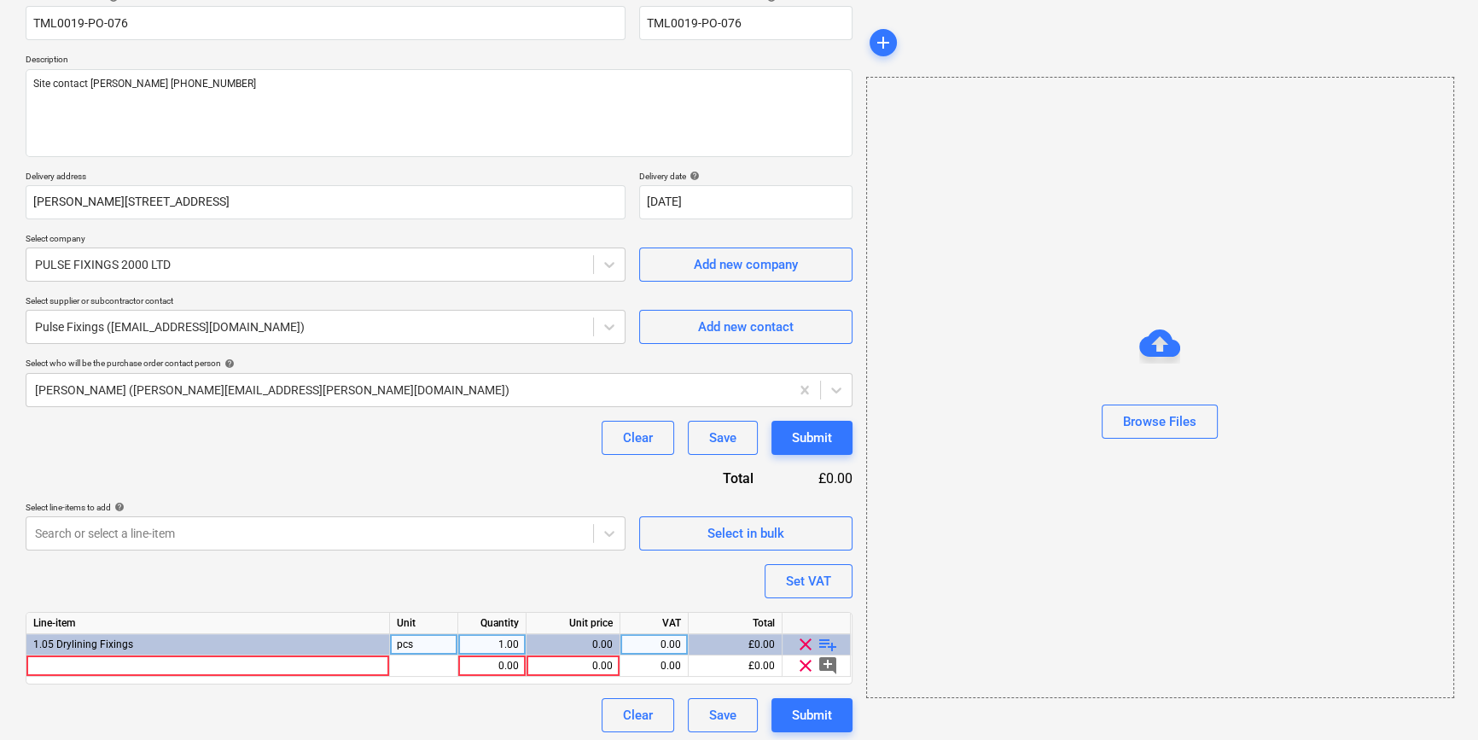
scroll to position [154, 0]
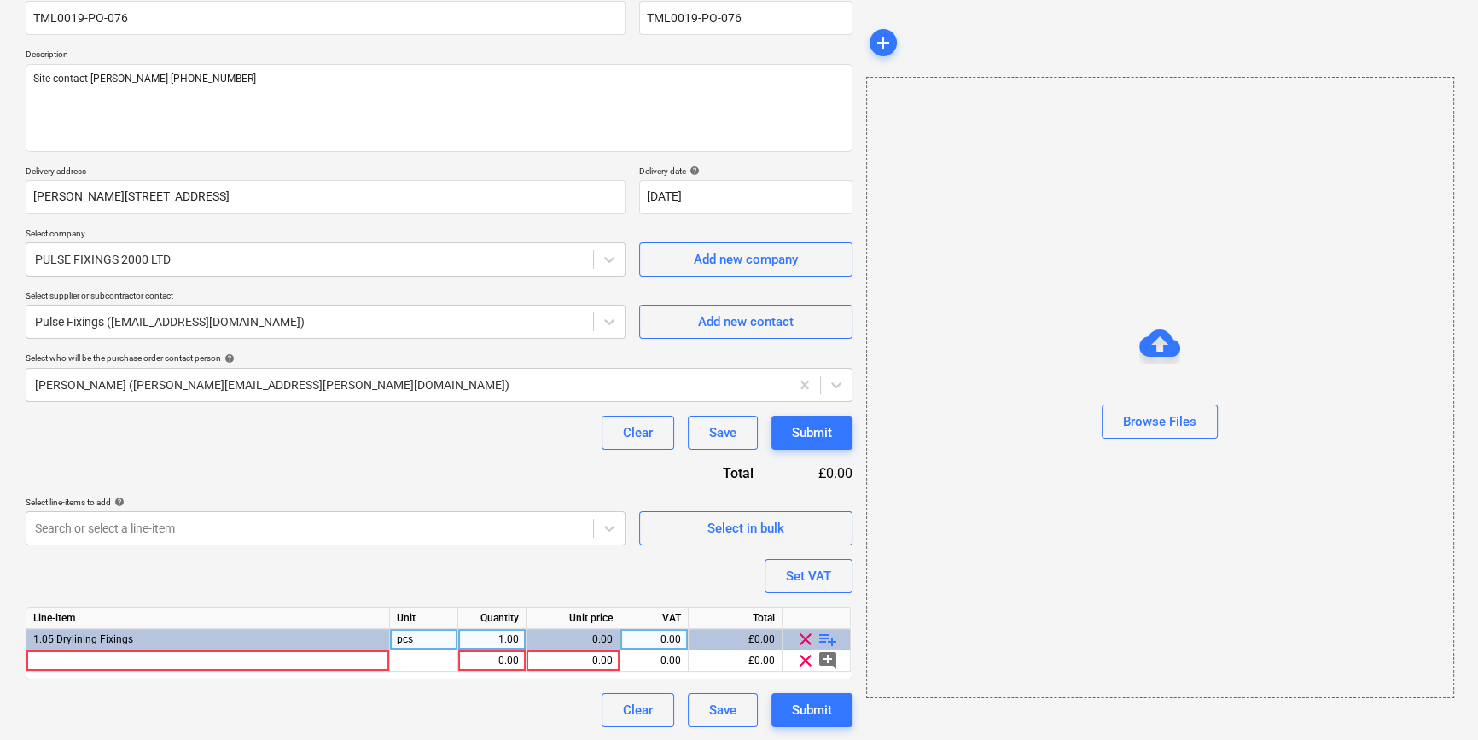
type textarea "x"
click at [91, 660] on div at bounding box center [208, 660] width 364 height 21
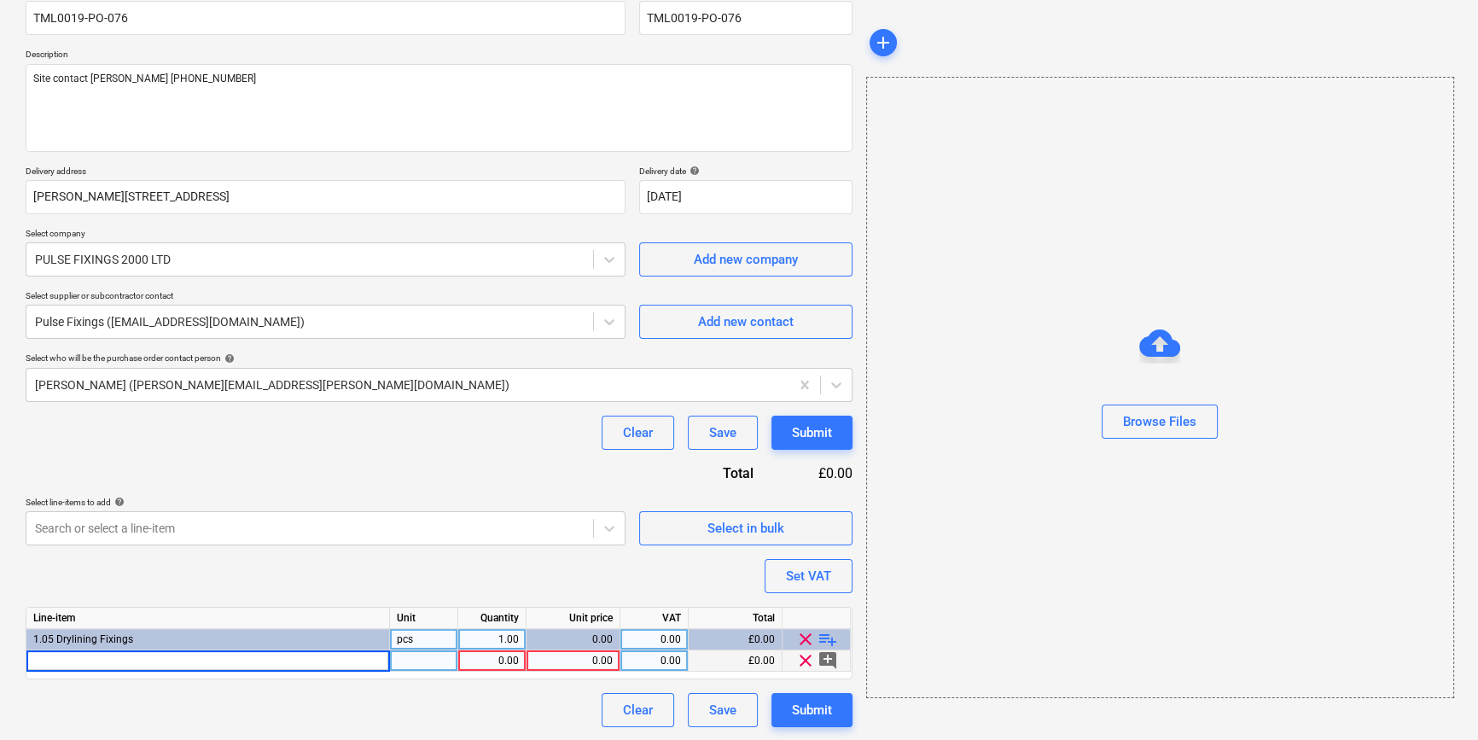
type input "105MM BRITISH GYPSUM DRYWALL SCREW METAL & TIMBER-EN 14566"
type textarea "x"
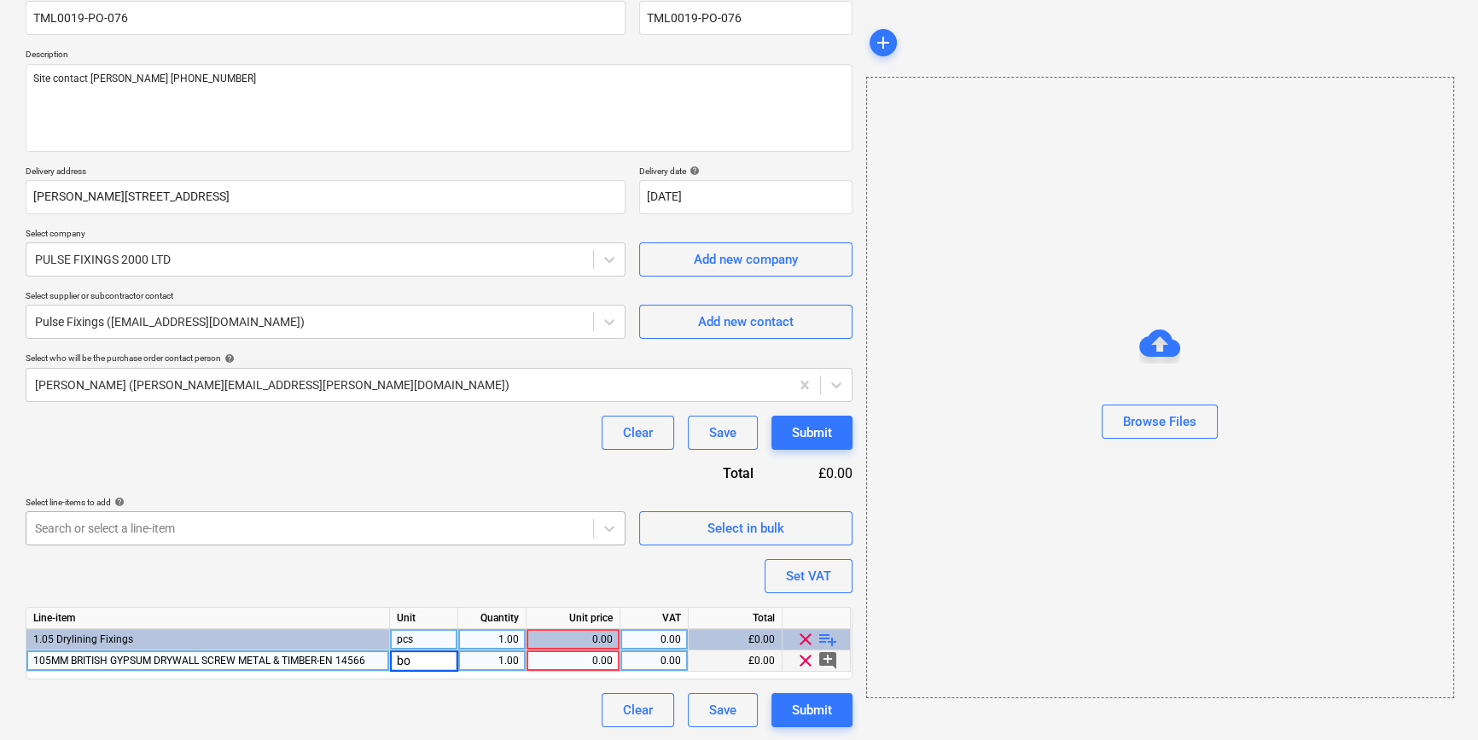
type input "box"
type textarea "x"
type input "8.96"
type textarea "x"
type input "20"
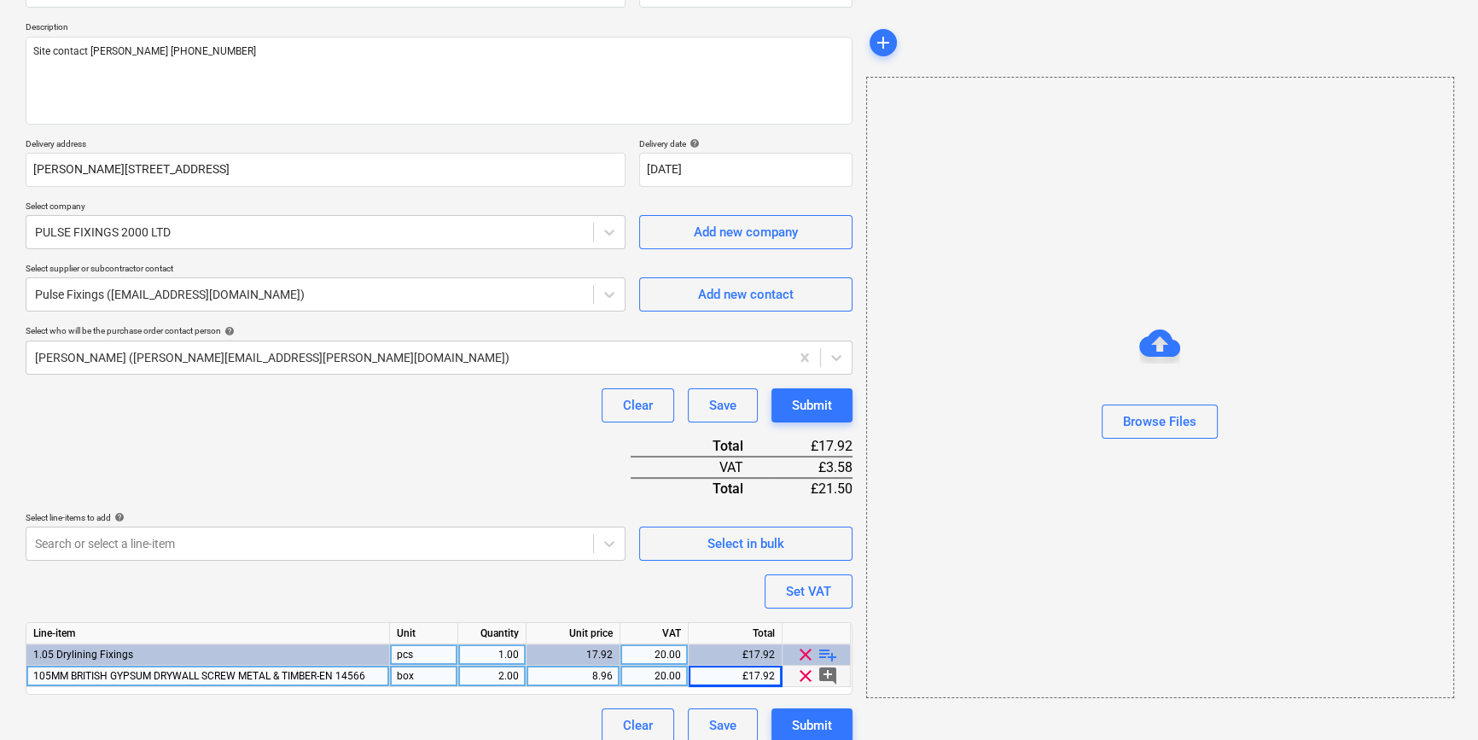
scroll to position [196, 0]
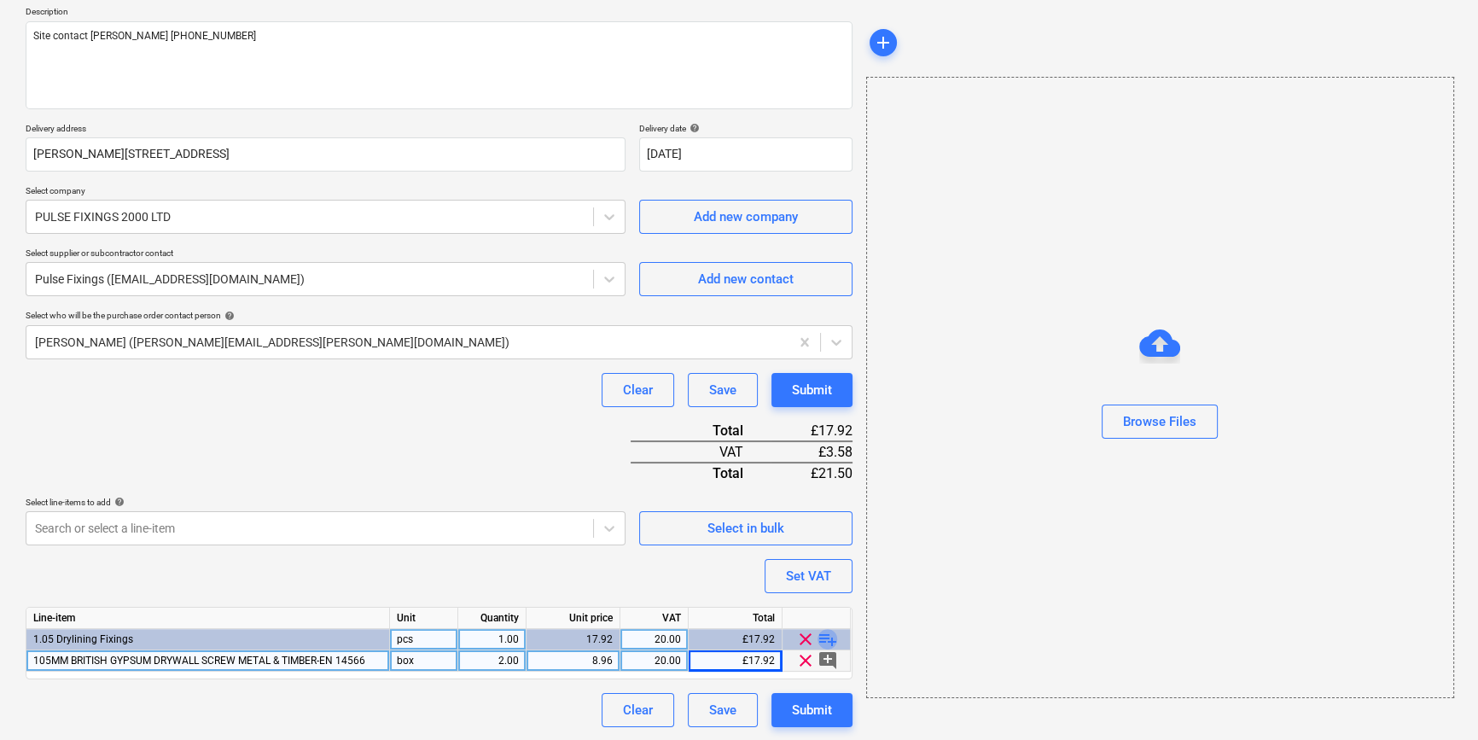
click at [823, 639] on span "playlist_add" at bounding box center [828, 639] width 20 height 20
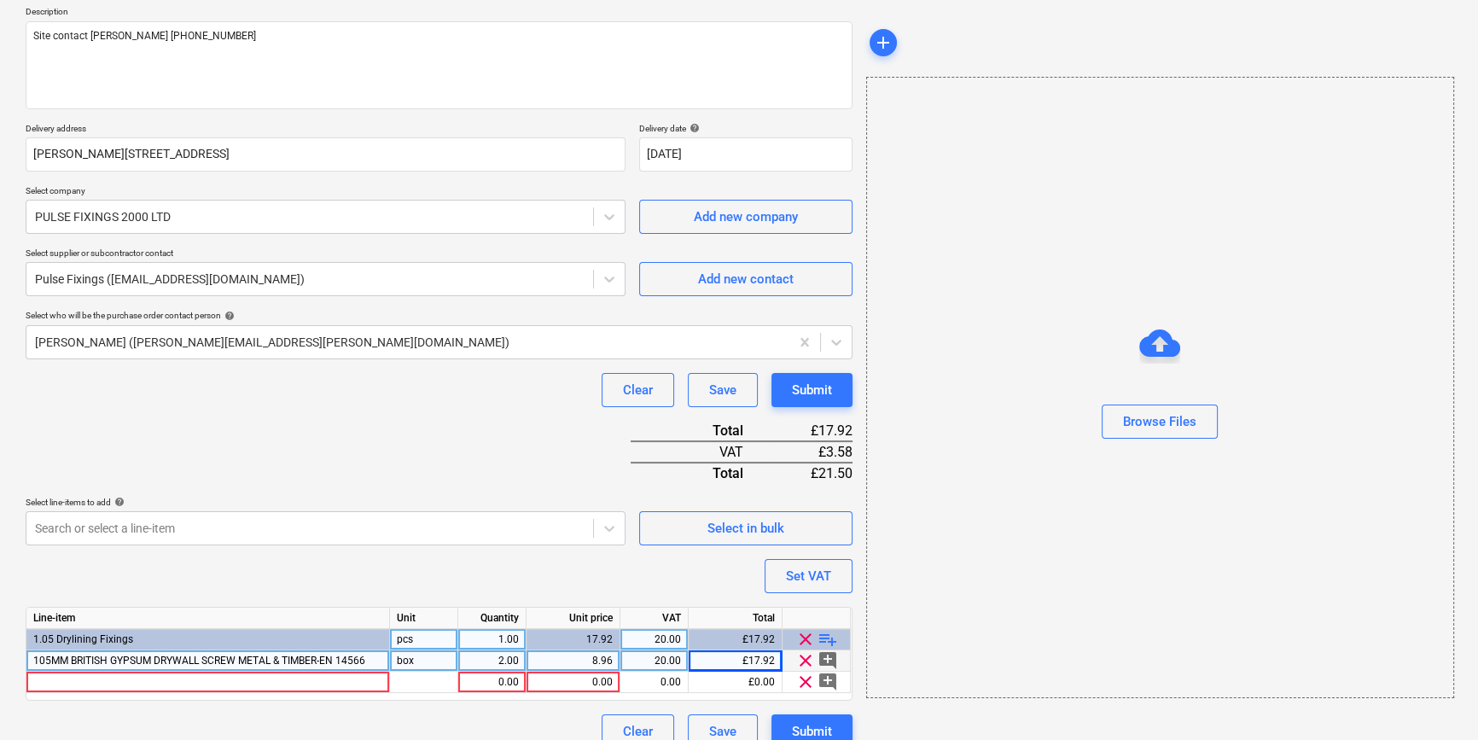
type textarea "x"
click at [94, 683] on div at bounding box center [208, 682] width 364 height 21
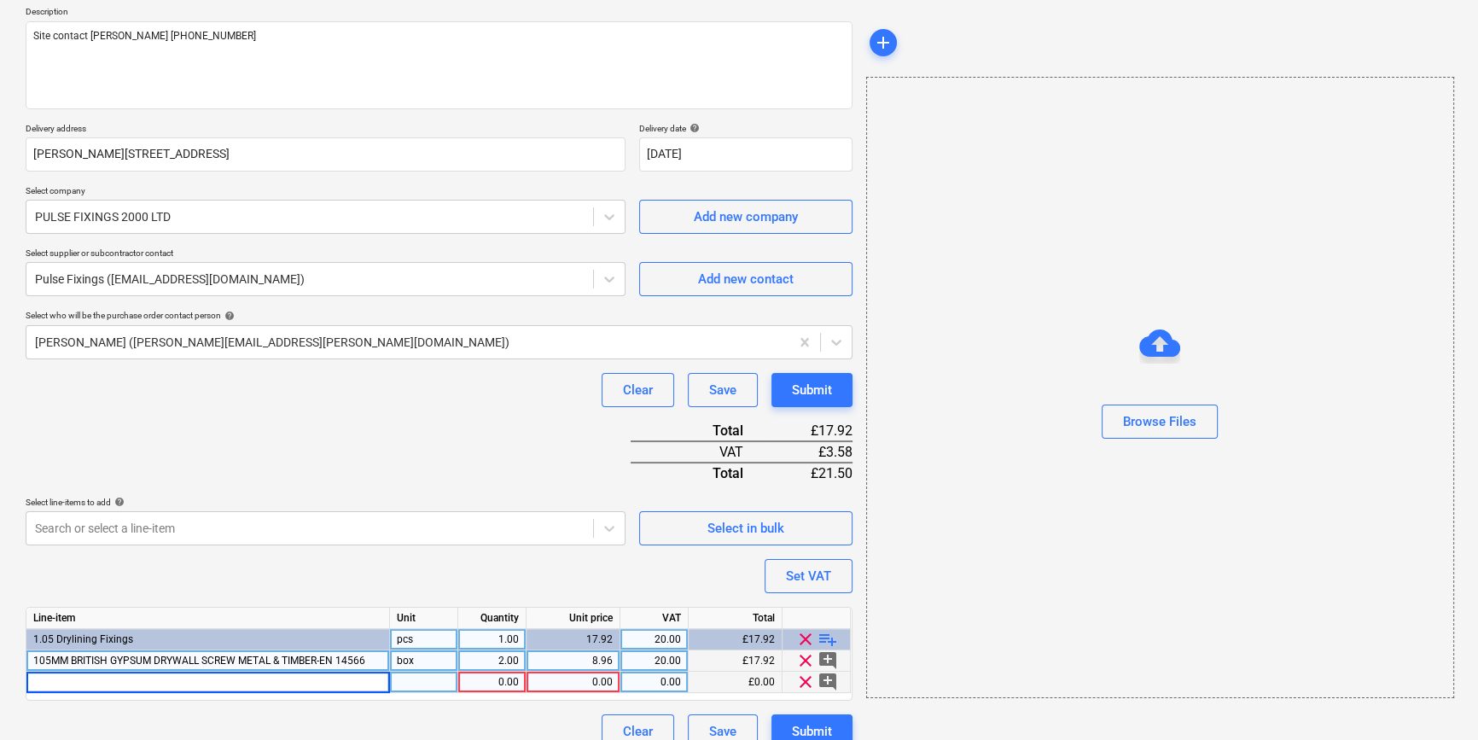
type input "35MM BRITISH GYPSUM DRYWALL SCREW METAL & TIMBER-EN 14566"
type textarea "x"
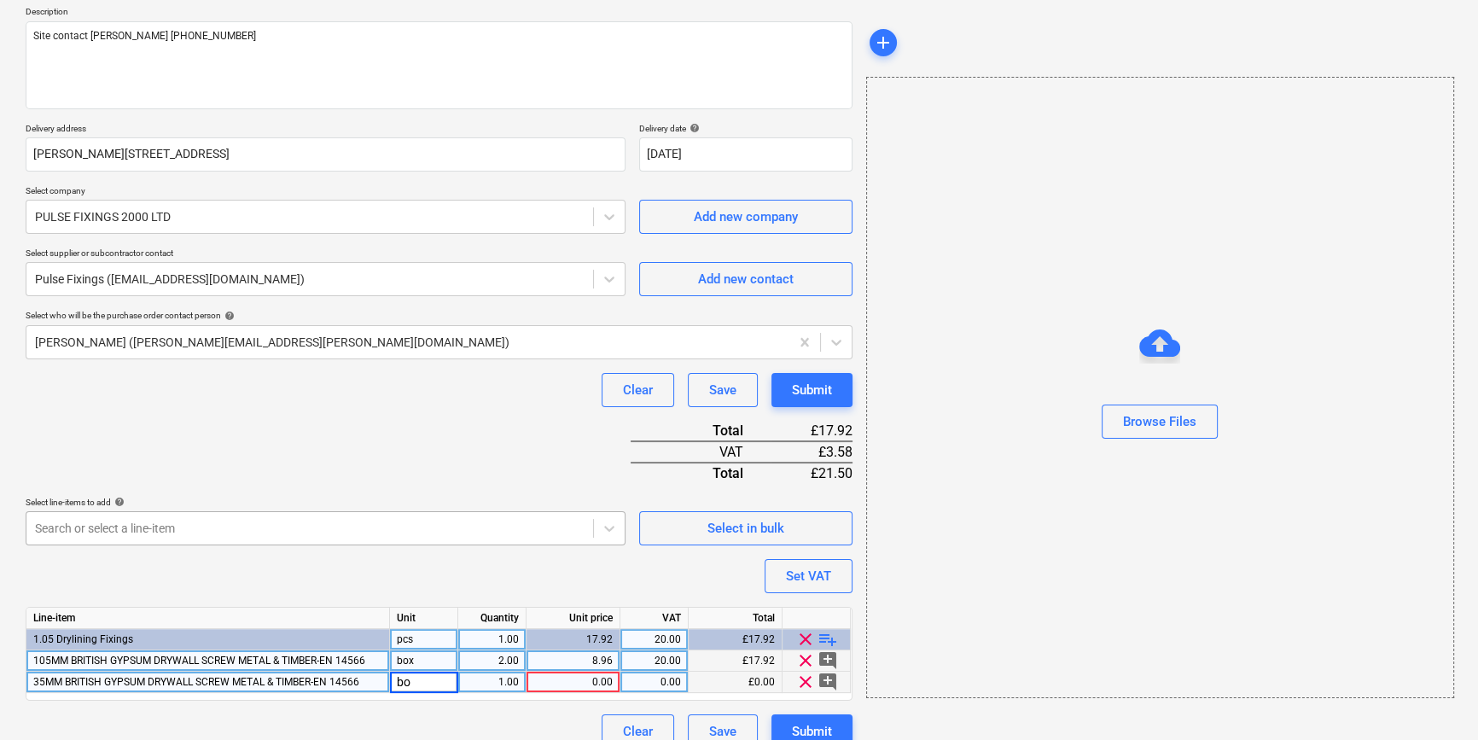
type input "box"
type textarea "x"
type input "20"
type textarea "x"
type input "5.78"
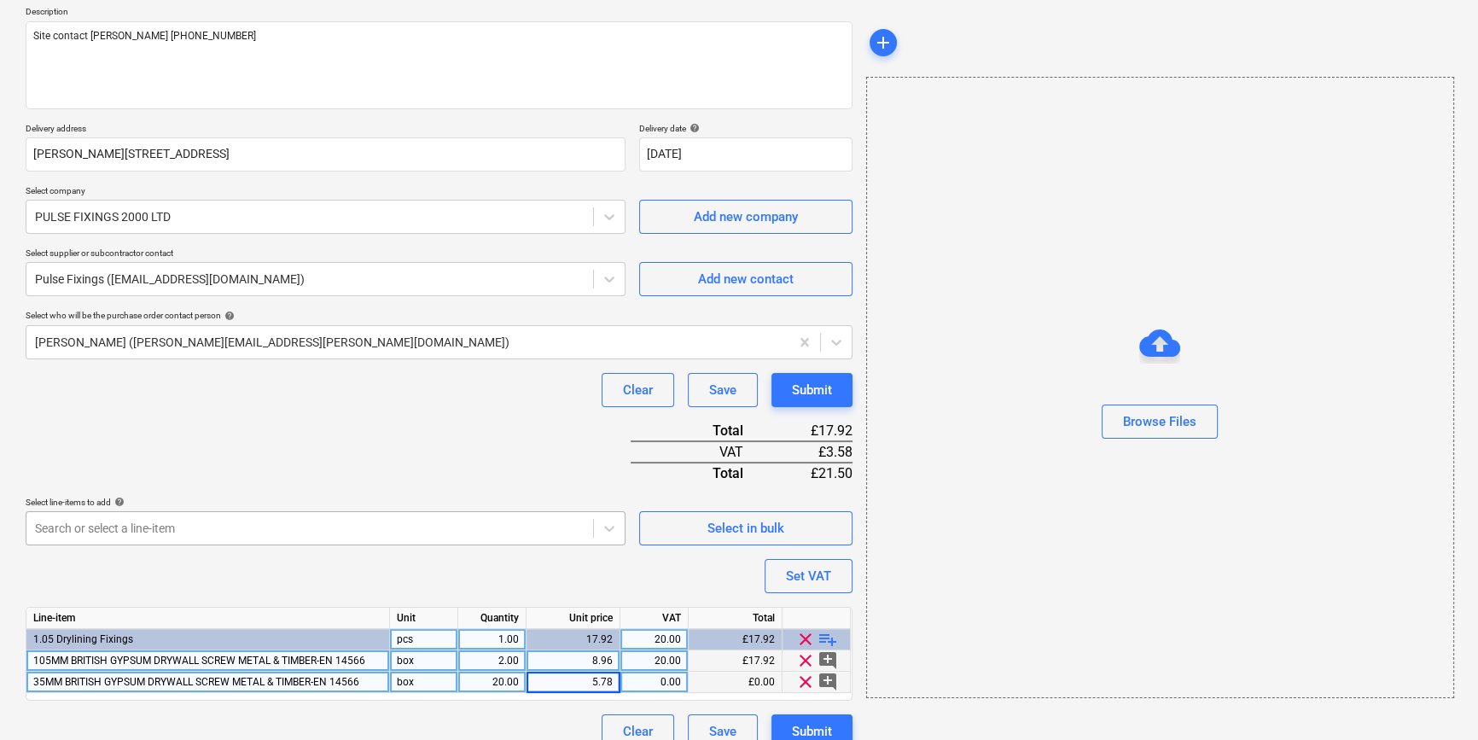
type textarea "x"
type input "20"
click at [820, 634] on span "playlist_add" at bounding box center [828, 639] width 20 height 20
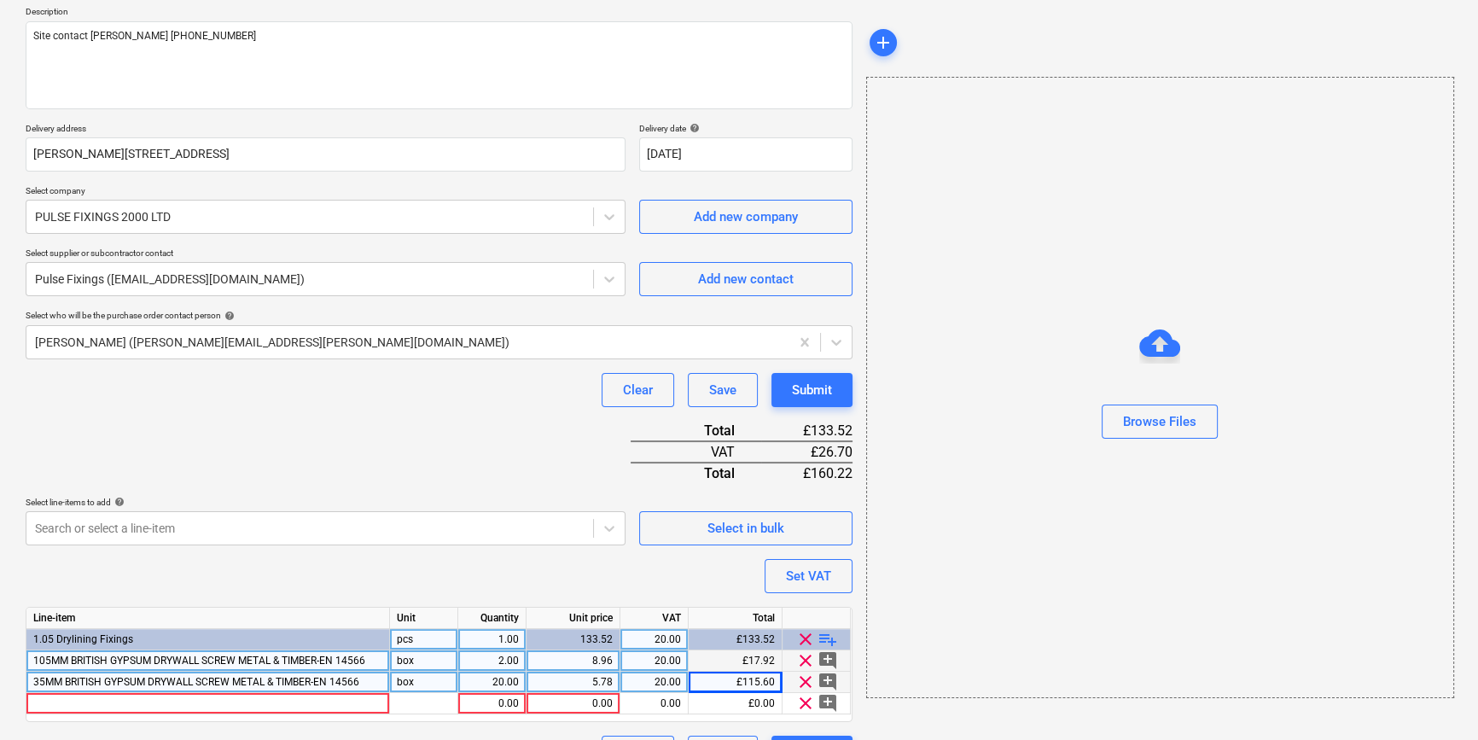
type textarea "x"
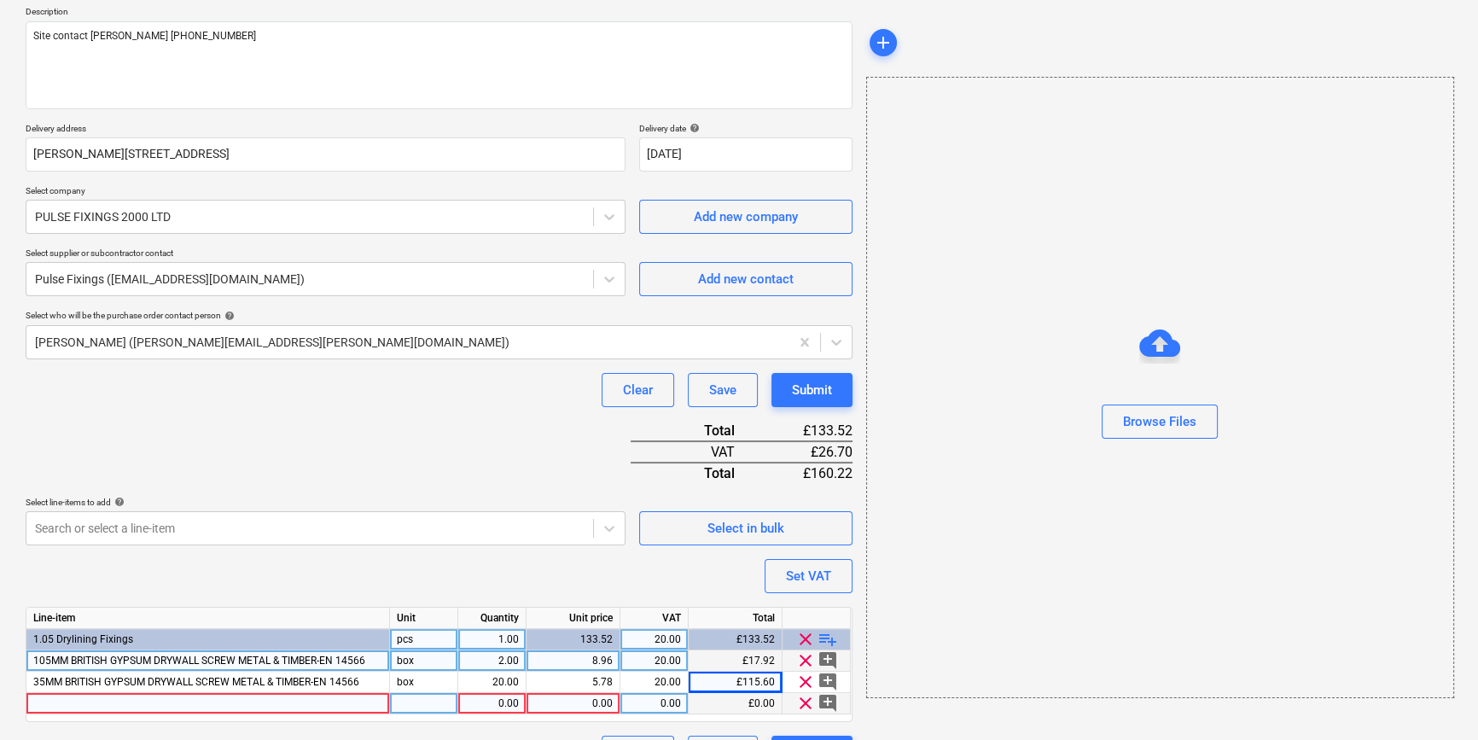
click at [55, 700] on div at bounding box center [208, 703] width 364 height 21
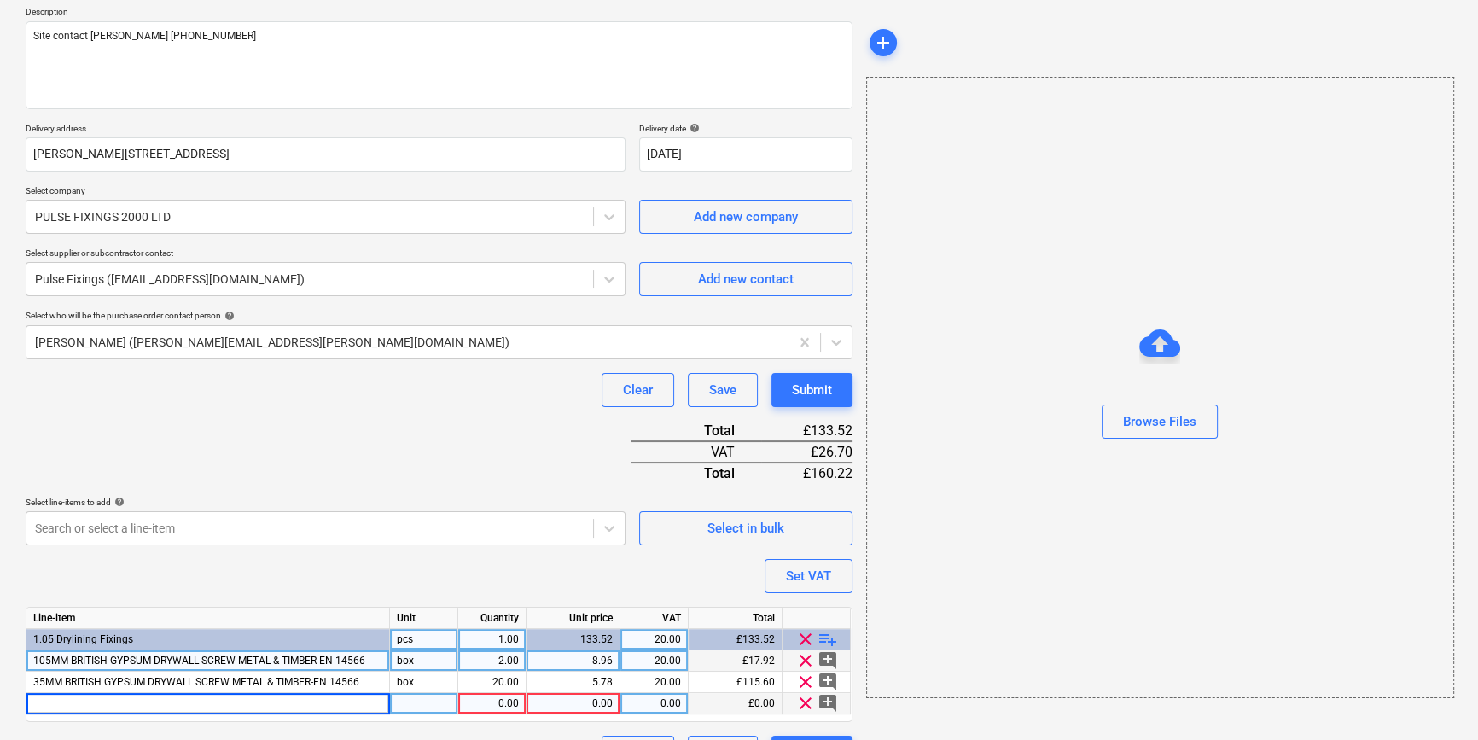
type input "45MM BRITISH GYPSUM DRYWALL SCREW METAL & TIMBER-EN 14566"
type textarea "x"
type input "box"
type textarea "x"
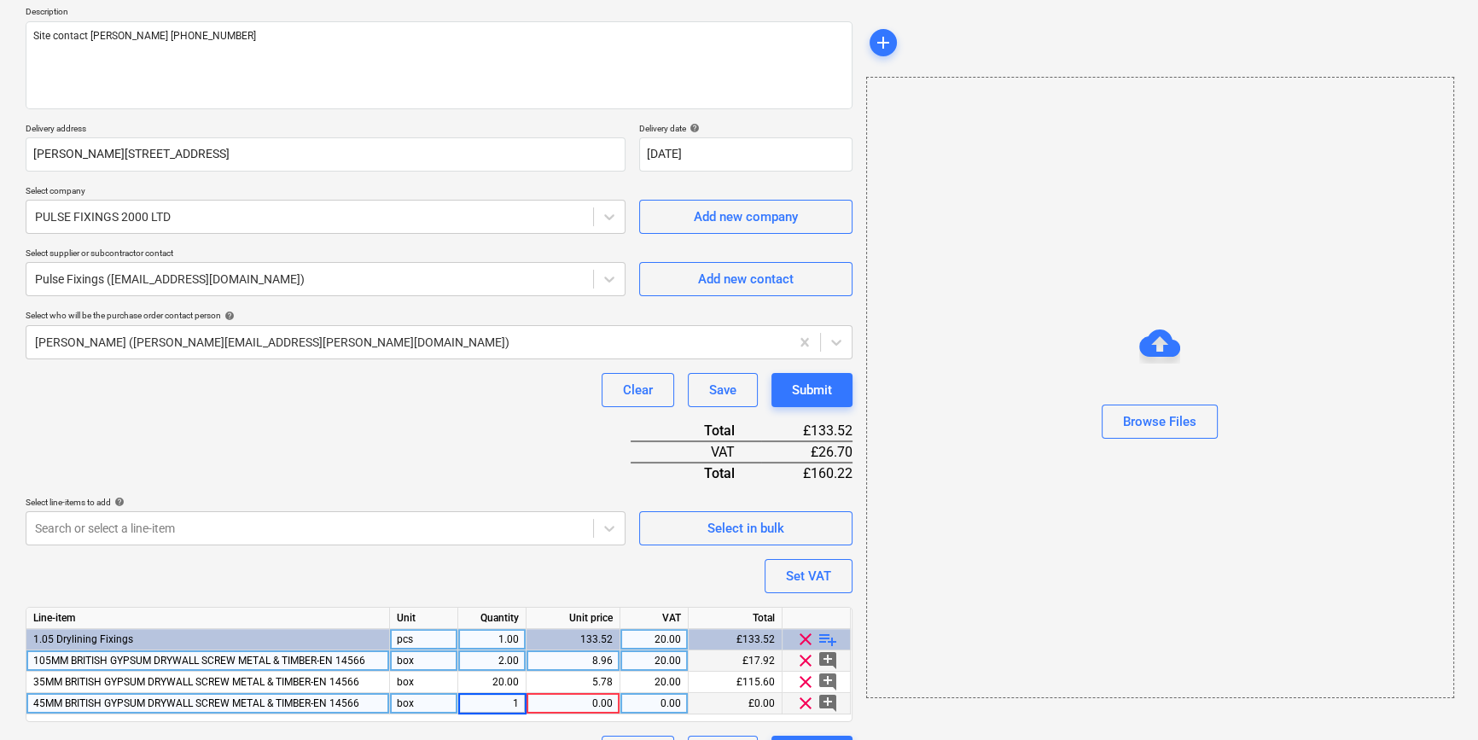
type input "10"
type textarea "x"
type input "7.47"
type textarea "x"
type input "20"
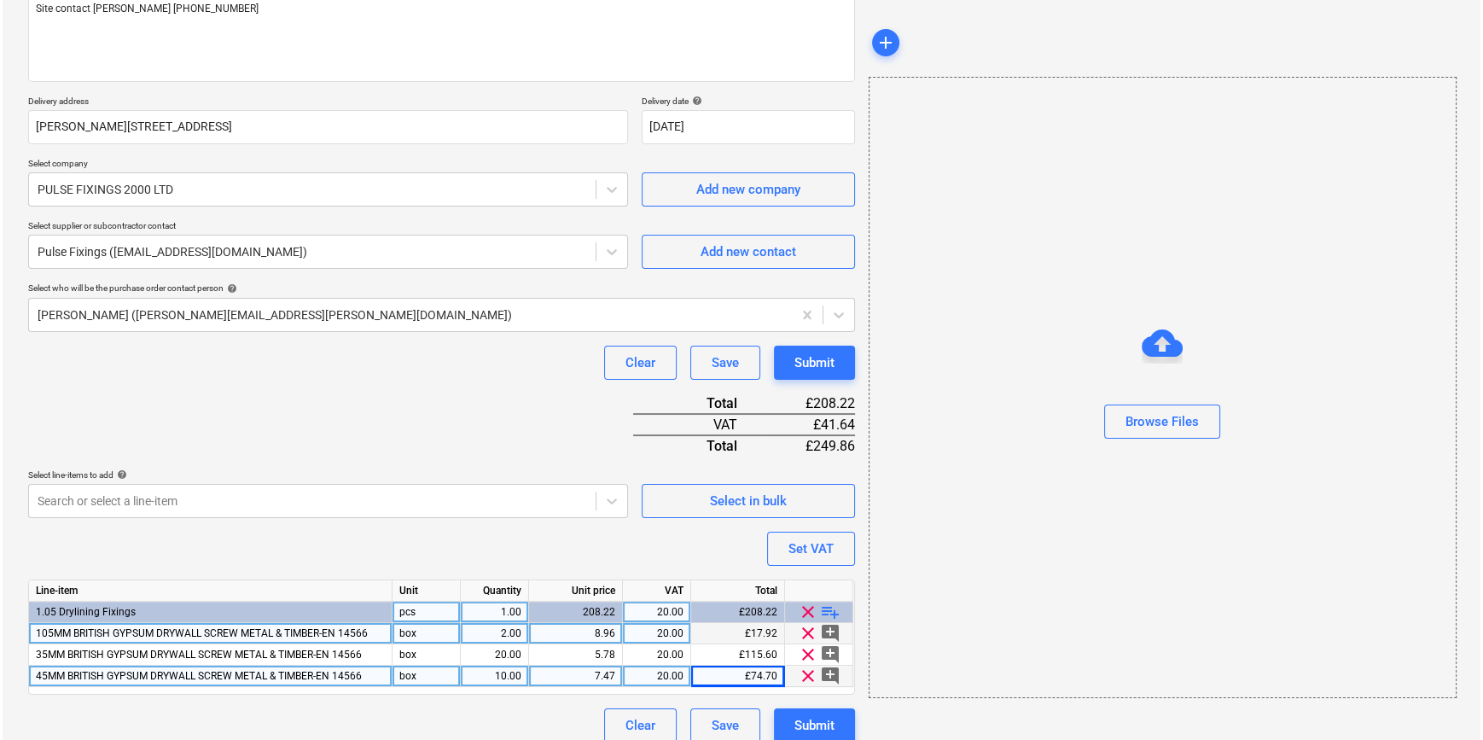
scroll to position [239, 0]
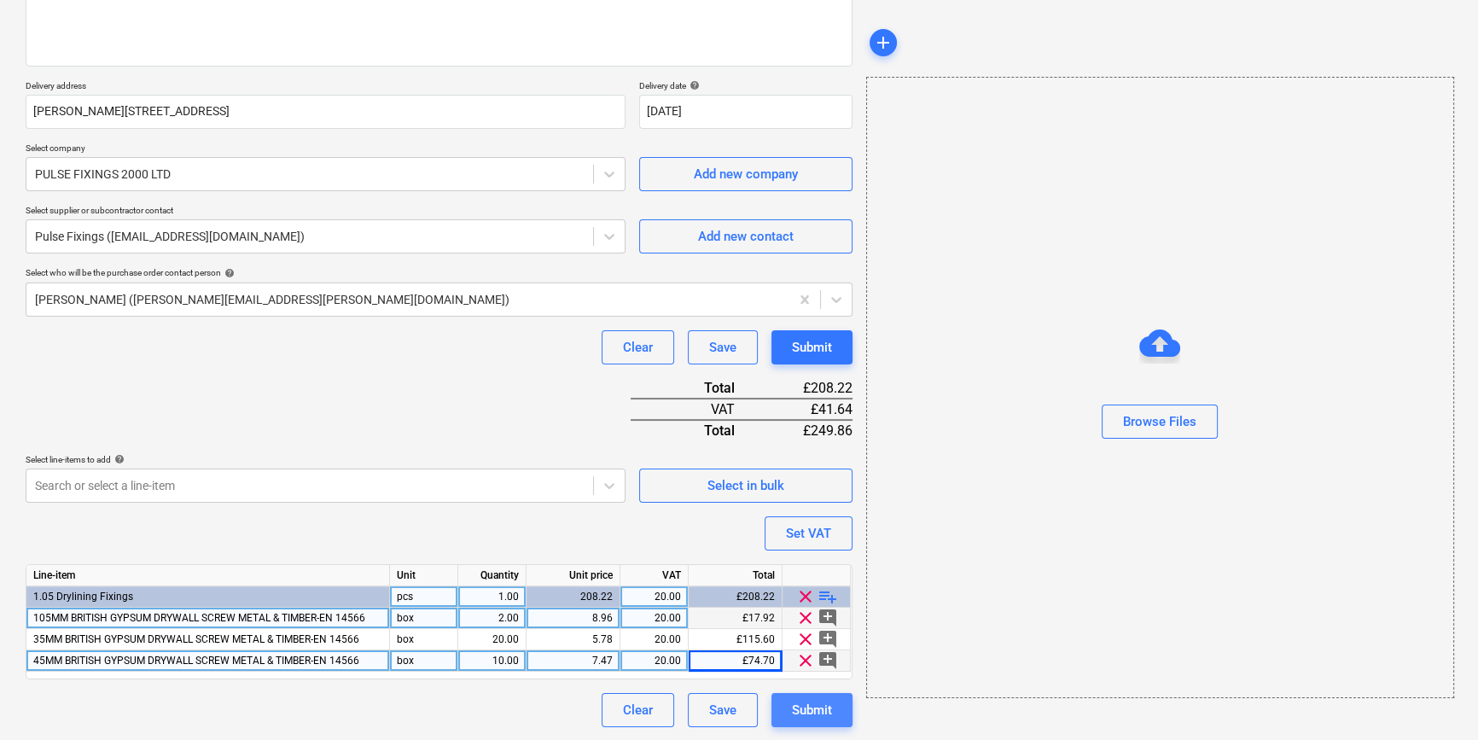
click at [802, 708] on div "Submit" at bounding box center [812, 710] width 40 height 22
type textarea "x"
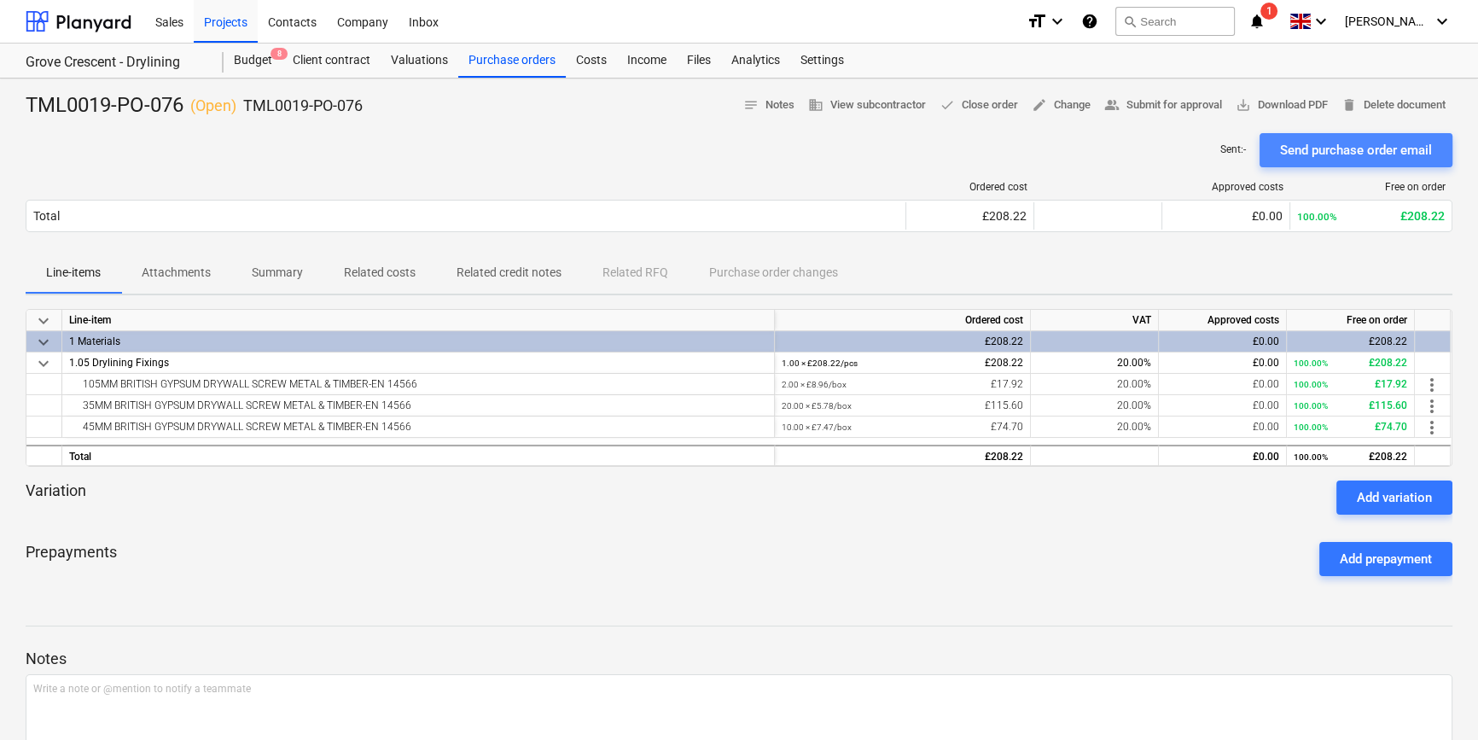
click at [1349, 144] on div "Send purchase order email" at bounding box center [1356, 150] width 152 height 22
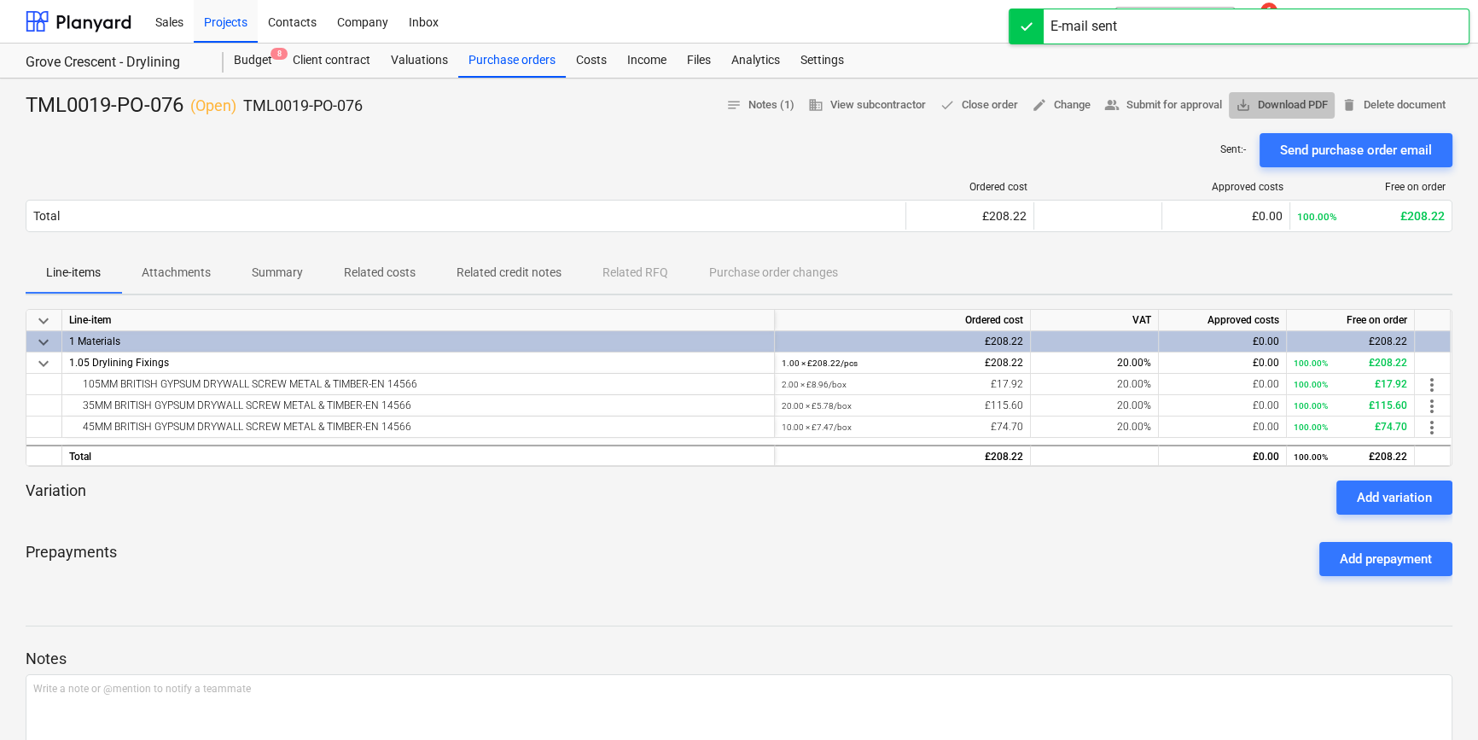
click at [1295, 98] on span "save_alt Download PDF" at bounding box center [1282, 106] width 92 height 20
